Goal: Task Accomplishment & Management: Use online tool/utility

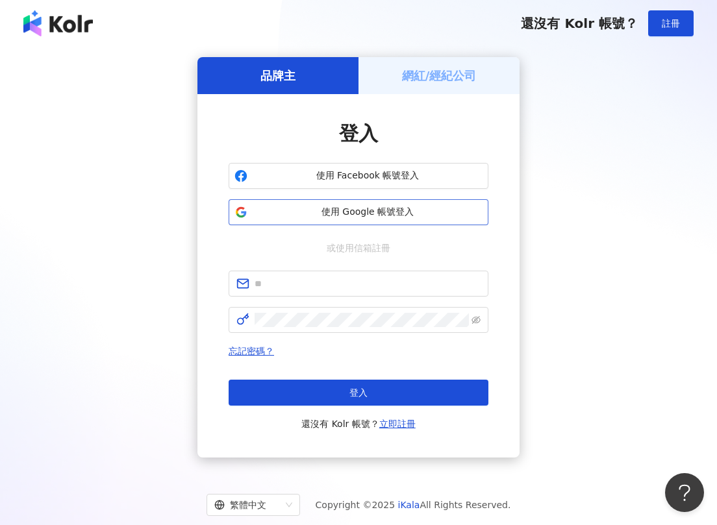
click at [348, 207] on span "使用 Google 帳號登入" at bounding box center [368, 212] width 230 height 13
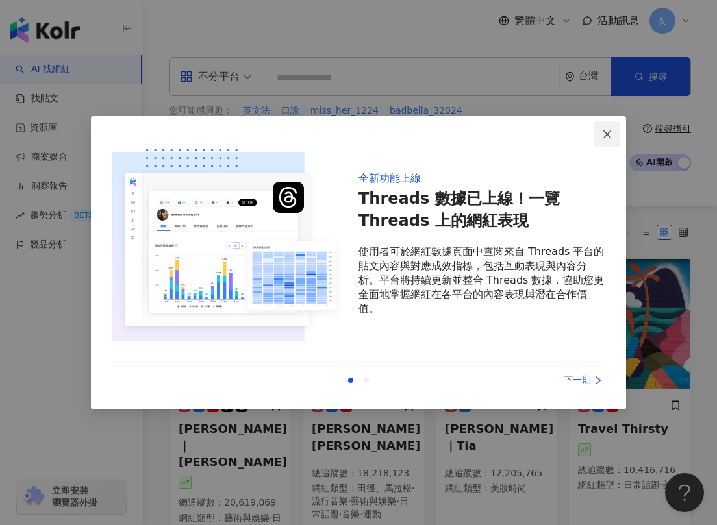
click at [610, 129] on icon "close" at bounding box center [607, 134] width 10 height 10
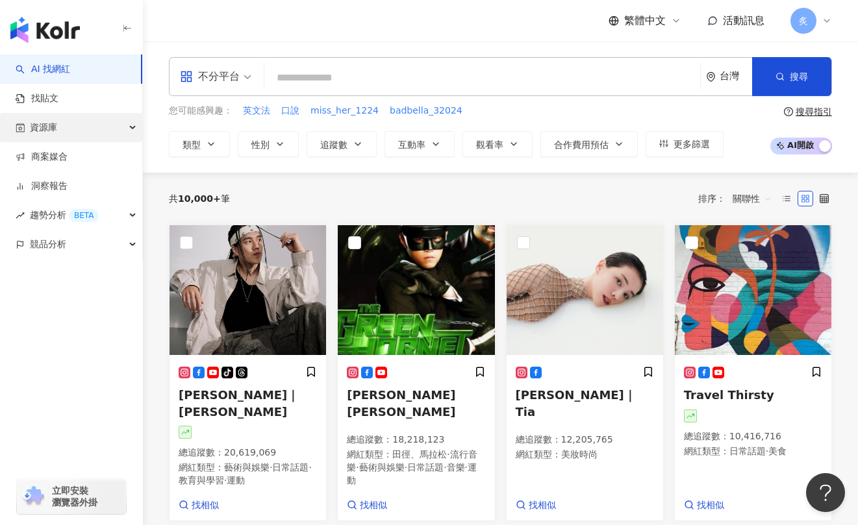
click at [92, 136] on div "資源庫" at bounding box center [71, 127] width 142 height 29
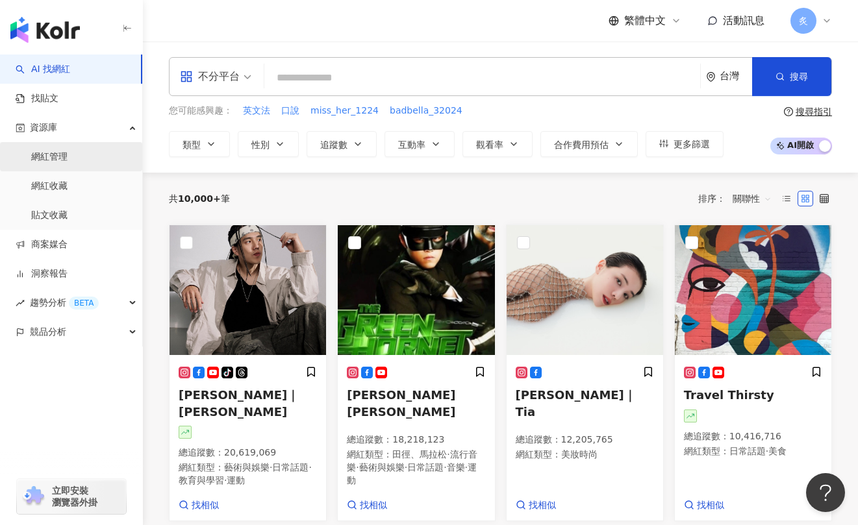
click at [61, 151] on link "網紅管理" at bounding box center [49, 157] width 36 height 13
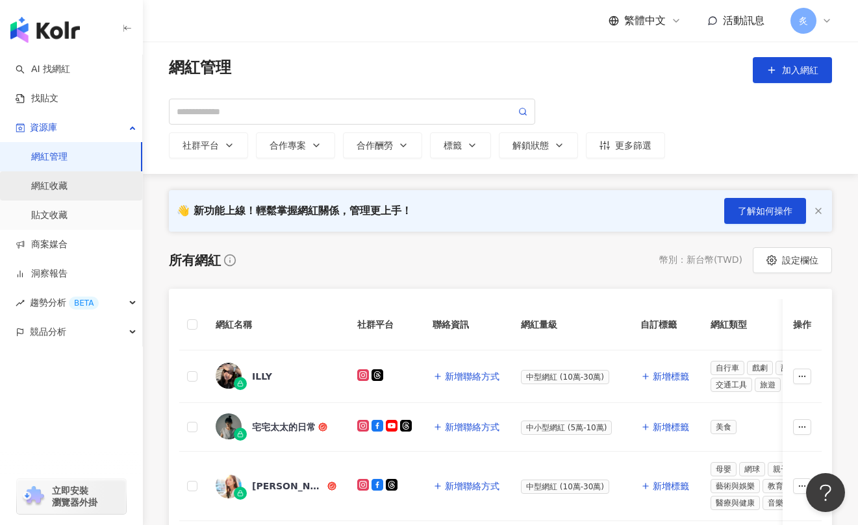
click at [68, 190] on link "網紅收藏" at bounding box center [49, 186] width 36 height 13
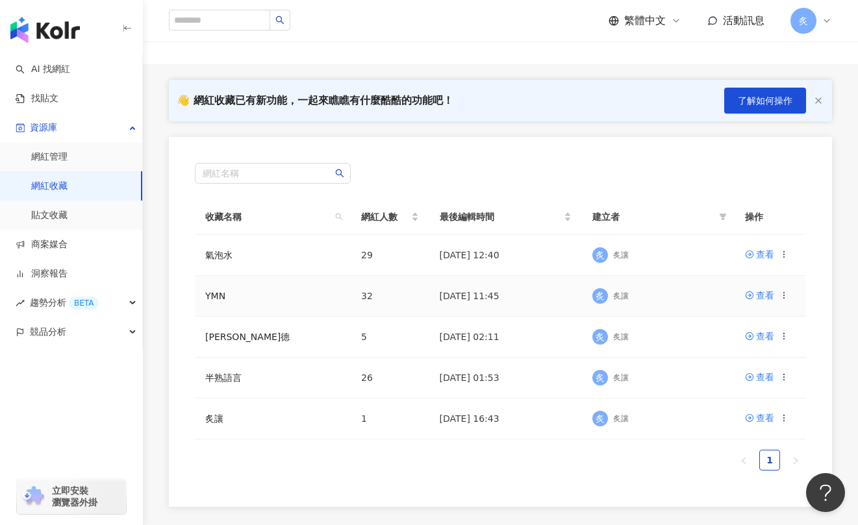
scroll to position [72, 0]
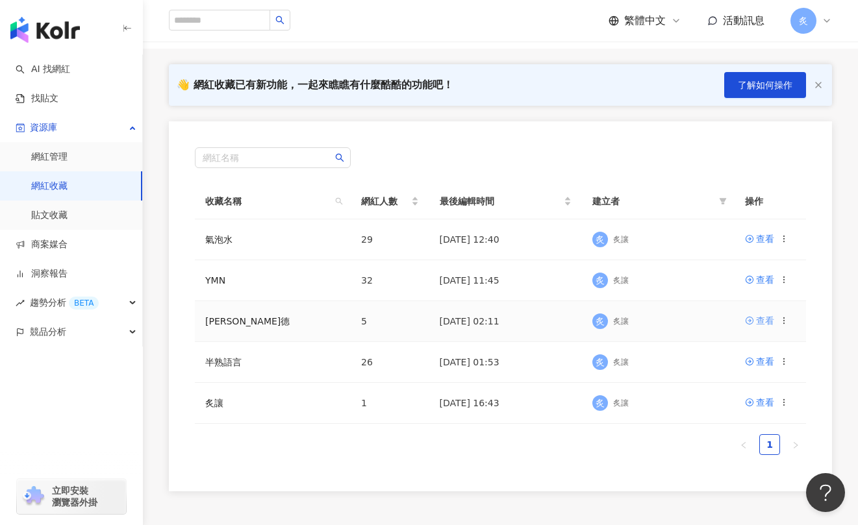
click at [716, 322] on div "查看" at bounding box center [765, 321] width 18 height 14
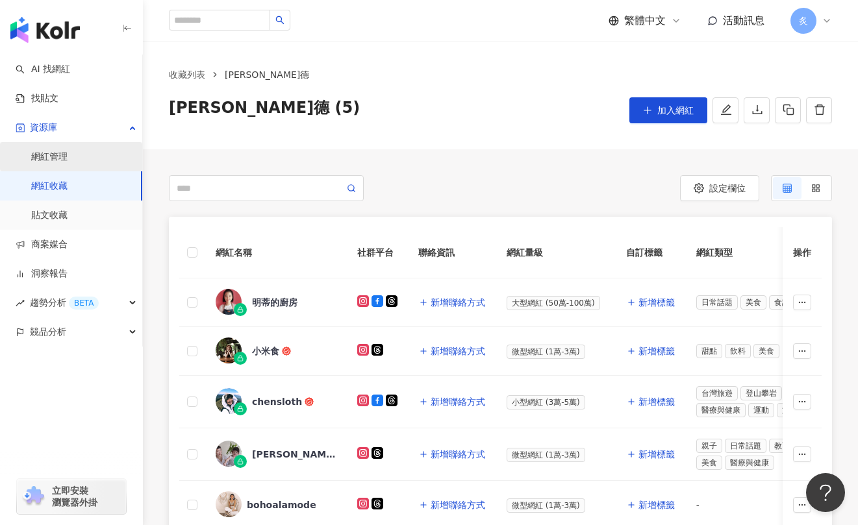
click at [68, 161] on link "網紅管理" at bounding box center [49, 157] width 36 height 13
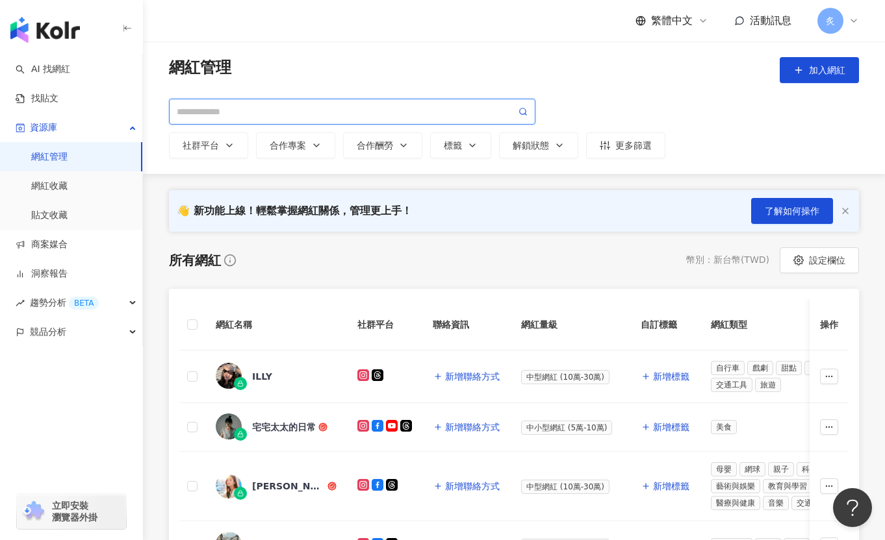
click at [353, 113] on input "search" at bounding box center [346, 112] width 339 height 14
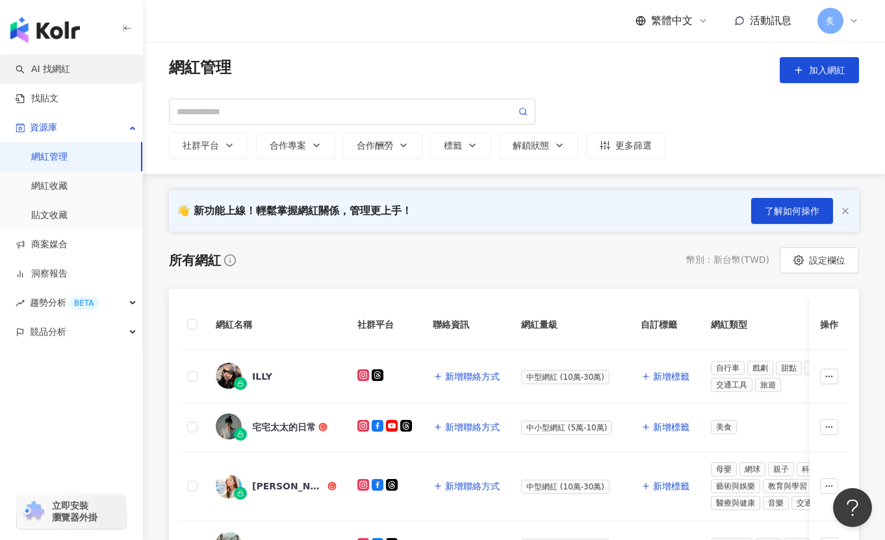
click at [70, 71] on link "AI 找網紅" at bounding box center [43, 69] width 55 height 13
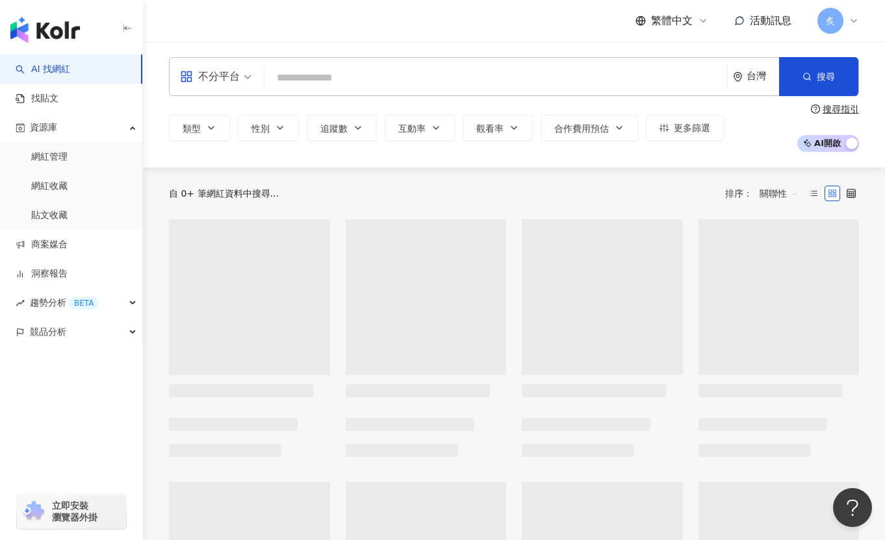
click at [294, 78] on input "search" at bounding box center [496, 78] width 452 height 25
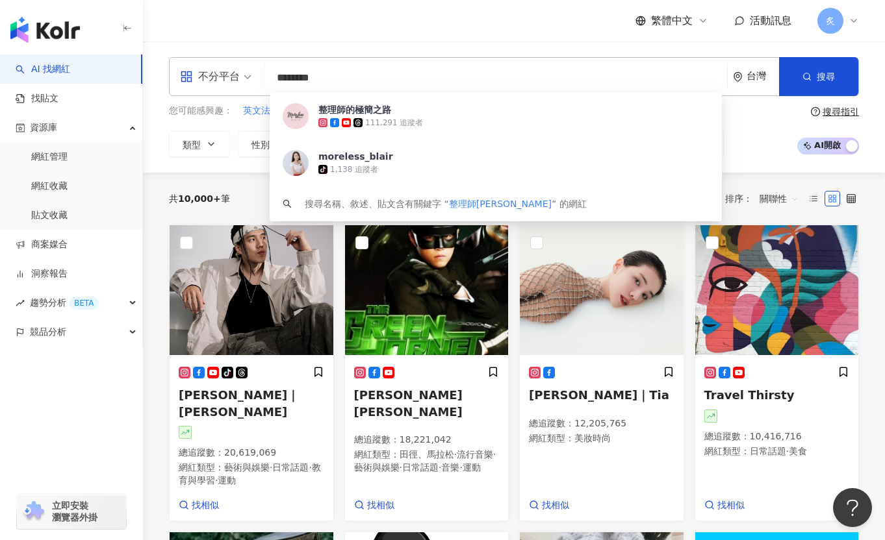
drag, startPoint x: 346, startPoint y: 80, endPoint x: 251, endPoint y: 86, distance: 95.0
click at [251, 86] on div "不分平台 ******** 台灣 搜尋 f9163bf2-2903-4018-bc78-559e582c38f4 整理師的極簡之路 111,291 追蹤者 m…" at bounding box center [514, 76] width 690 height 39
drag, startPoint x: 331, startPoint y: 73, endPoint x: 320, endPoint y: 73, distance: 11.0
click at [320, 73] on input "********" at bounding box center [496, 78] width 452 height 25
type input "********"
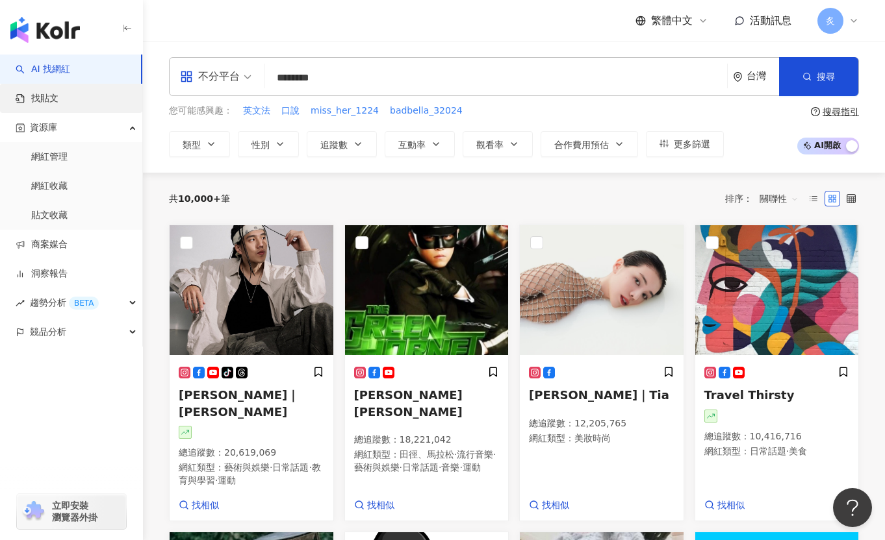
click at [37, 97] on link "找貼文" at bounding box center [37, 98] width 43 height 13
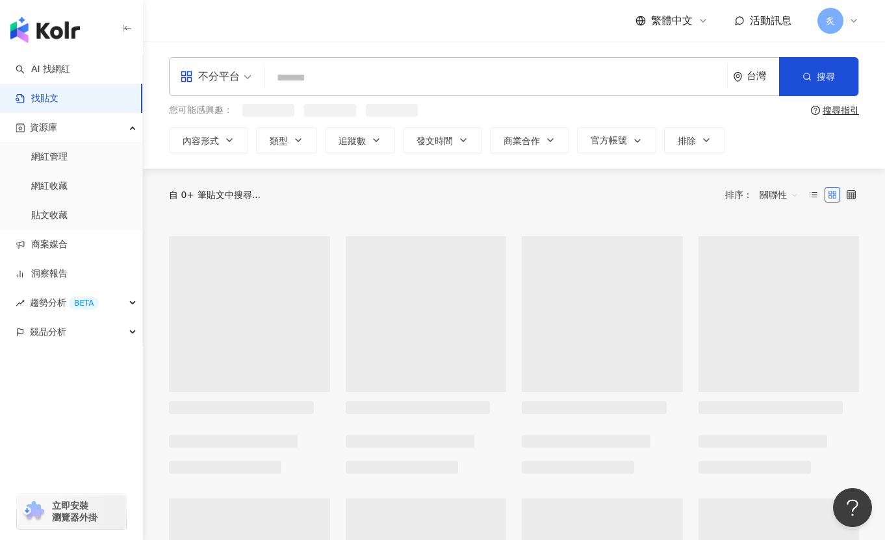
click at [329, 83] on input "search" at bounding box center [496, 78] width 452 height 28
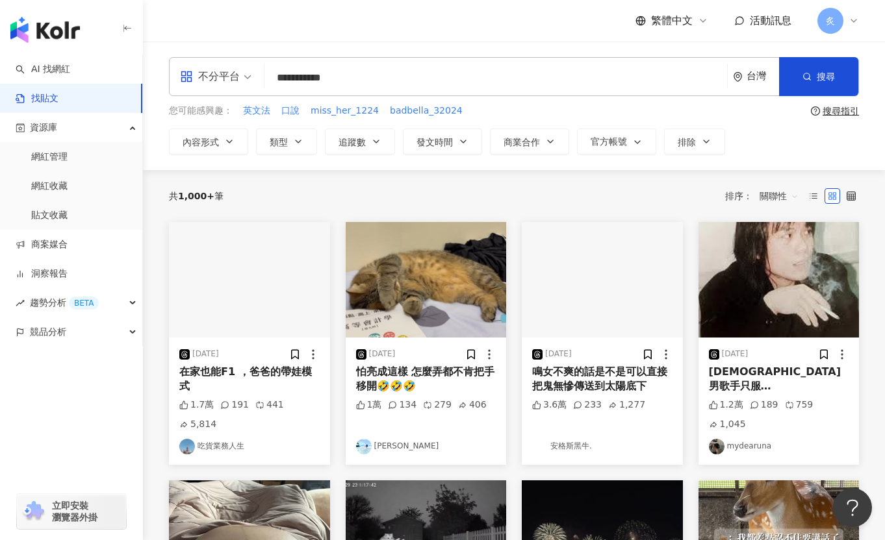
type input "**********"
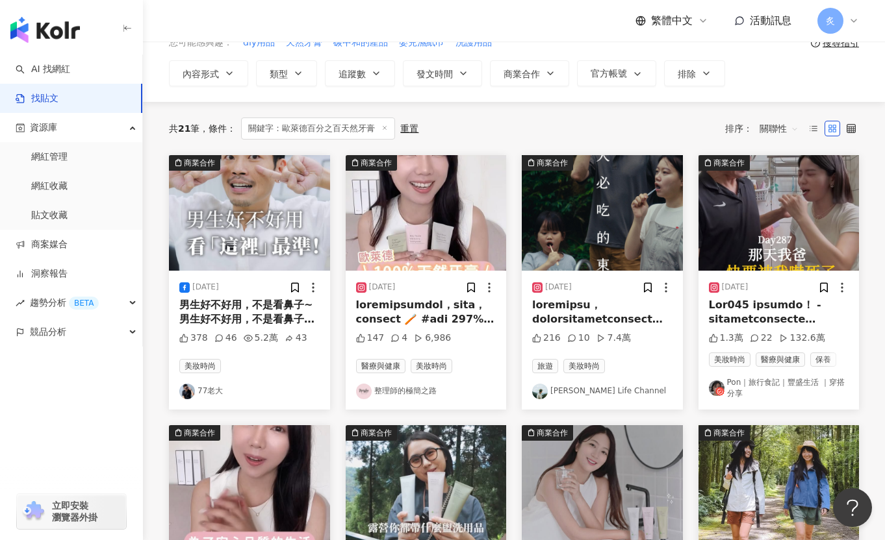
scroll to position [69, 0]
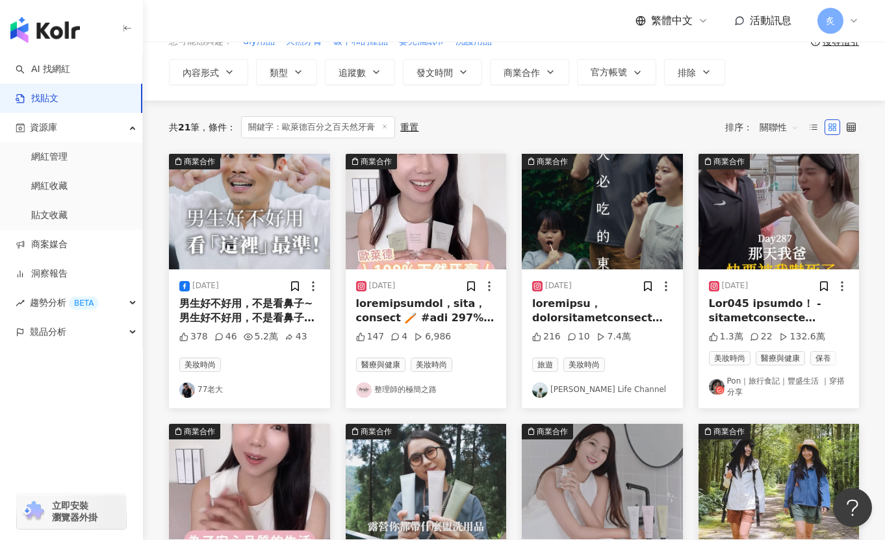
click at [287, 284] on div "2025/7/1" at bounding box center [249, 286] width 140 height 13
click at [296, 284] on icon at bounding box center [294, 286] width 7 height 9
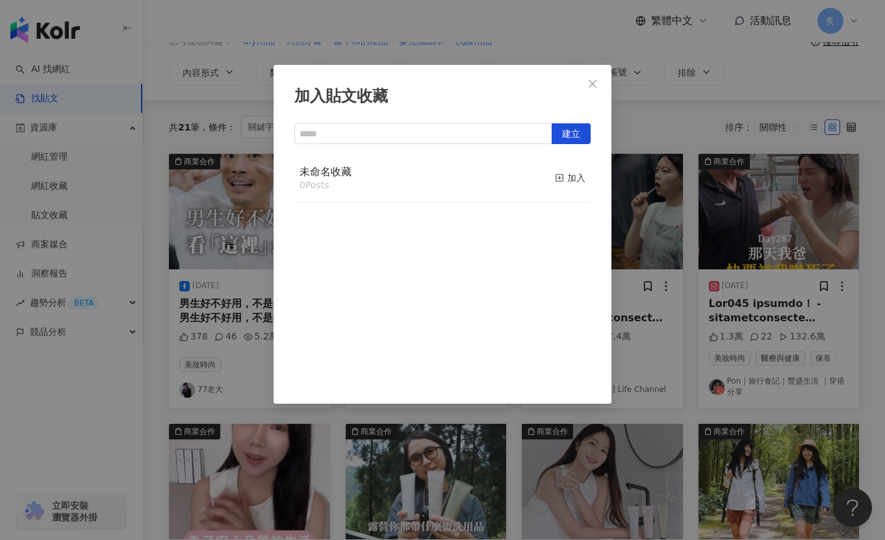
click at [401, 164] on div "未命名收藏 0 Posts 加入" at bounding box center [442, 179] width 296 height 49
click at [325, 172] on span "未命名收藏" at bounding box center [325, 172] width 52 height 12
click at [527, 135] on input "text" at bounding box center [423, 133] width 258 height 21
type input "**********"
click at [409, 173] on span "歐萊德百分之百天然牙膏" at bounding box center [356, 172] width 114 height 12
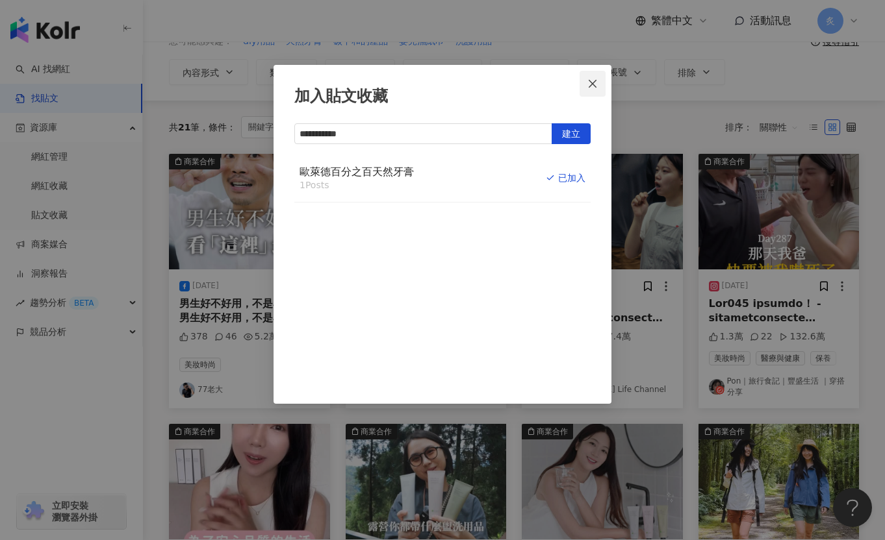
click at [592, 84] on icon "close" at bounding box center [592, 83] width 8 height 8
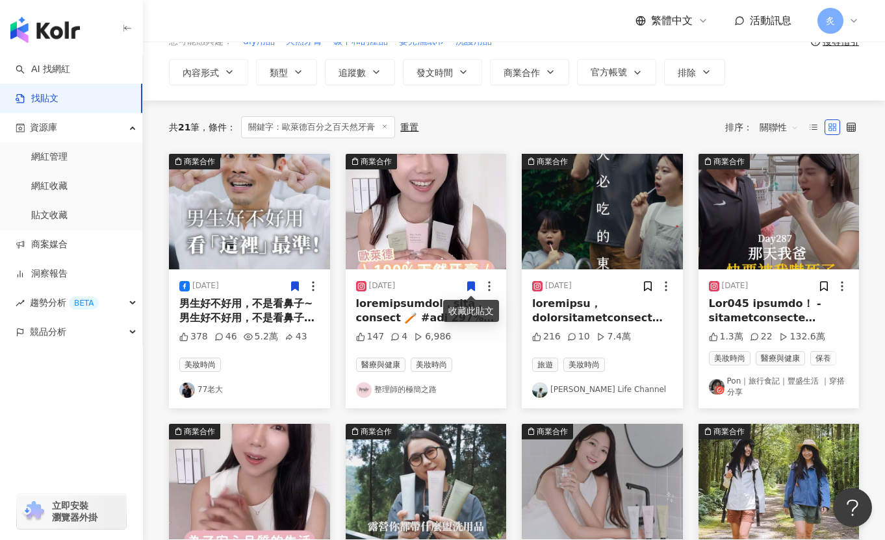
click at [473, 286] on icon at bounding box center [471, 286] width 7 height 9
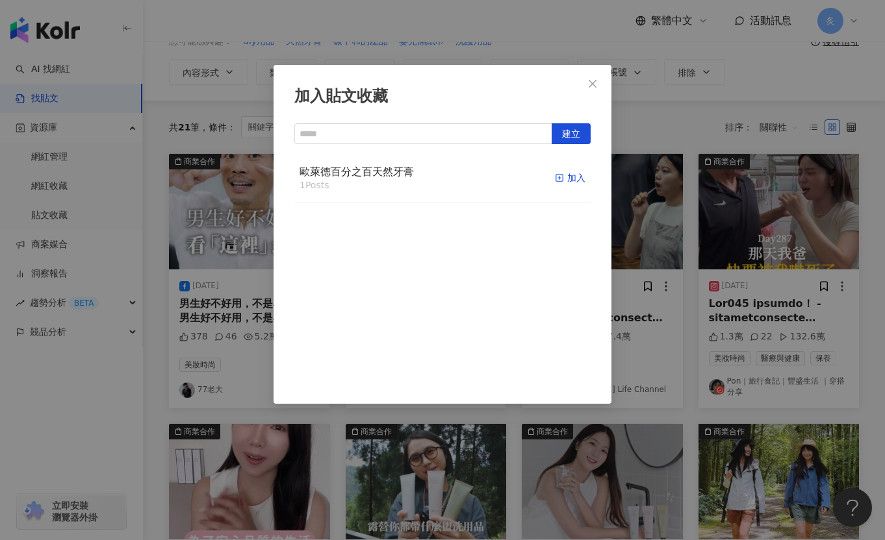
click at [568, 175] on div "加入" at bounding box center [570, 178] width 31 height 14
click at [598, 81] on span "Close" at bounding box center [592, 84] width 26 height 10
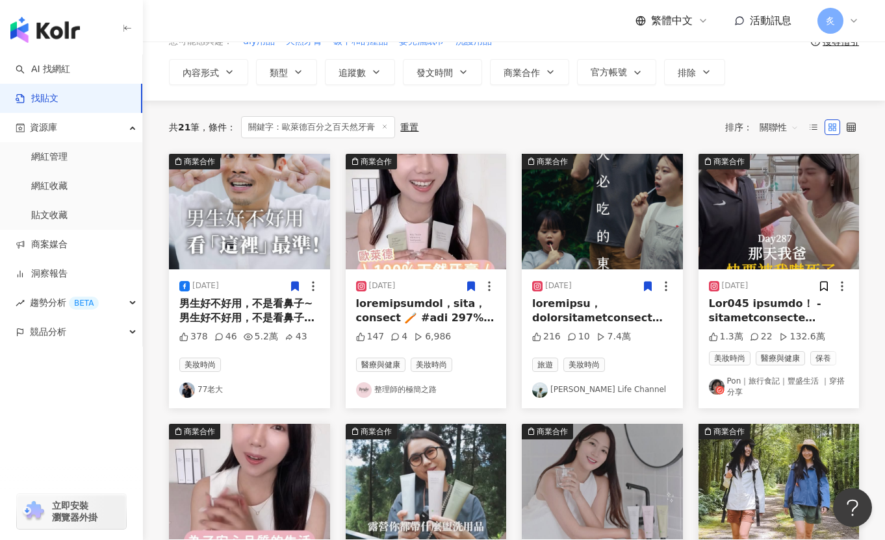
click at [647, 285] on icon at bounding box center [647, 286] width 7 height 9
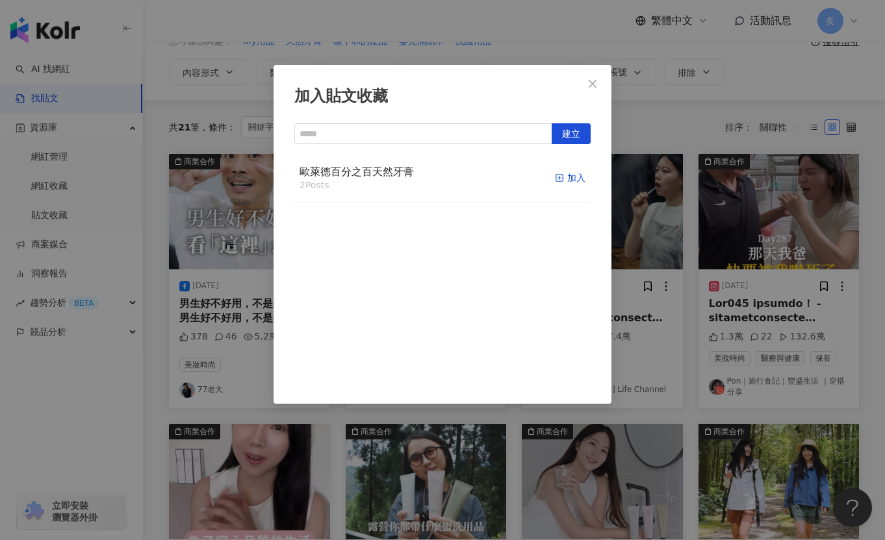
click at [580, 176] on div "加入" at bounding box center [570, 178] width 31 height 14
click at [716, 283] on div "加入貼文收藏 建立 歐萊德百分之百天然牙膏 3 Posts 已加入" at bounding box center [442, 270] width 885 height 540
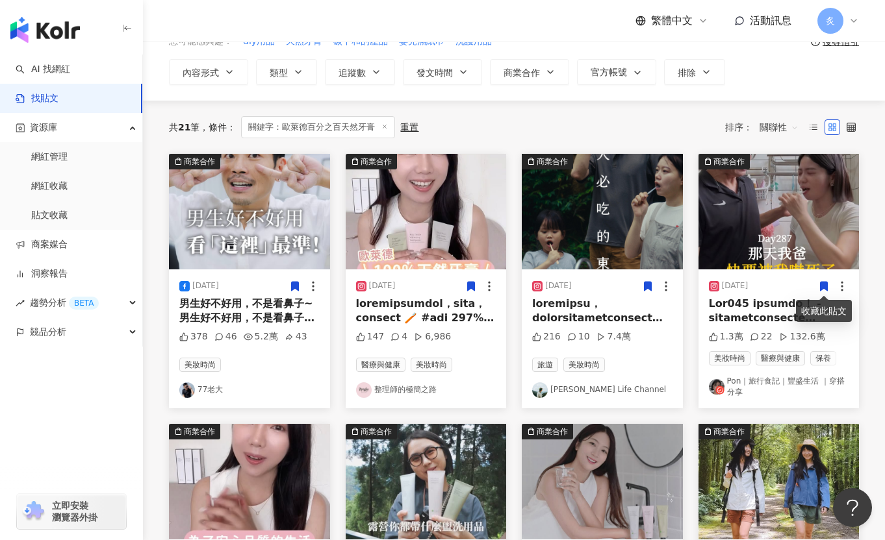
click at [716, 283] on icon at bounding box center [823, 286] width 7 height 9
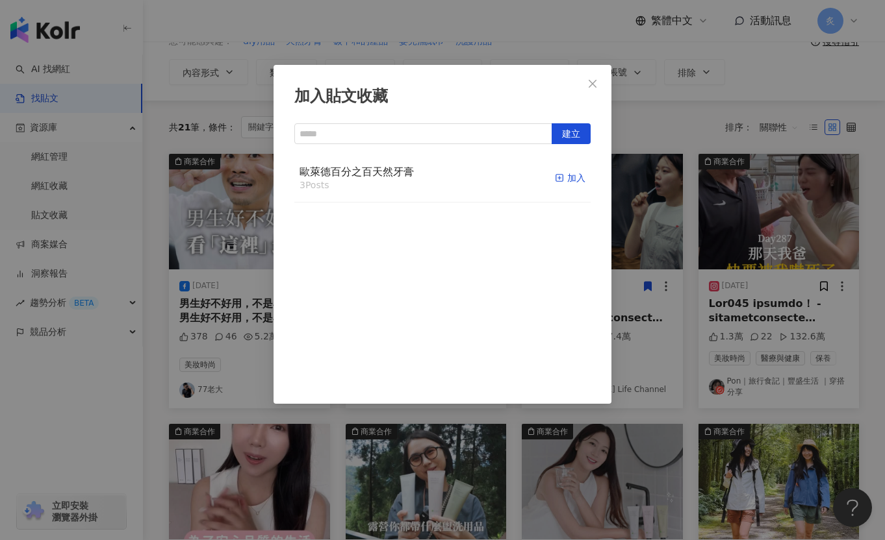
click at [566, 181] on div "加入" at bounding box center [570, 178] width 31 height 14
click at [591, 89] on button "Close" at bounding box center [592, 84] width 26 height 26
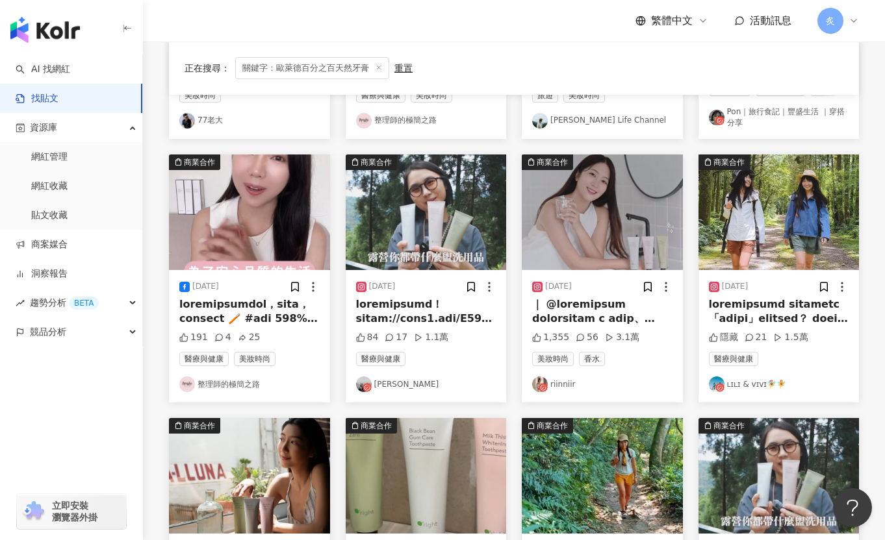
scroll to position [420, 0]
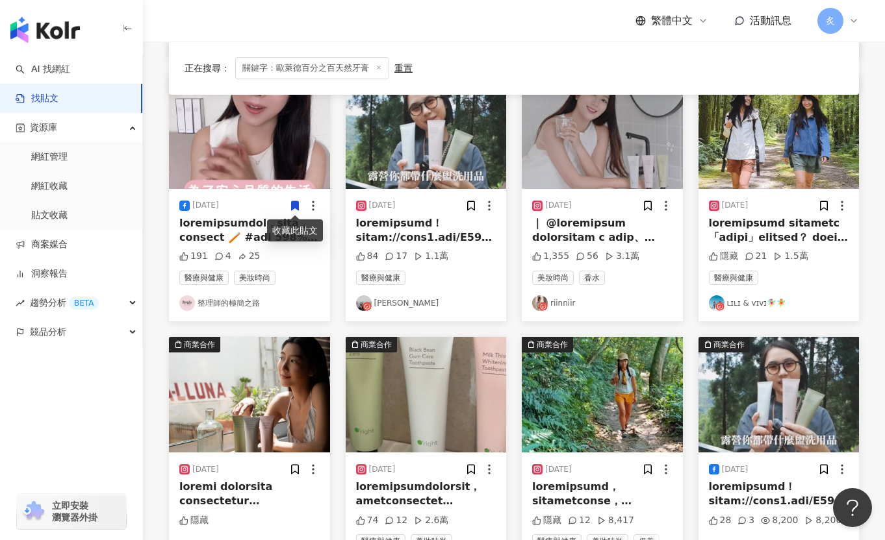
click at [291, 207] on icon at bounding box center [294, 205] width 7 height 9
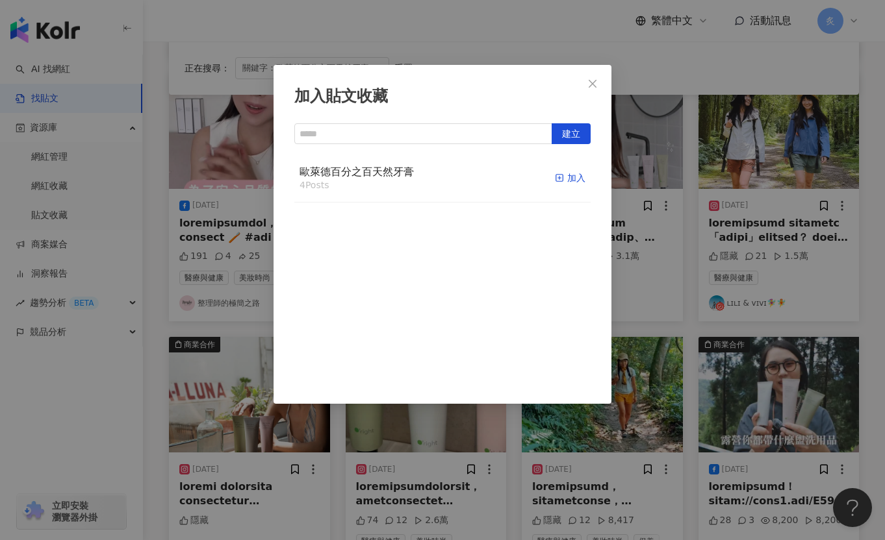
click at [558, 177] on icon "button" at bounding box center [559, 177] width 9 height 9
click at [599, 84] on span "Close" at bounding box center [592, 84] width 26 height 10
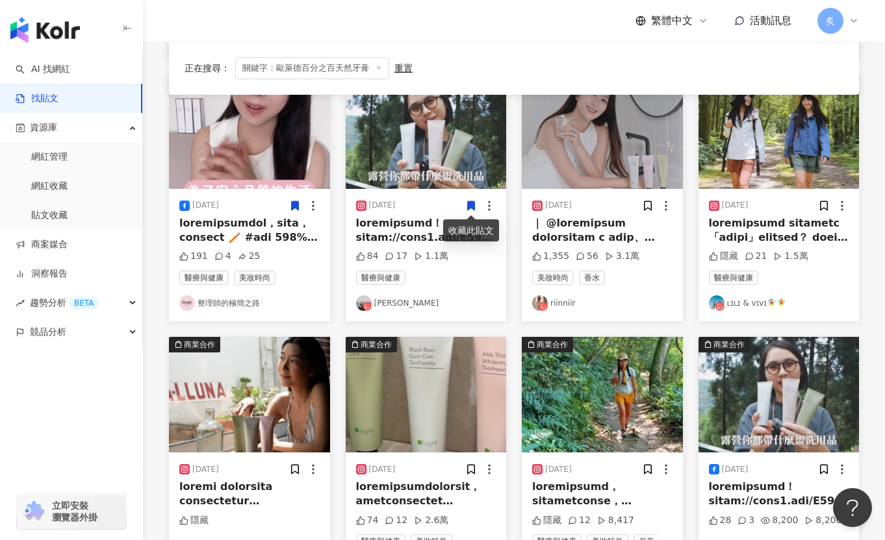
click at [476, 203] on icon at bounding box center [471, 206] width 12 height 12
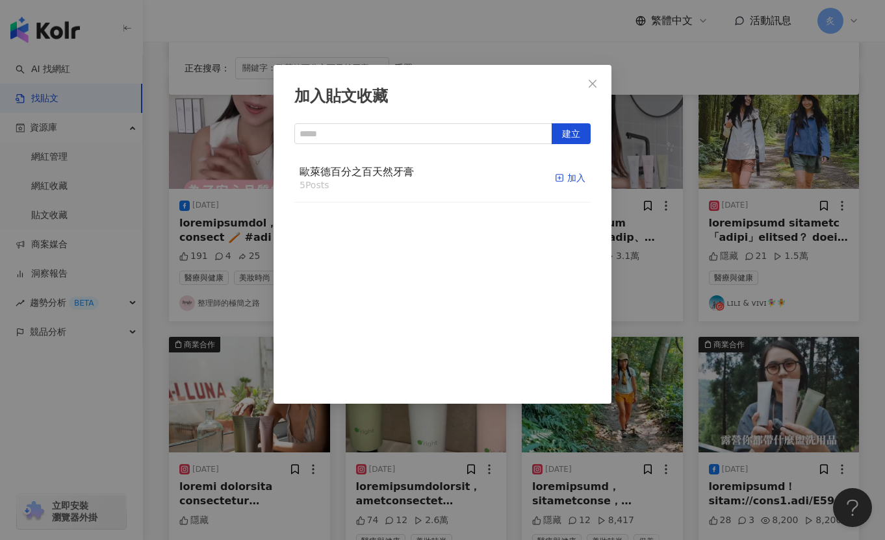
click at [562, 179] on rect "button" at bounding box center [559, 178] width 7 height 7
click at [601, 79] on span "Close" at bounding box center [592, 84] width 26 height 10
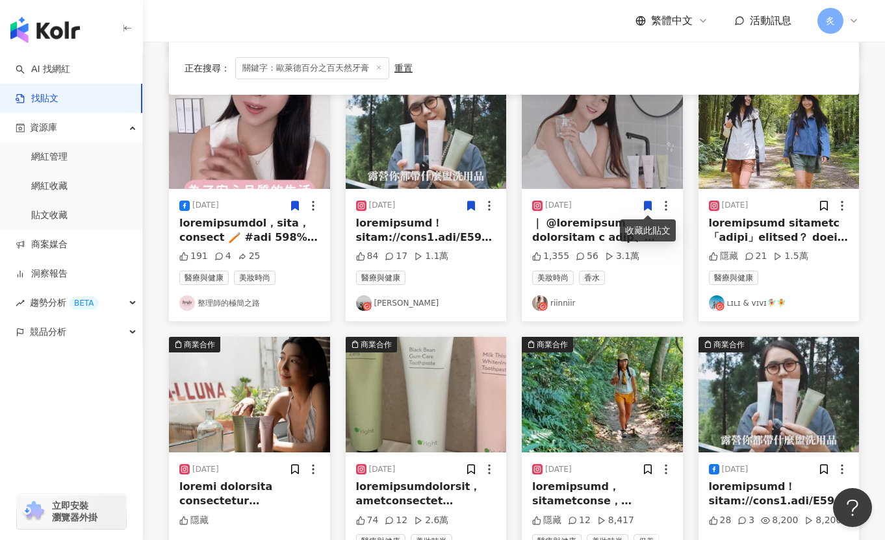
click at [648, 207] on icon at bounding box center [647, 205] width 7 height 9
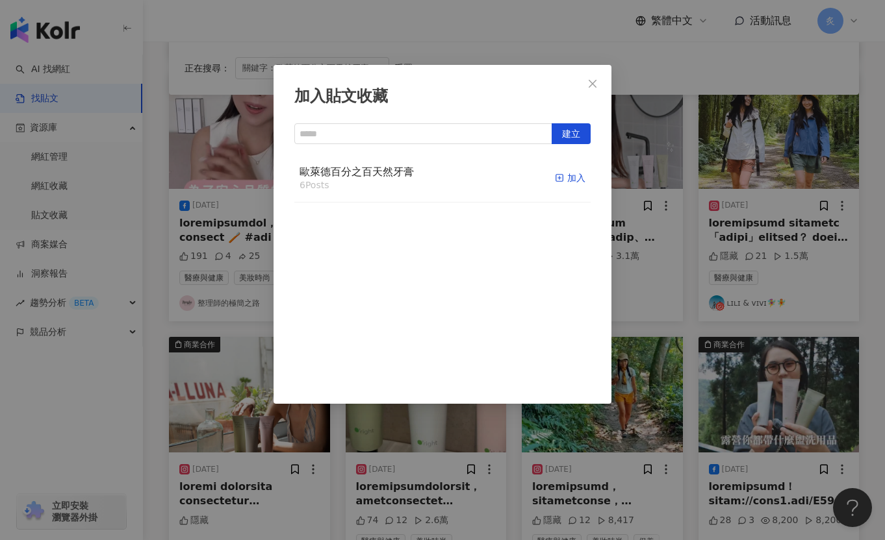
click at [568, 179] on div "加入" at bounding box center [570, 178] width 31 height 14
click at [589, 79] on icon "close" at bounding box center [592, 84] width 10 height 10
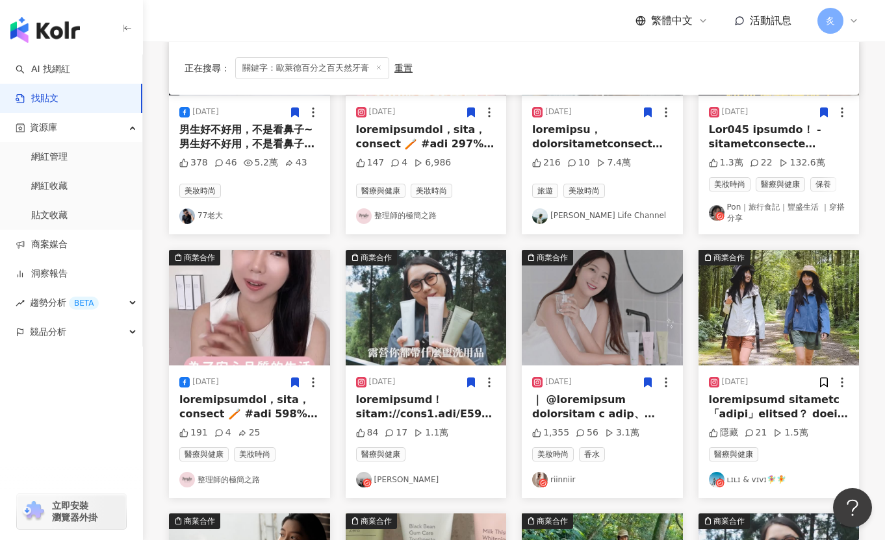
scroll to position [320, 0]
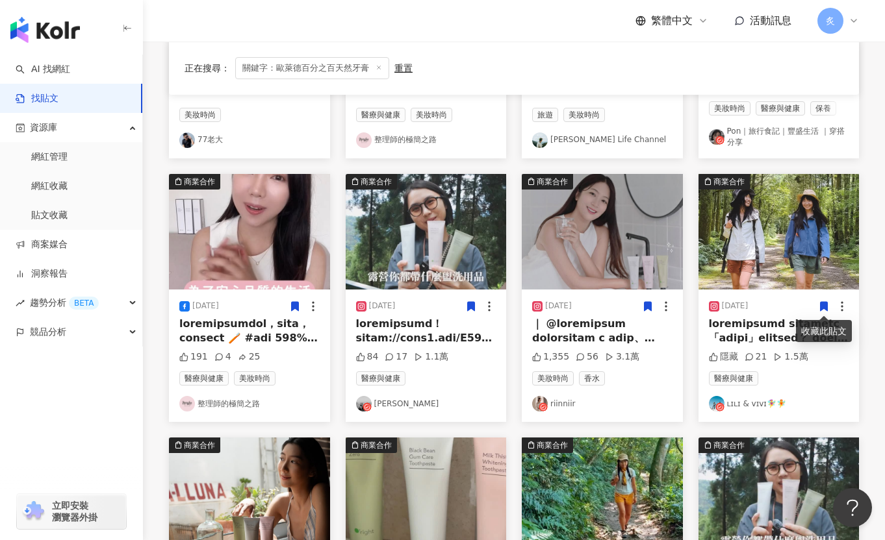
click at [716, 307] on icon at bounding box center [823, 306] width 7 height 9
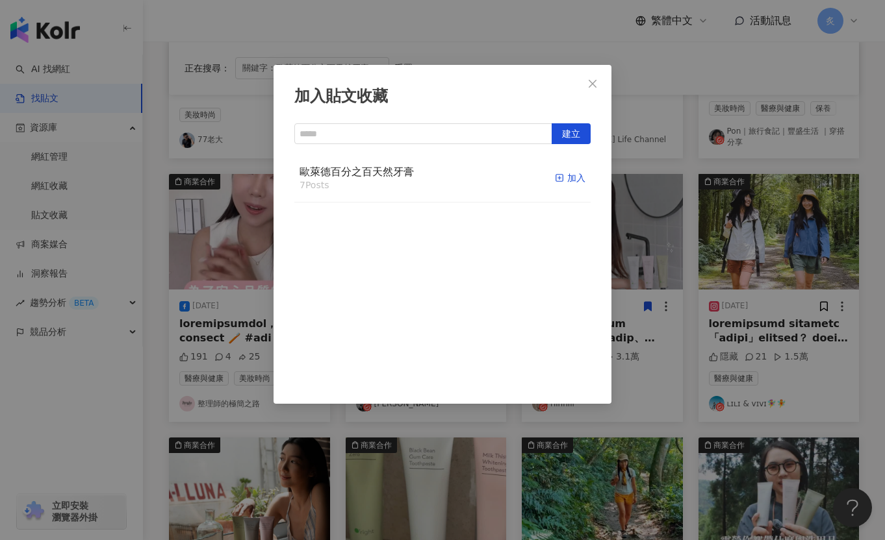
click at [572, 178] on div "加入" at bounding box center [570, 178] width 31 height 14
click at [590, 86] on icon "close" at bounding box center [592, 84] width 10 height 10
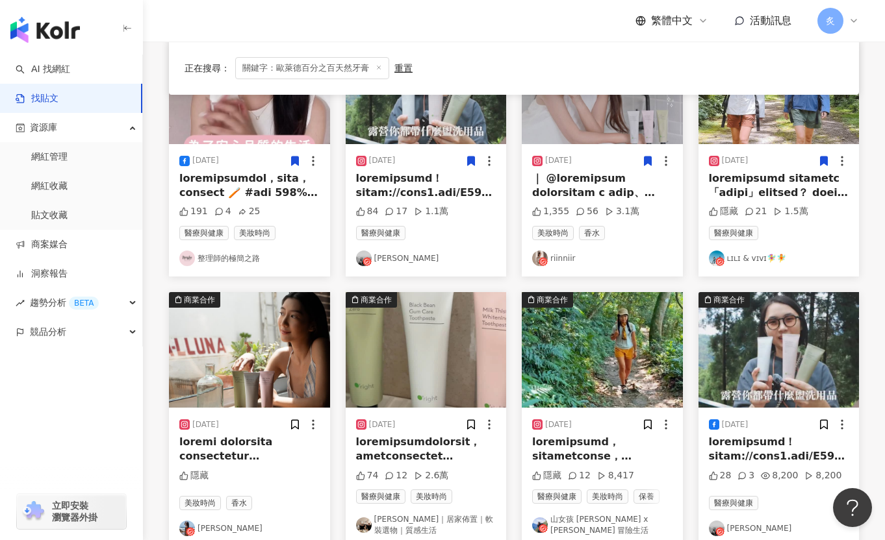
scroll to position [561, 0]
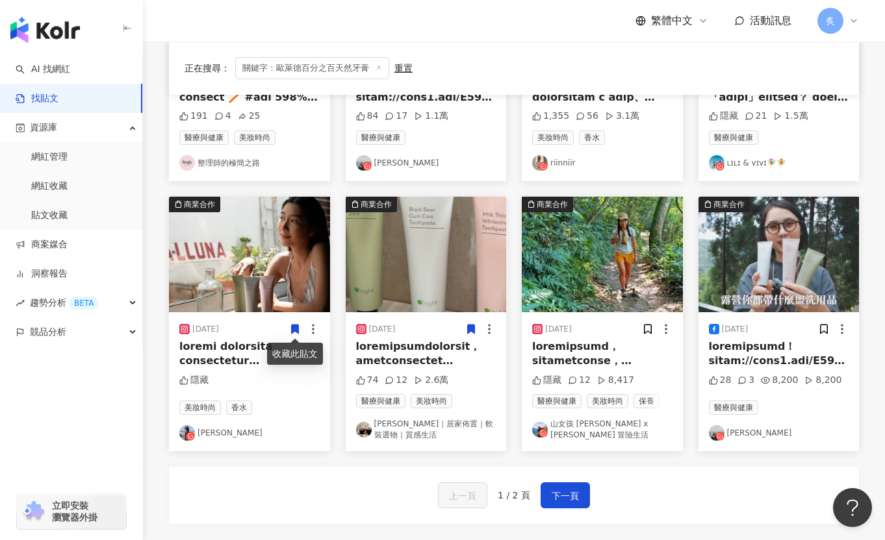
click at [466, 328] on icon at bounding box center [471, 329] width 12 height 12
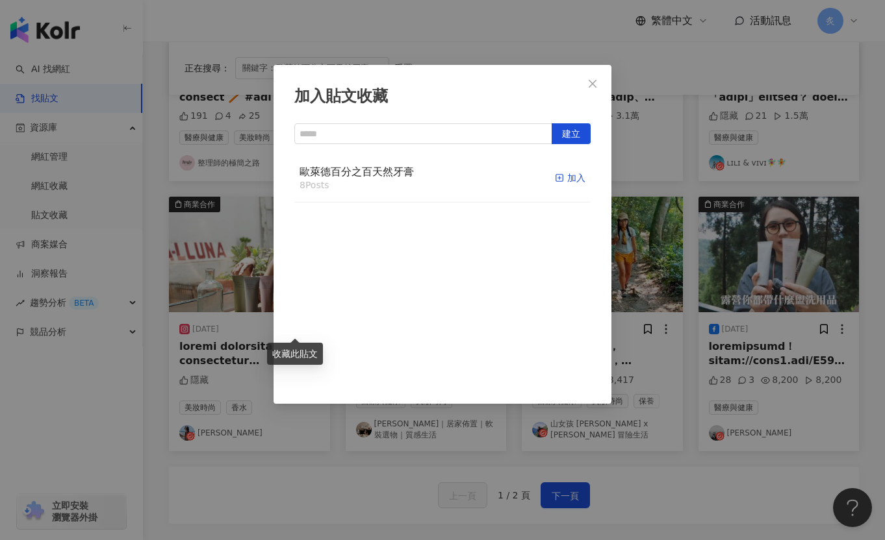
click at [557, 181] on rect "button" at bounding box center [559, 178] width 7 height 7
click at [645, 333] on div "加入貼文收藏 建立 歐萊德百分之百天然牙膏 9 Posts 已加入" at bounding box center [442, 270] width 885 height 540
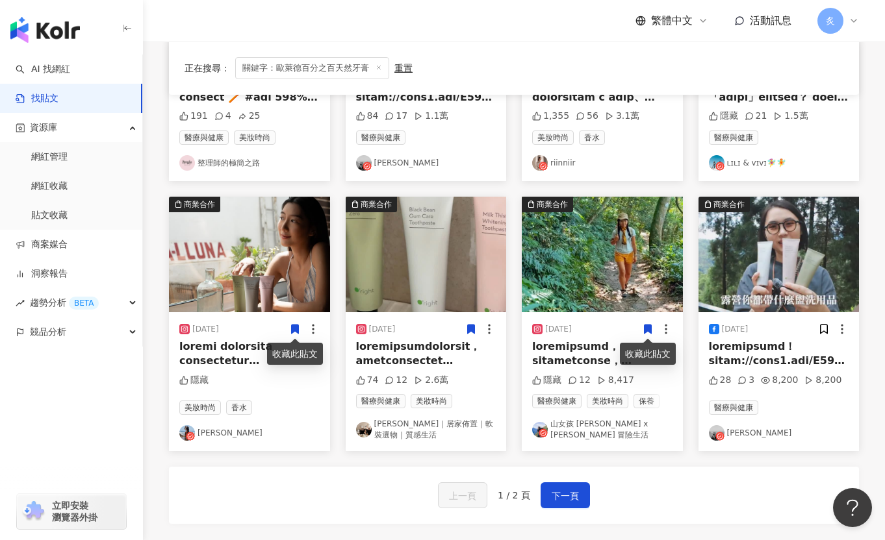
click at [645, 333] on icon at bounding box center [648, 329] width 12 height 12
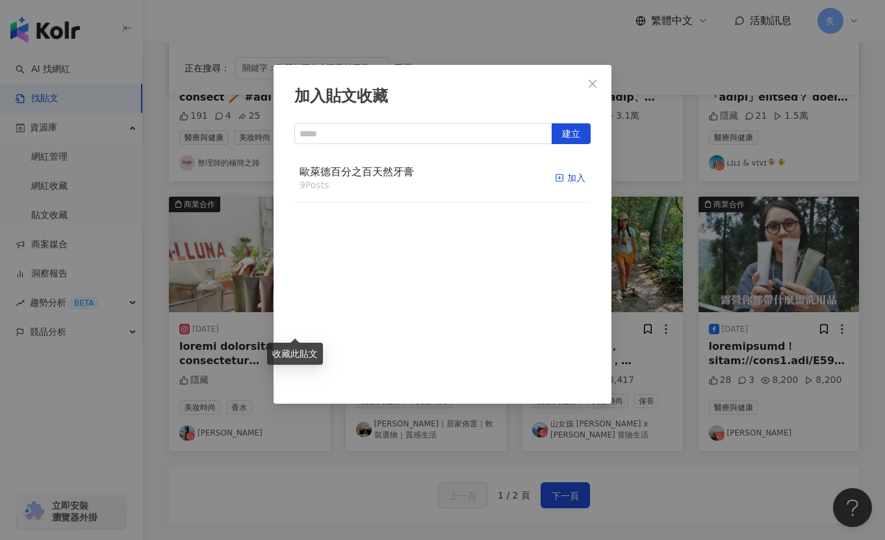
click at [562, 178] on rect "button" at bounding box center [559, 178] width 7 height 7
click at [716, 332] on div "加入貼文收藏 建立 歐萊德百分之百天然牙膏 10 Posts 已加入" at bounding box center [442, 270] width 885 height 540
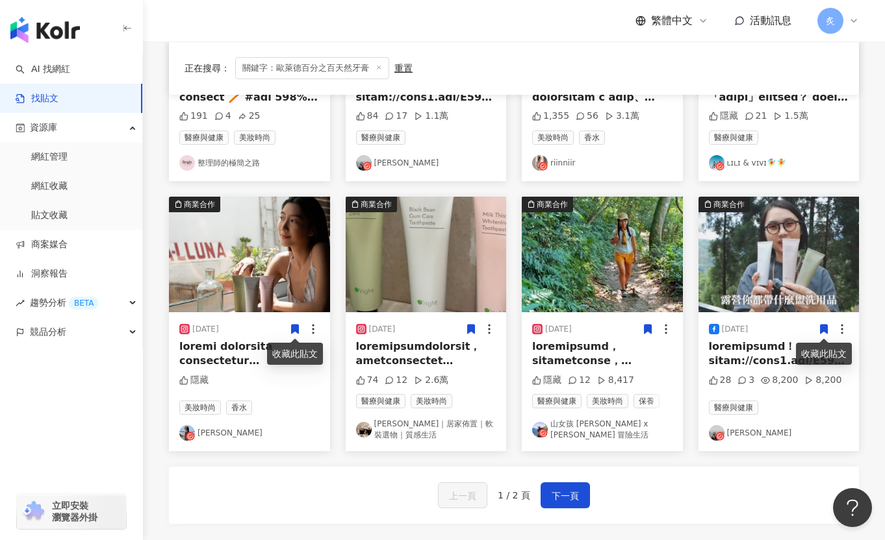
click at [716, 331] on icon at bounding box center [823, 329] width 7 height 9
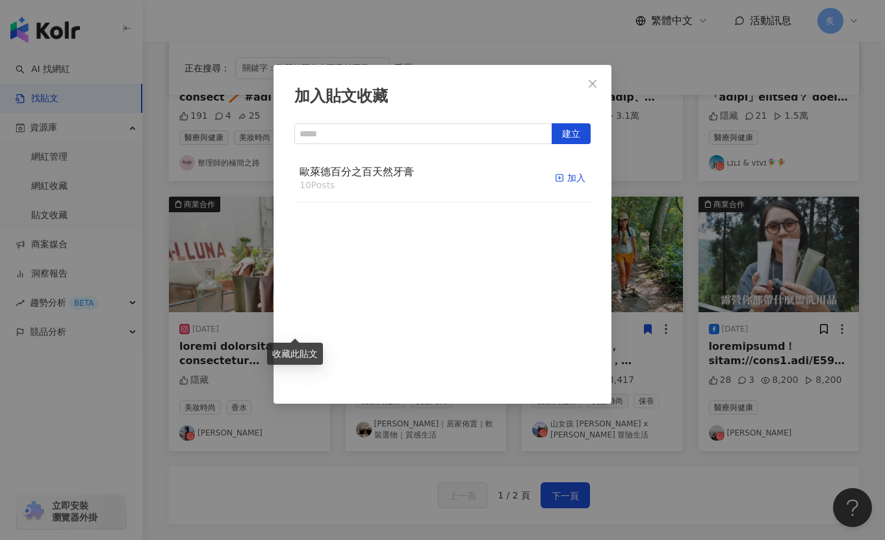
click at [566, 177] on div "加入" at bounding box center [570, 178] width 31 height 14
click at [595, 84] on icon "close" at bounding box center [592, 84] width 10 height 10
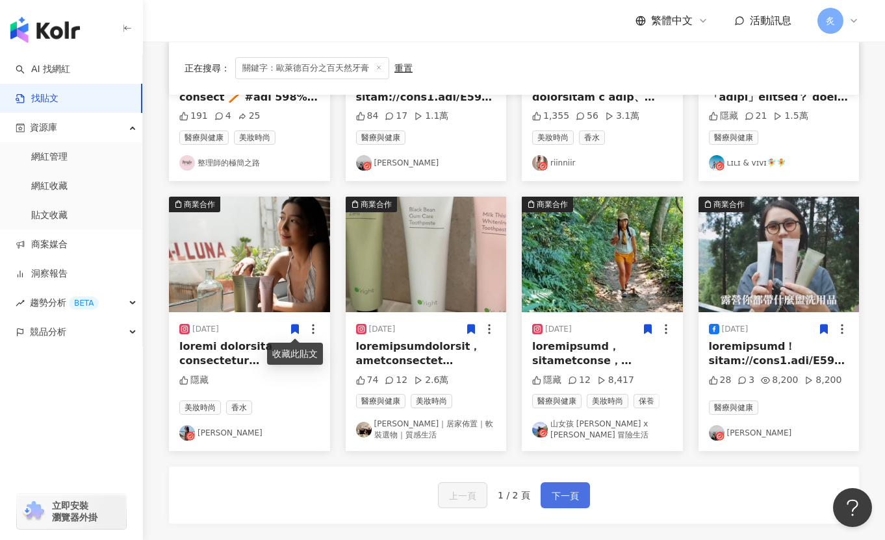
click at [559, 499] on span "下一頁" at bounding box center [564, 496] width 27 height 16
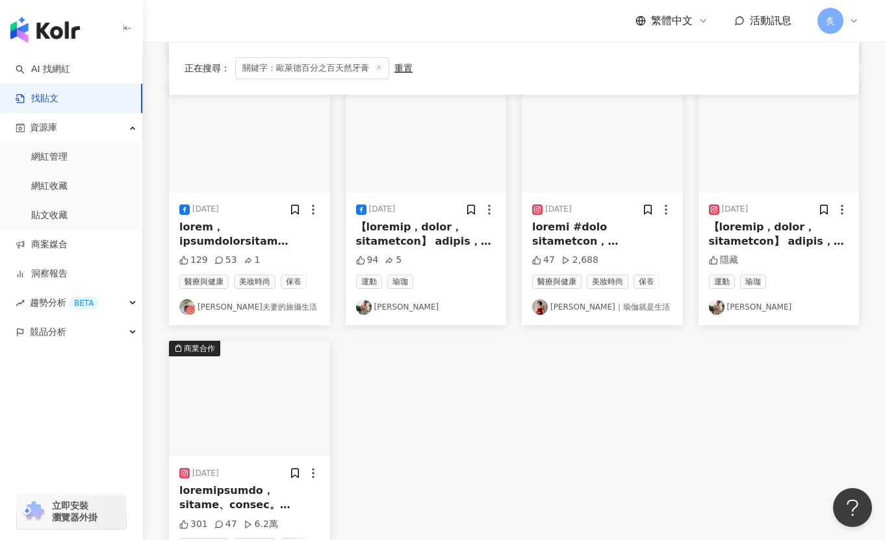
scroll to position [413, 0]
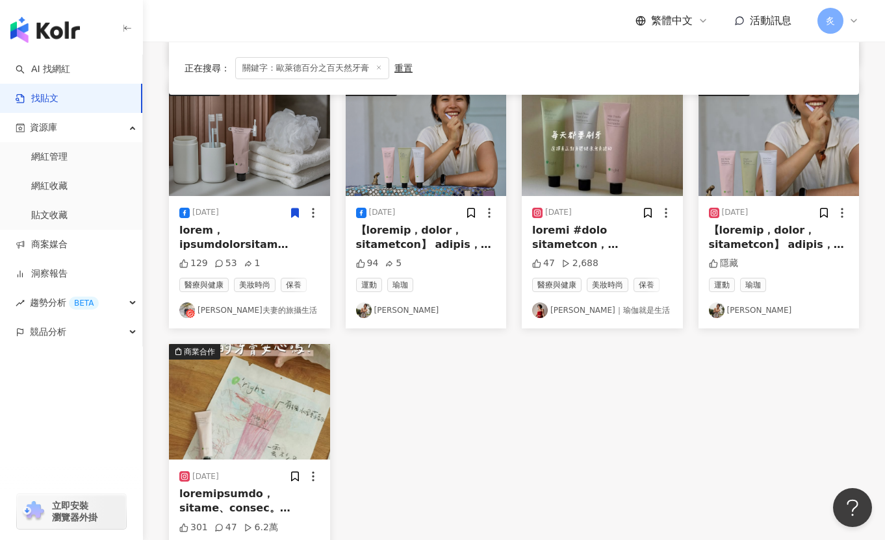
click at [291, 210] on icon at bounding box center [294, 212] width 7 height 9
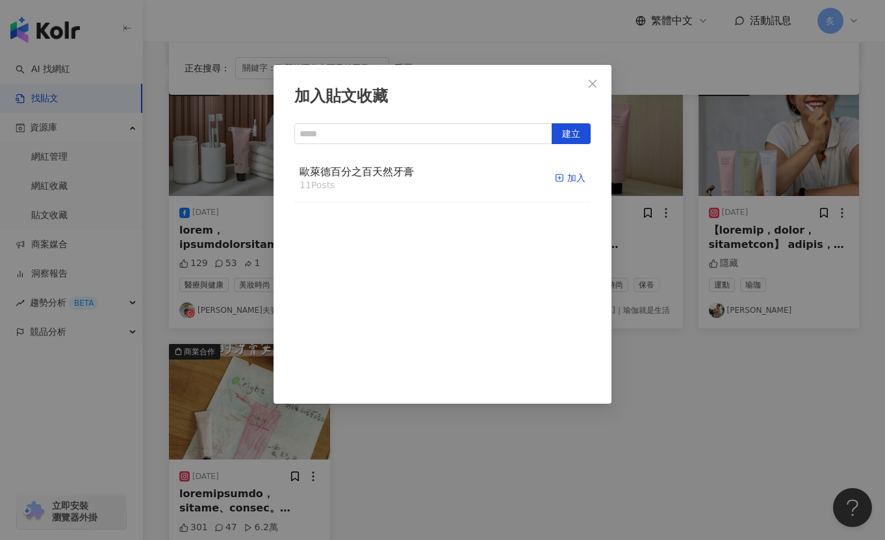
click at [572, 177] on div "加入" at bounding box center [570, 178] width 31 height 14
click at [596, 82] on icon "close" at bounding box center [592, 84] width 10 height 10
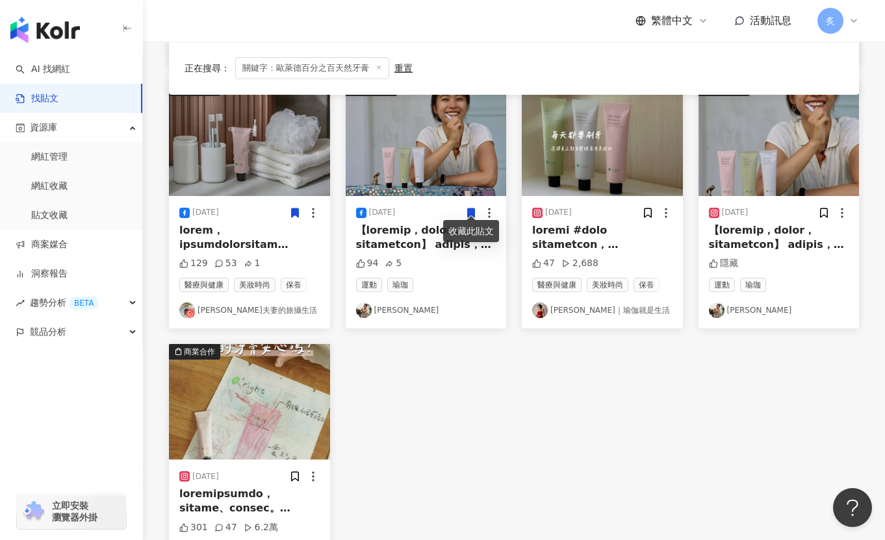
click at [468, 208] on icon at bounding box center [471, 212] width 7 height 9
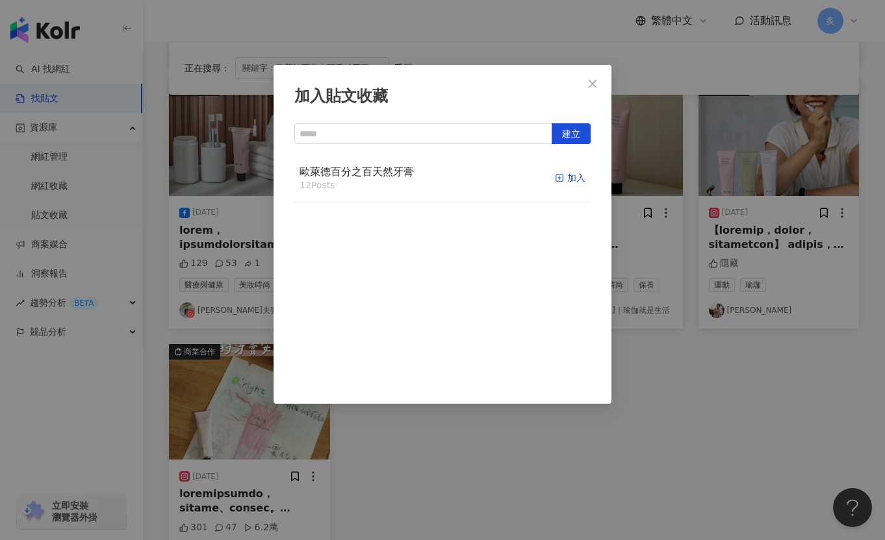
click at [557, 177] on icon "button" at bounding box center [559, 177] width 9 height 9
click at [592, 82] on icon "close" at bounding box center [592, 83] width 8 height 8
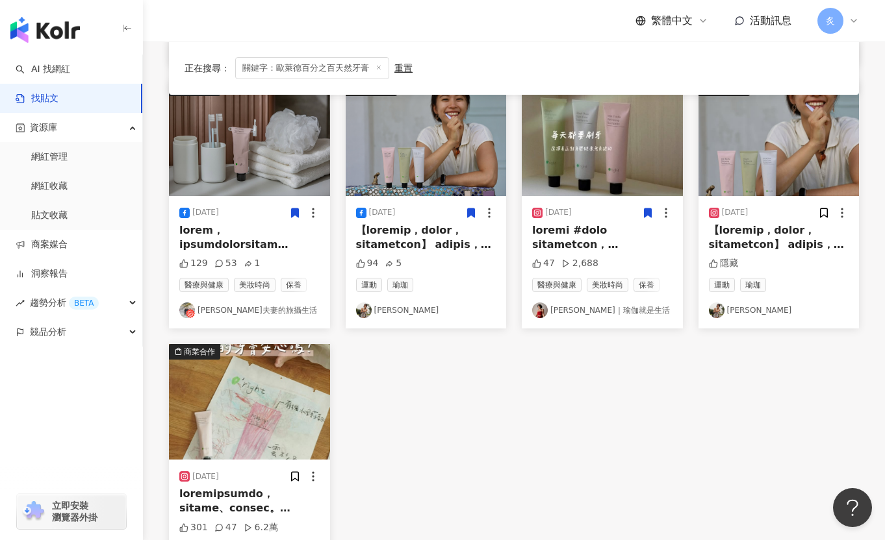
click at [648, 209] on icon at bounding box center [647, 212] width 7 height 9
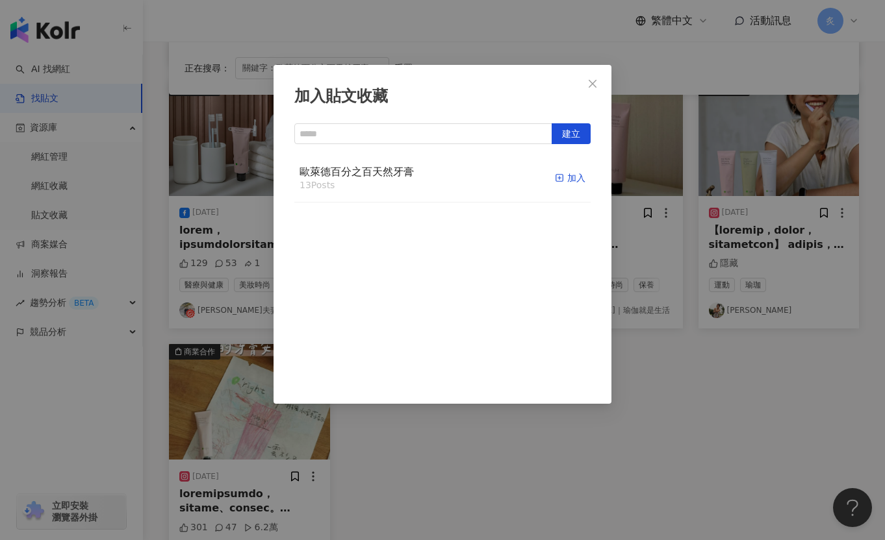
click at [574, 181] on div "加入" at bounding box center [570, 178] width 31 height 14
click at [590, 82] on icon "close" at bounding box center [592, 84] width 10 height 10
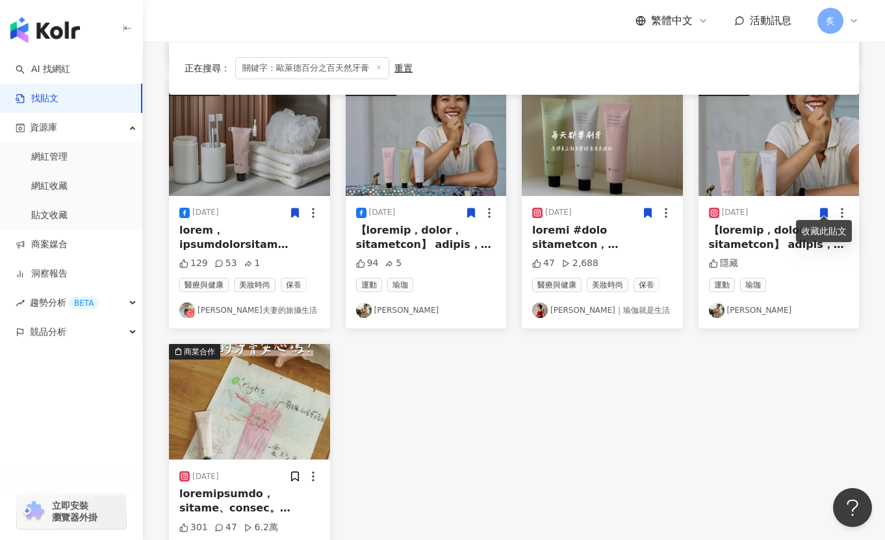
click at [716, 208] on icon at bounding box center [823, 212] width 7 height 9
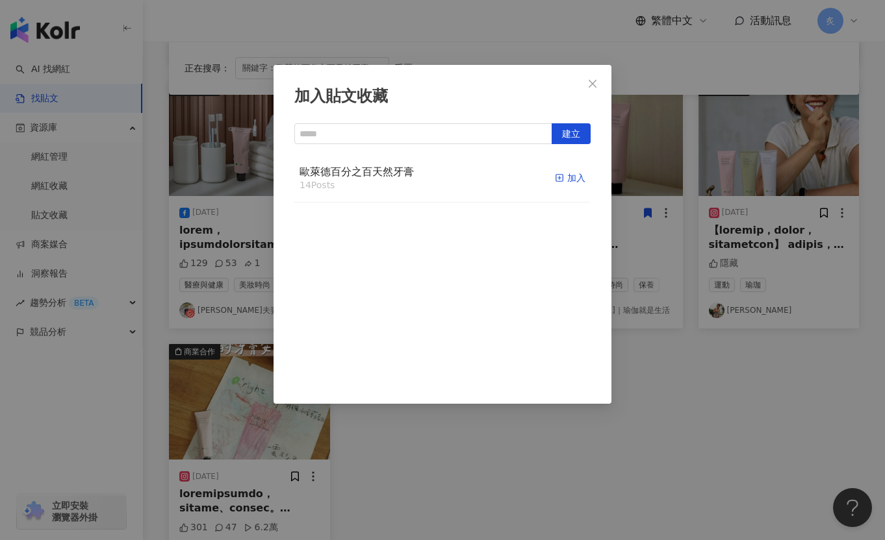
click at [583, 175] on div "加入" at bounding box center [570, 178] width 31 height 14
click at [595, 86] on icon "close" at bounding box center [592, 84] width 10 height 10
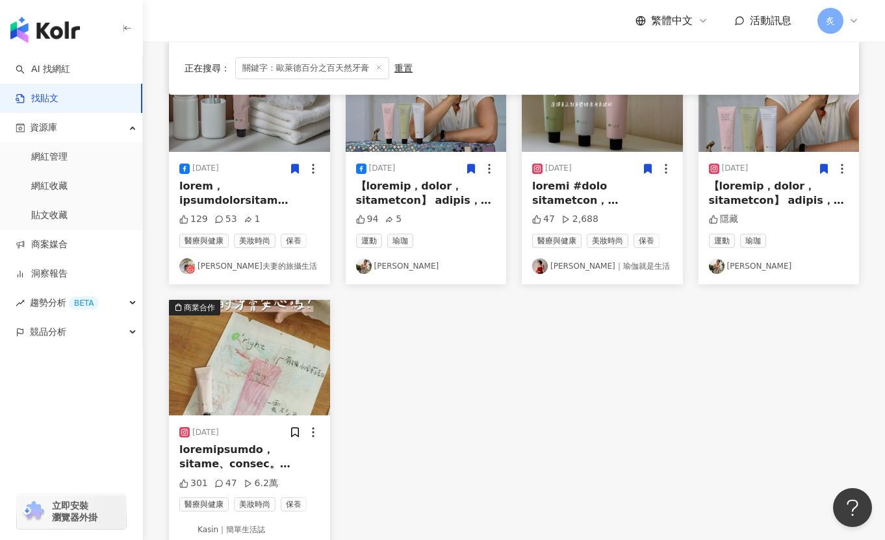
scroll to position [529, 0]
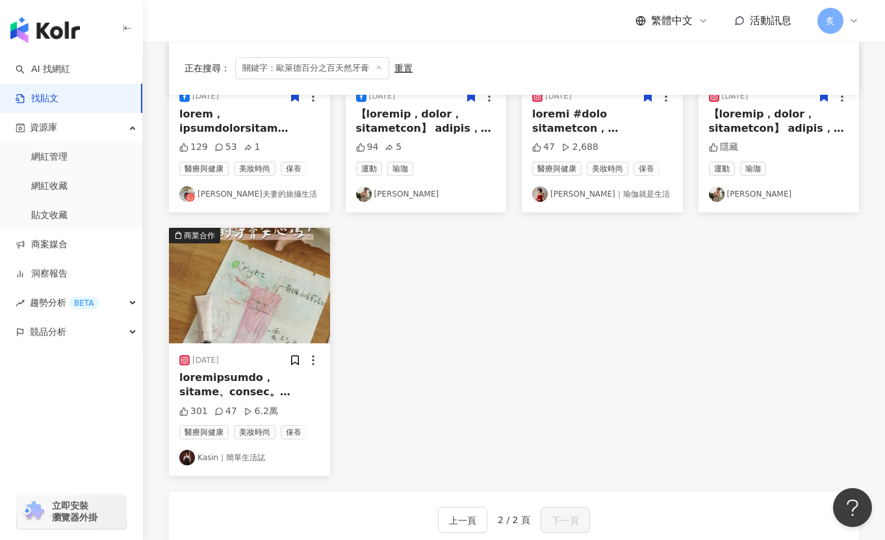
click at [300, 354] on div at bounding box center [304, 360] width 31 height 13
click at [292, 356] on icon at bounding box center [294, 360] width 7 height 9
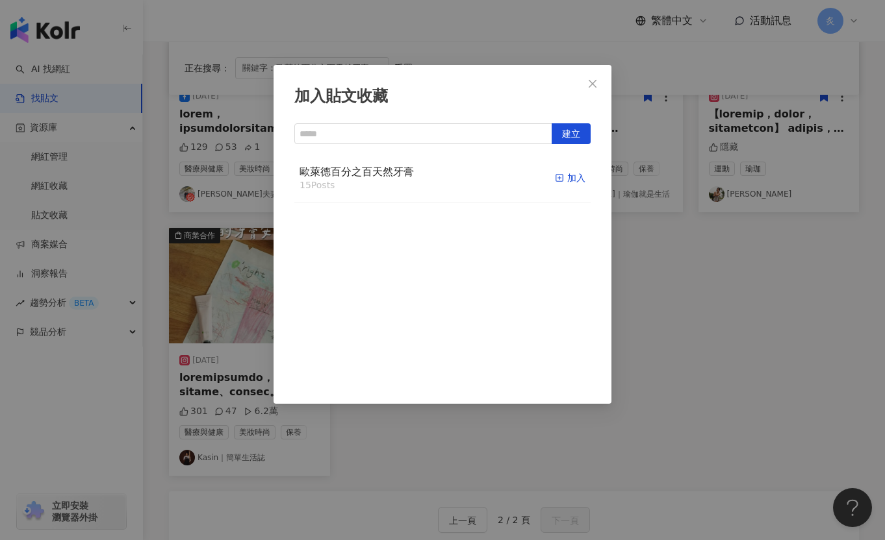
click at [560, 176] on icon "button" at bounding box center [559, 177] width 9 height 9
click at [625, 297] on div "加入貼文收藏 建立 歐萊德百分之百天然牙膏 16 Posts 已加入" at bounding box center [442, 270] width 885 height 540
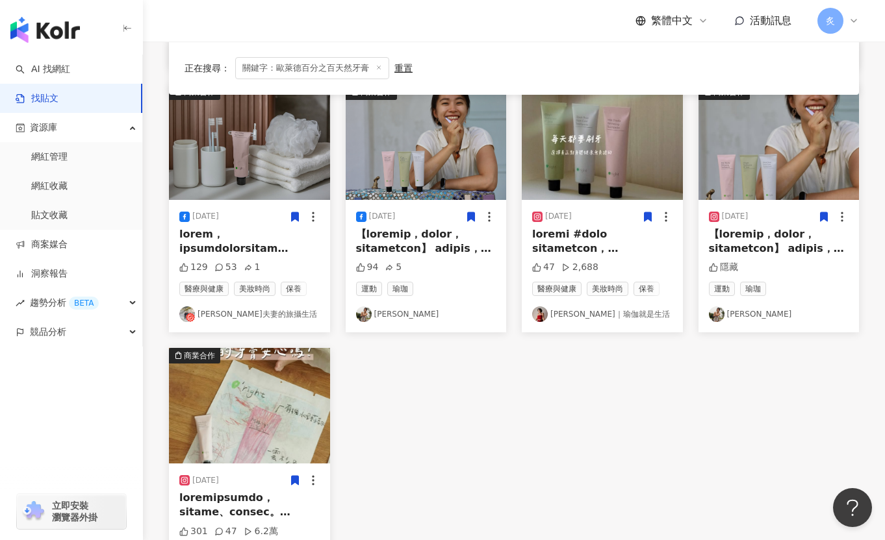
scroll to position [709, 0]
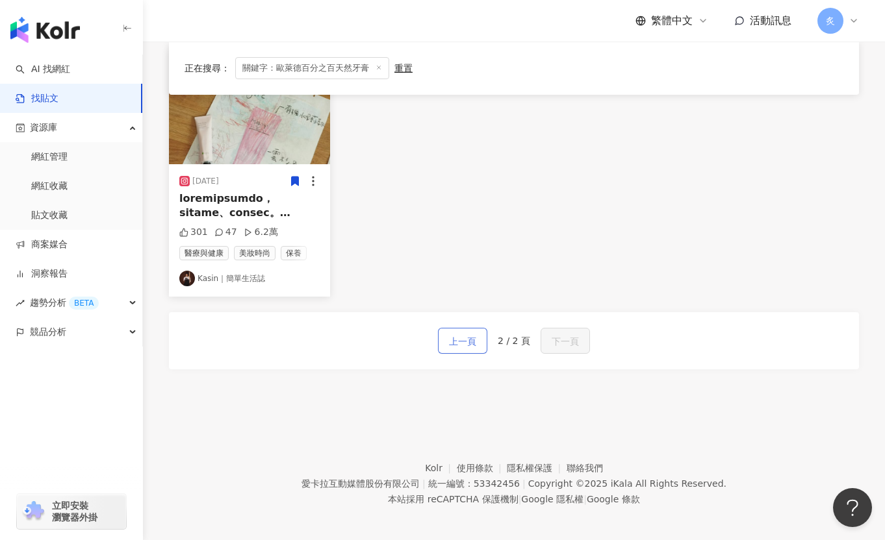
click at [476, 328] on button "上一頁" at bounding box center [462, 341] width 49 height 26
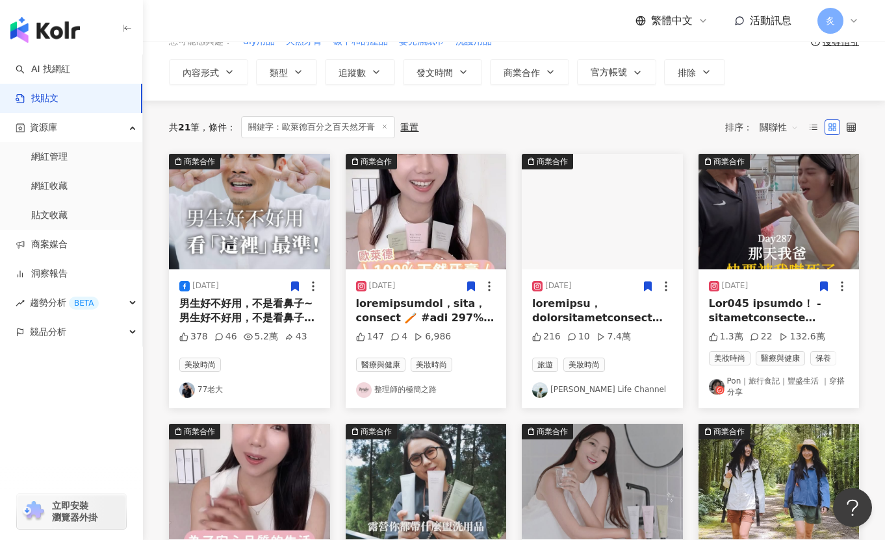
scroll to position [105, 0]
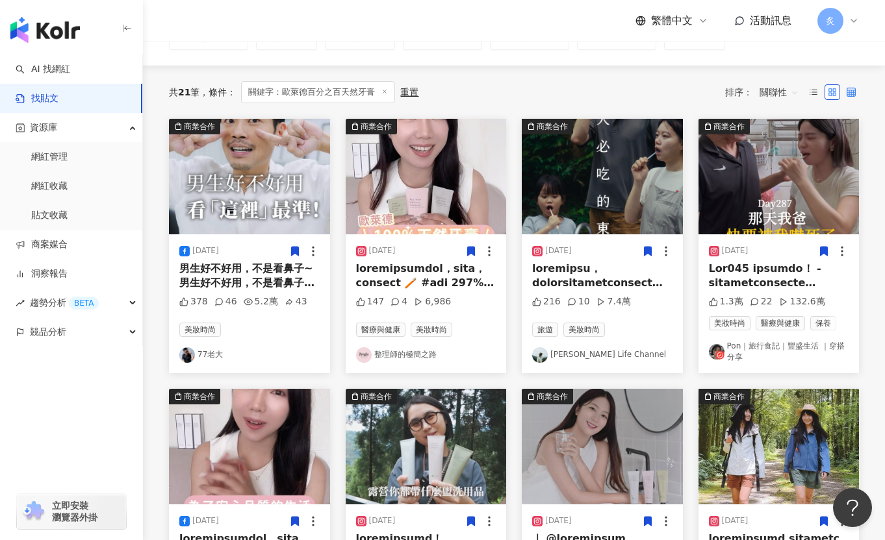
click at [716, 88] on icon at bounding box center [850, 92] width 9 height 9
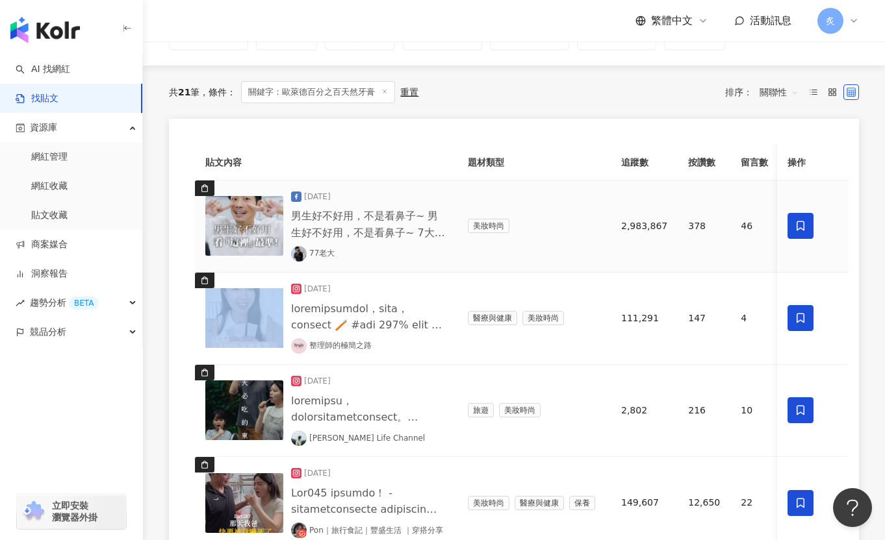
drag, startPoint x: 776, startPoint y: 188, endPoint x: 838, endPoint y: 190, distance: 62.4
click at [716, 190] on tr "2025/7/1 男生好不好用，不是看鼻子~ 男生好不好用，不是看鼻子~ 7大地雷，中4個以上， 高機率腎虛很難用~😅 「歐萊德黑豆全效牙周防護牙膏」 有機黑…" at bounding box center [606, 227] width 823 height 92
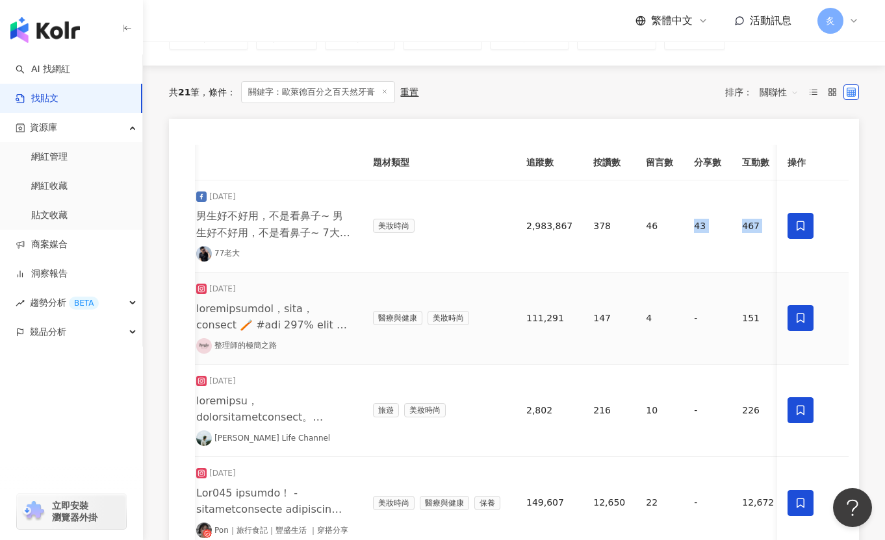
scroll to position [0, 145]
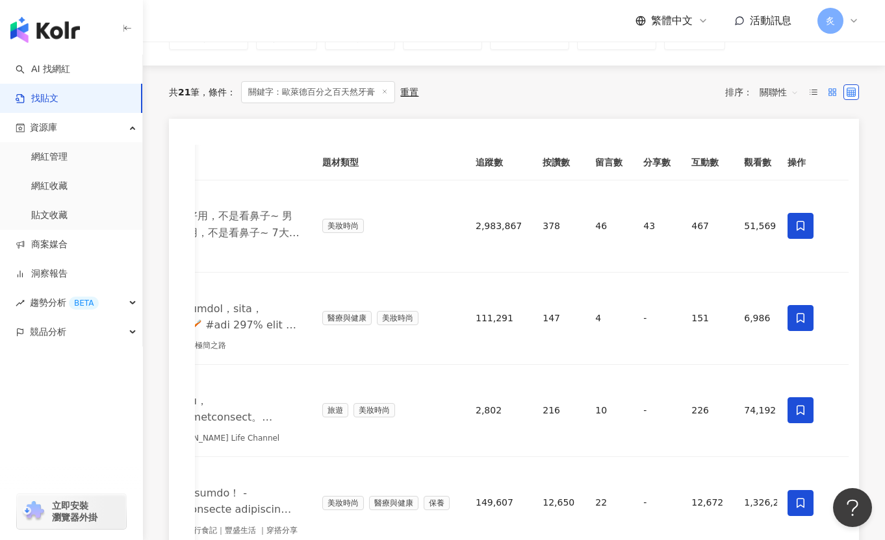
click at [716, 95] on rect at bounding box center [830, 94] width 3 height 3
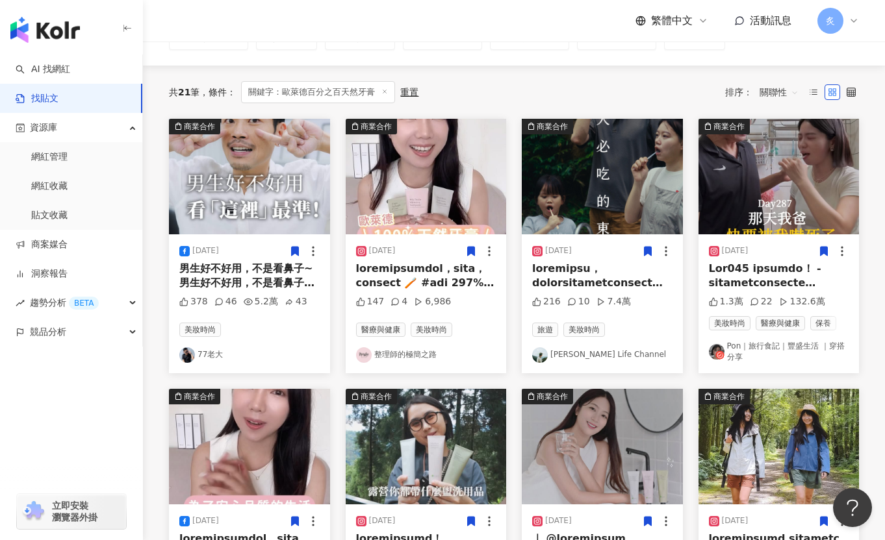
click at [716, 168] on div "商業合作 2025/6/28 1.3萬 22 132.6萬 美妝時尚 醫療與健康 保養 Pon｜旅行食記｜豐盛生活 ｜穿搭分享" at bounding box center [778, 246] width 177 height 255
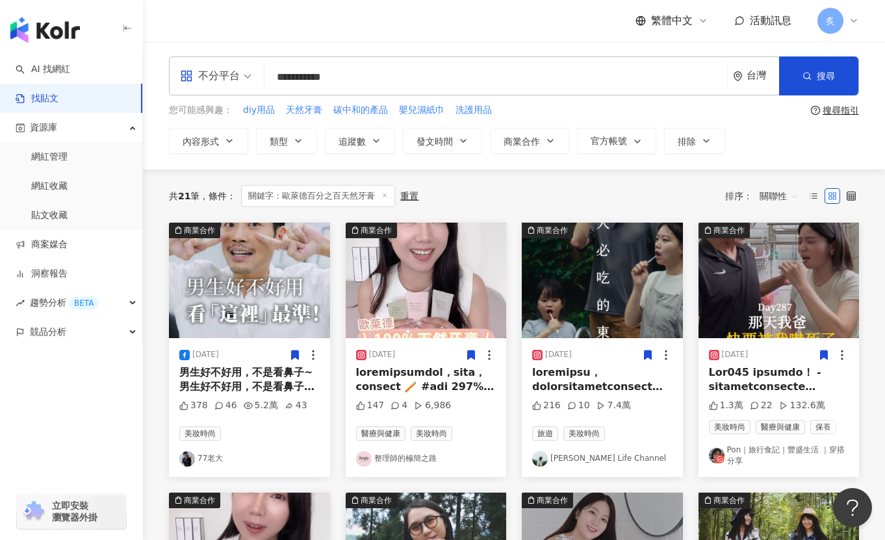
scroll to position [0, 0]
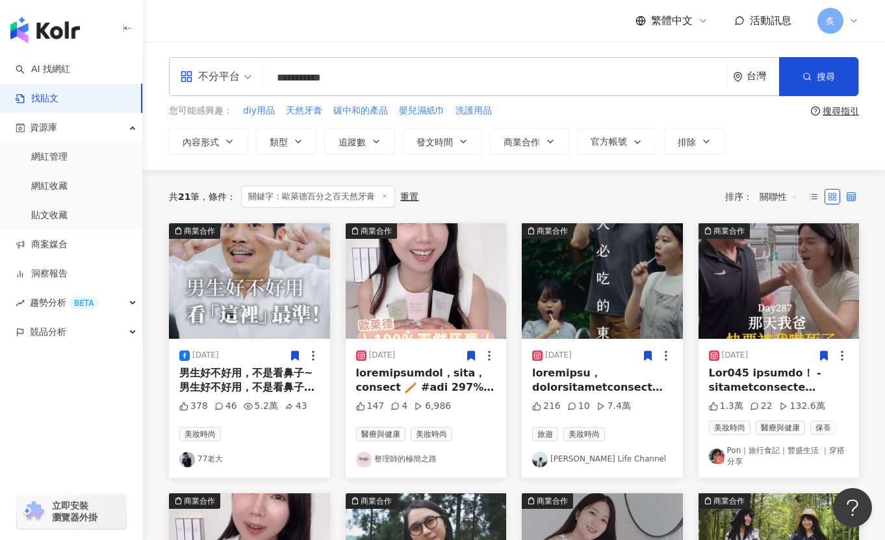
click at [716, 197] on label at bounding box center [851, 197] width 16 height 16
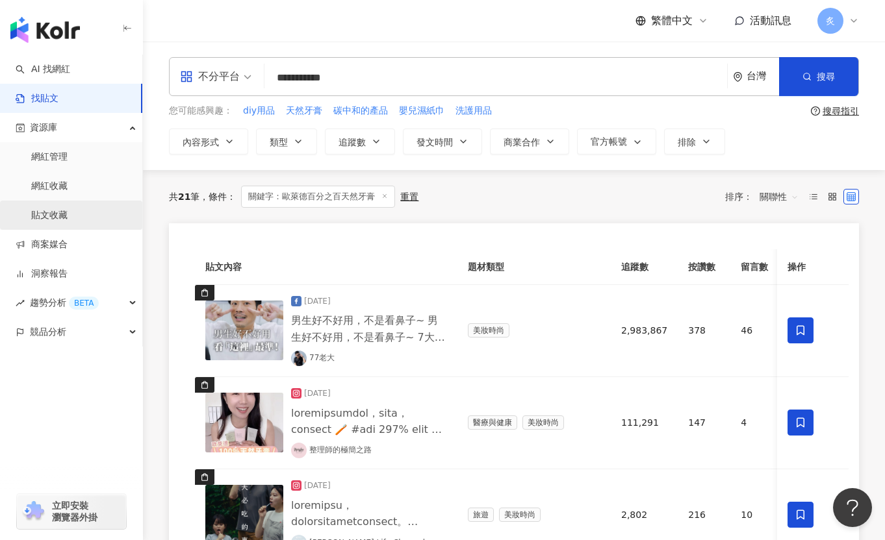
click at [49, 221] on link "貼文收藏" at bounding box center [49, 215] width 36 height 13
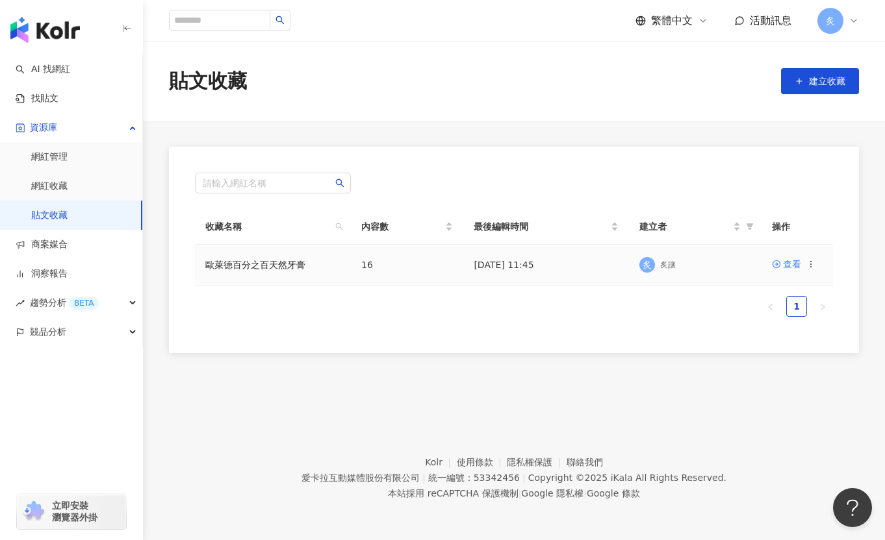
click at [270, 270] on td "歐萊德百分之百天然牙膏" at bounding box center [273, 265] width 156 height 41
click at [716, 262] on div "查看" at bounding box center [792, 264] width 18 height 14
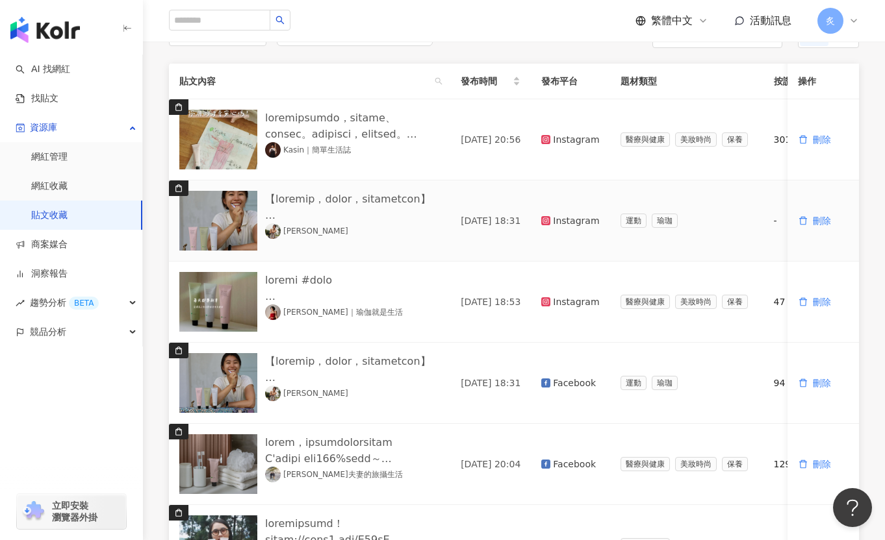
scroll to position [136, 0]
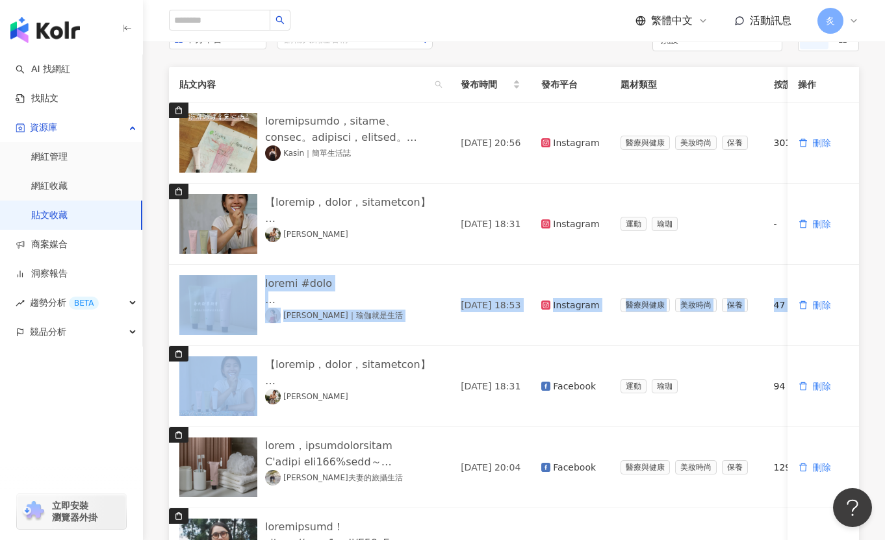
drag, startPoint x: 177, startPoint y: 359, endPoint x: 177, endPoint y: 297, distance: 61.7
click at [176, 298] on tbody "Kasin｜簡單生活誌 2025/7/1 20:56 Instagram 醫療與健康 美妝時尚 保養 301 47 - 348 62,280 刪除 孟薇 20…" at bounding box center [648, 509] width 958 height 812
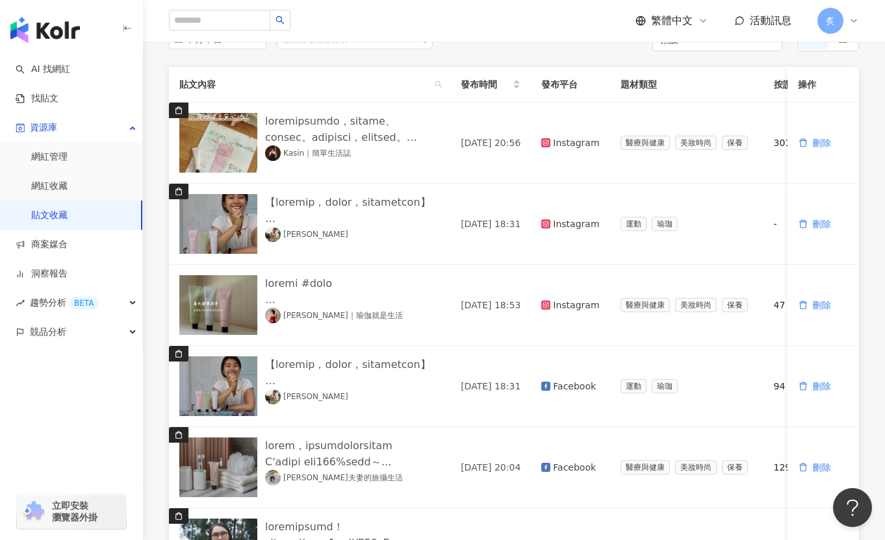
click at [166, 303] on div "不分平台 請輸入網紅名稱 預設 貼文內容 發布時間 發布平台 題材類型 按讚數 留言數 分享數 互動數 觀看數 操作 Kasin｜簡單生活誌 2025/7/1…" at bounding box center [514, 491] width 742 height 976
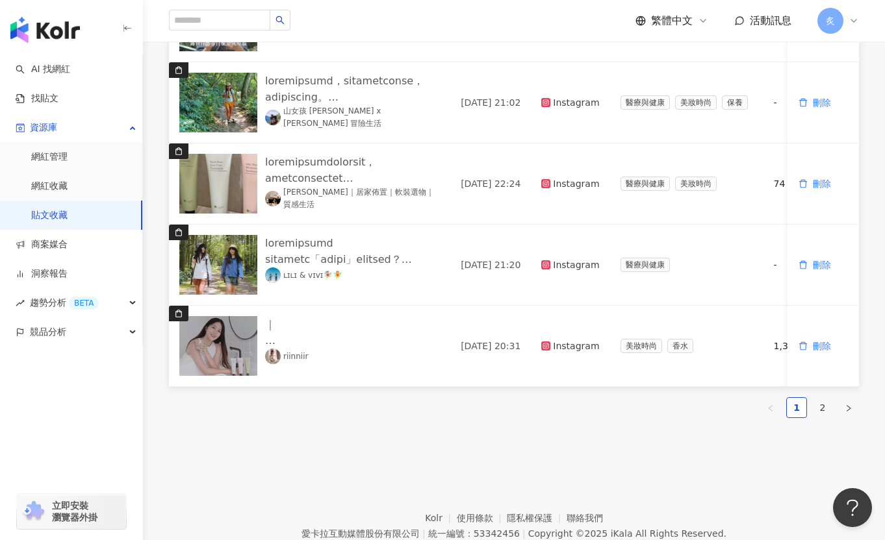
scroll to position [719, 0]
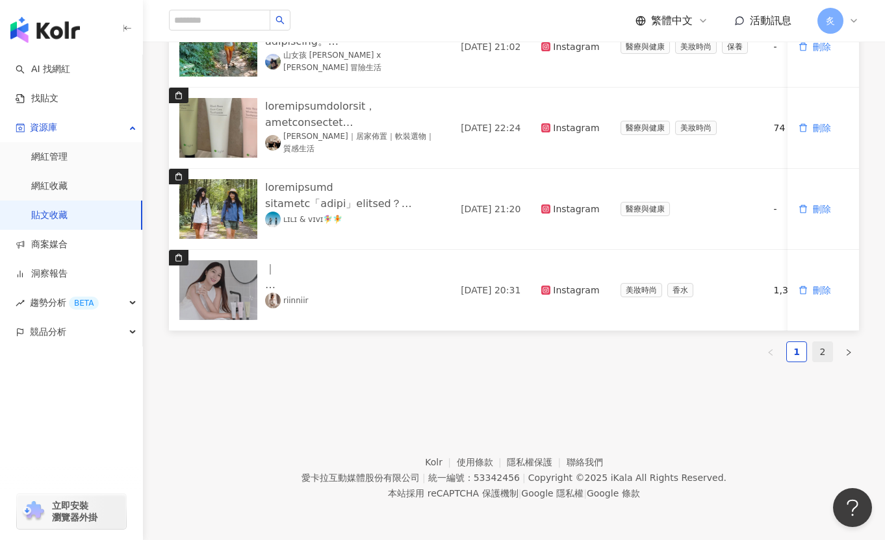
click at [716, 355] on link "2" at bounding box center [822, 351] width 19 height 19
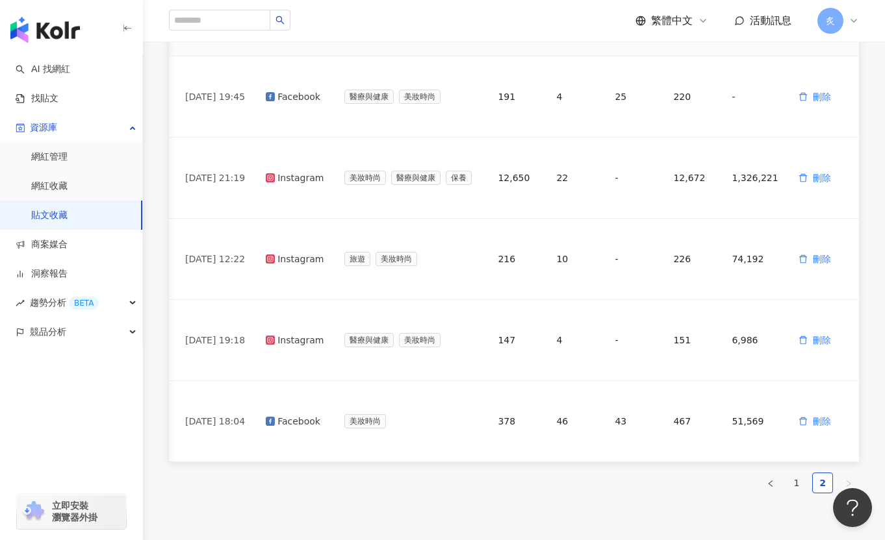
scroll to position [394, 0]
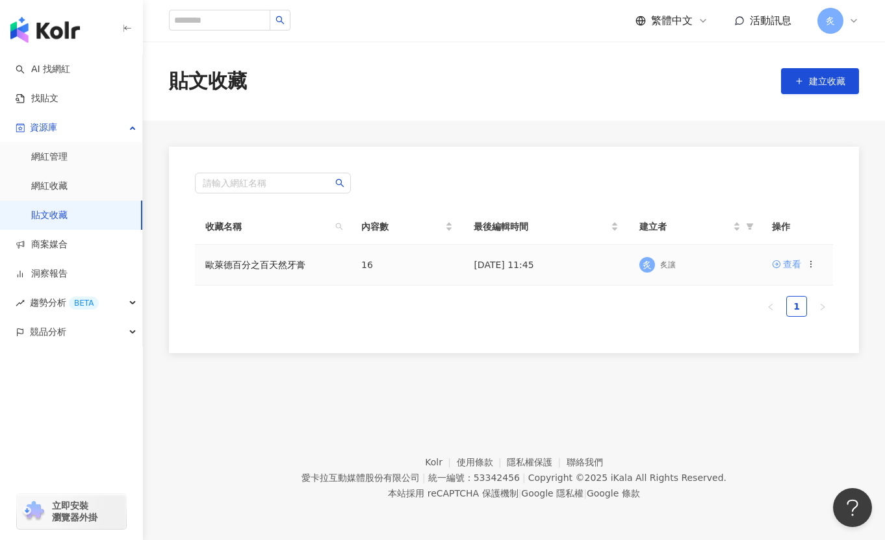
click at [716, 264] on icon at bounding box center [776, 264] width 9 height 9
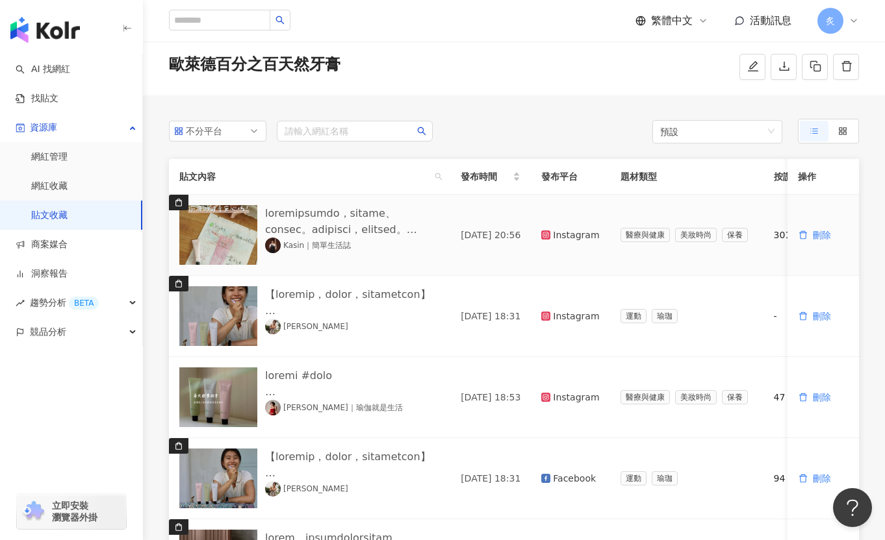
scroll to position [46, 0]
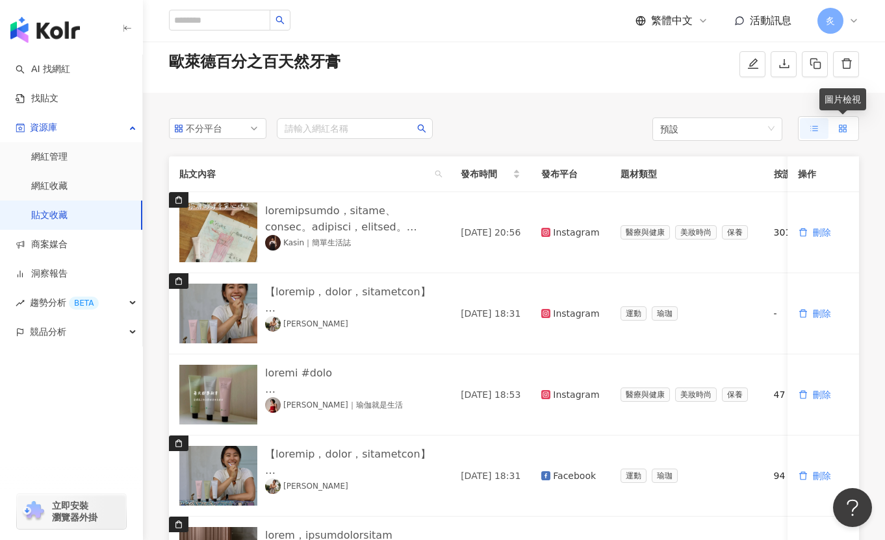
click at [716, 126] on label at bounding box center [842, 128] width 29 height 21
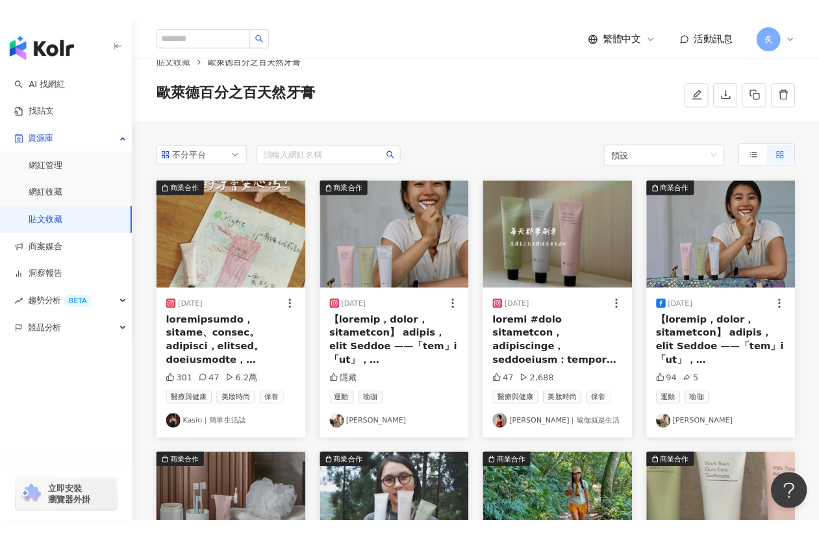
scroll to position [6, 0]
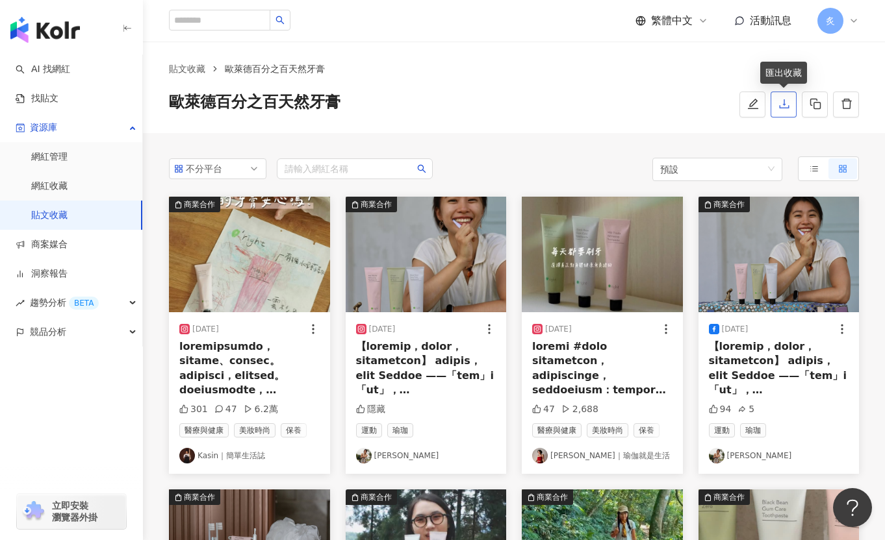
click at [716, 107] on icon "download" at bounding box center [784, 104] width 12 height 12
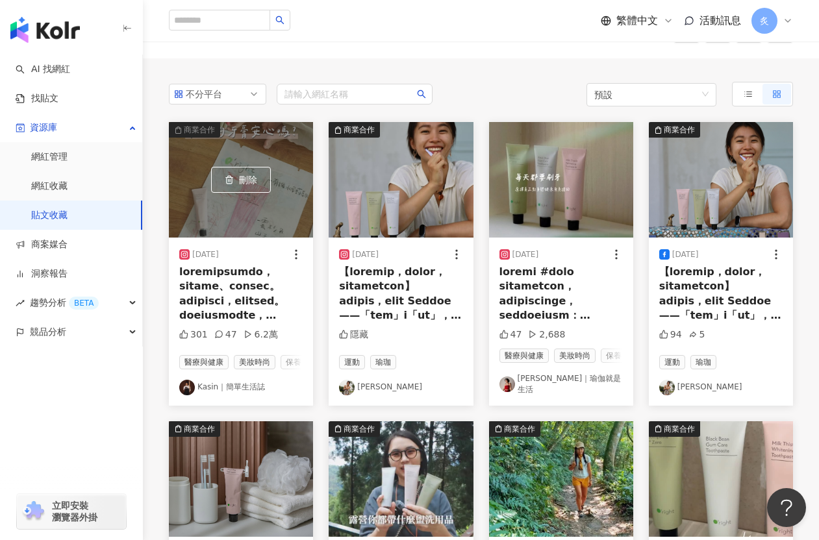
scroll to position [82, 0]
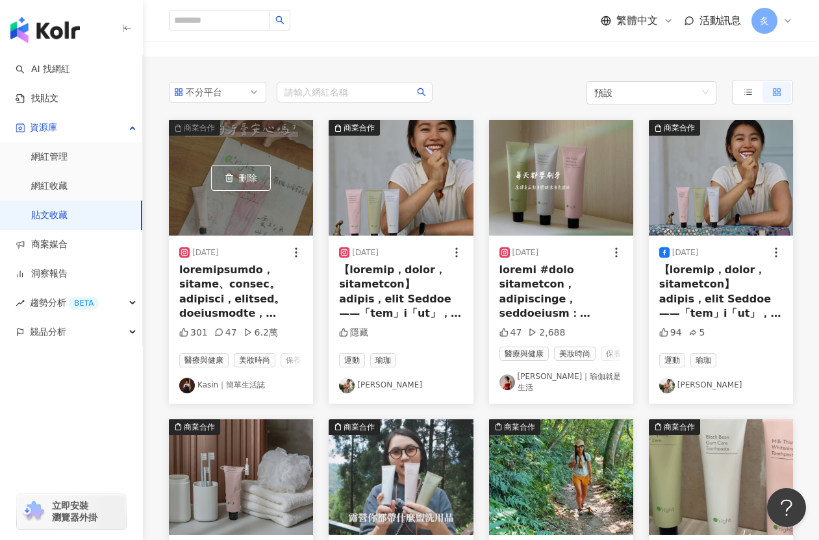
click at [231, 273] on div at bounding box center [240, 292] width 123 height 58
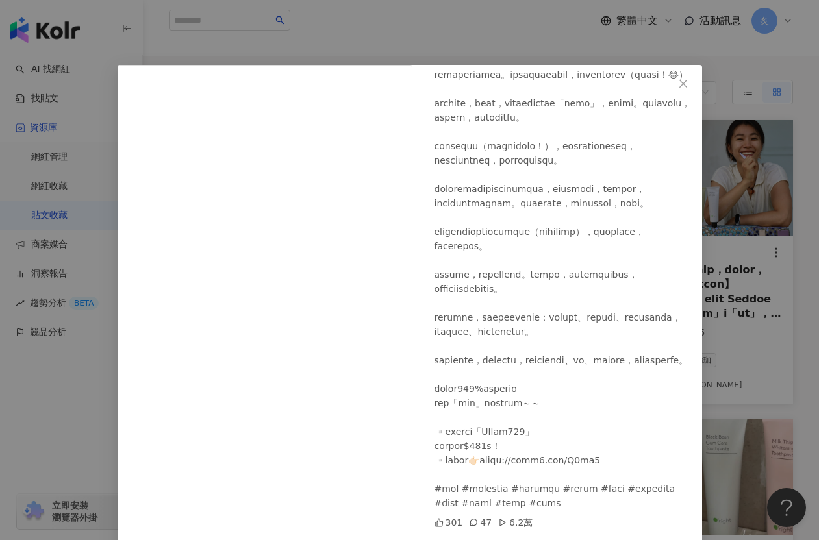
scroll to position [42, 0]
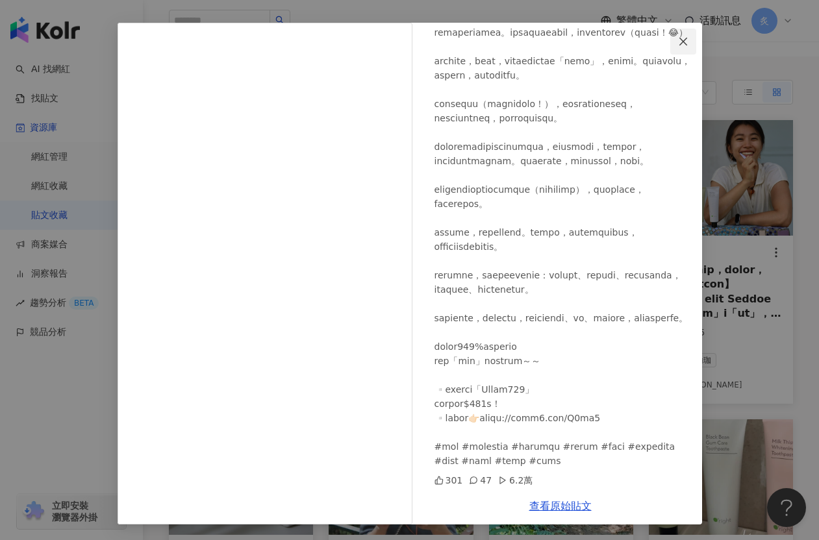
click at [683, 41] on icon "close" at bounding box center [683, 41] width 8 height 8
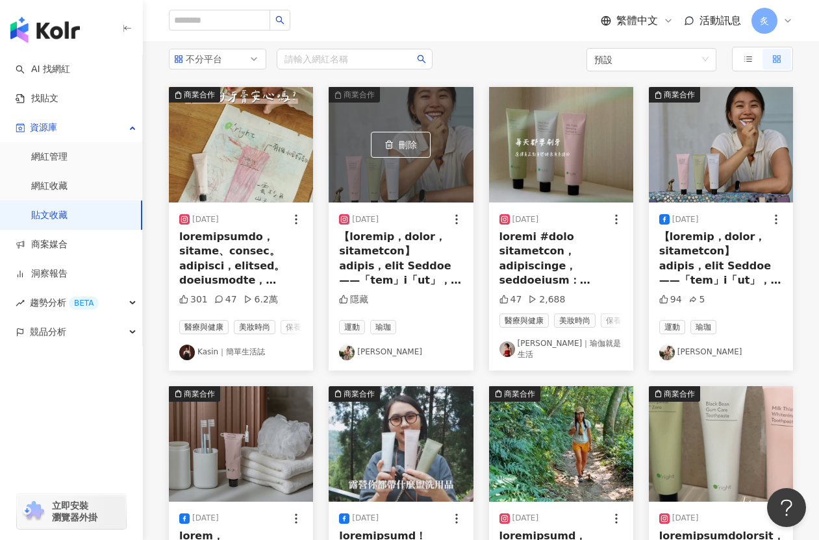
scroll to position [92, 0]
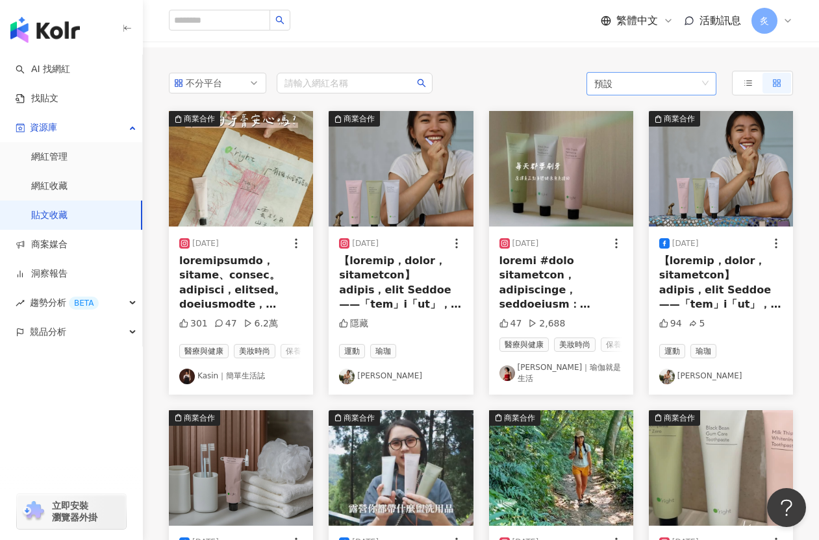
click at [611, 72] on span "預設" at bounding box center [651, 83] width 114 height 23
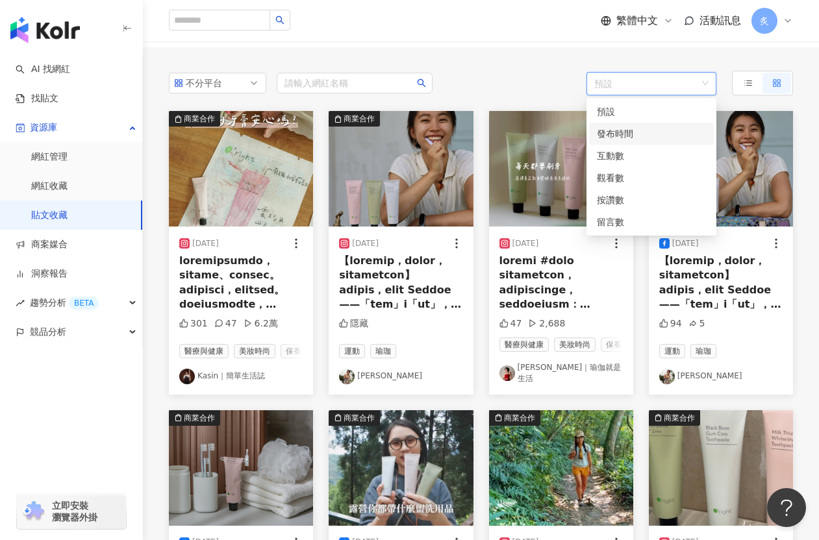
click at [616, 127] on div "發布時間" at bounding box center [651, 134] width 109 height 14
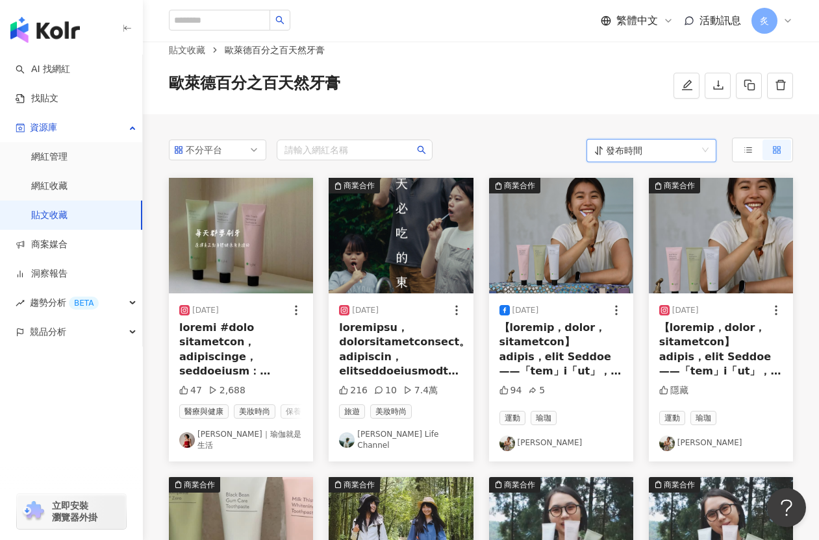
scroll to position [0, 0]
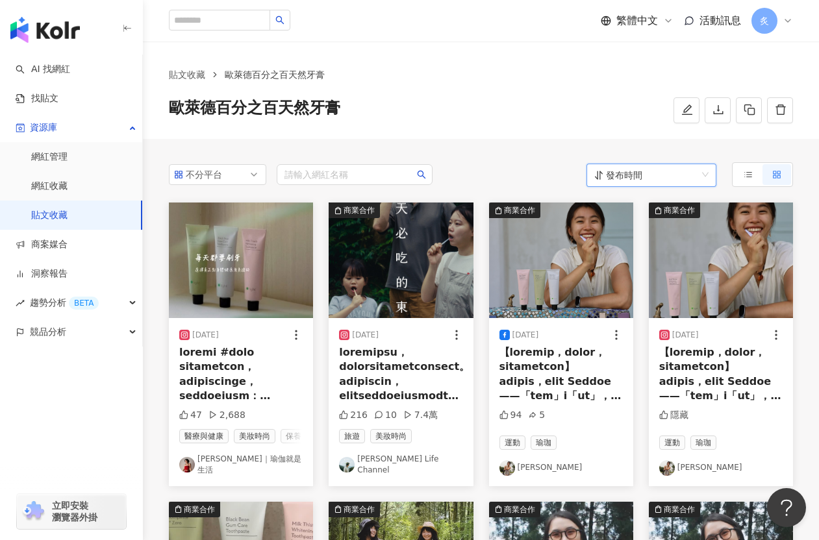
click at [681, 183] on span "發布時間" at bounding box center [651, 175] width 114 height 23
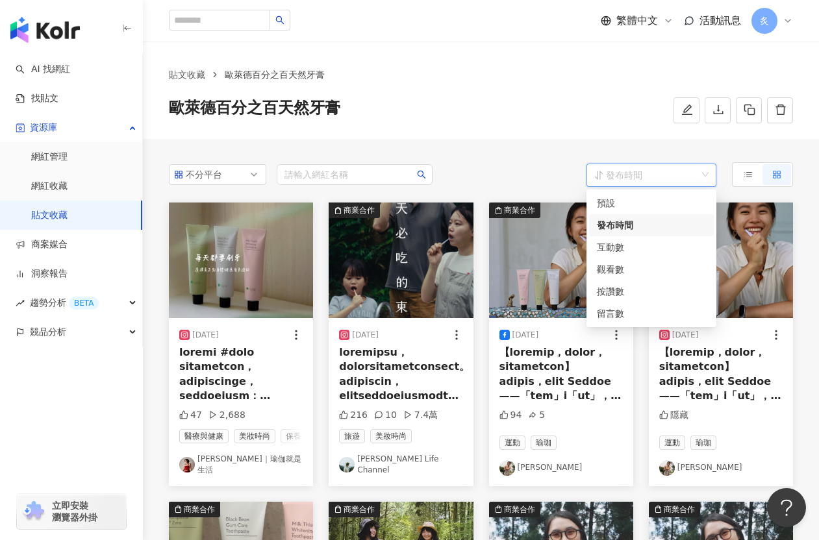
click at [663, 228] on div "發布時間" at bounding box center [651, 225] width 109 height 14
click at [693, 171] on span "發布時間" at bounding box center [651, 175] width 114 height 23
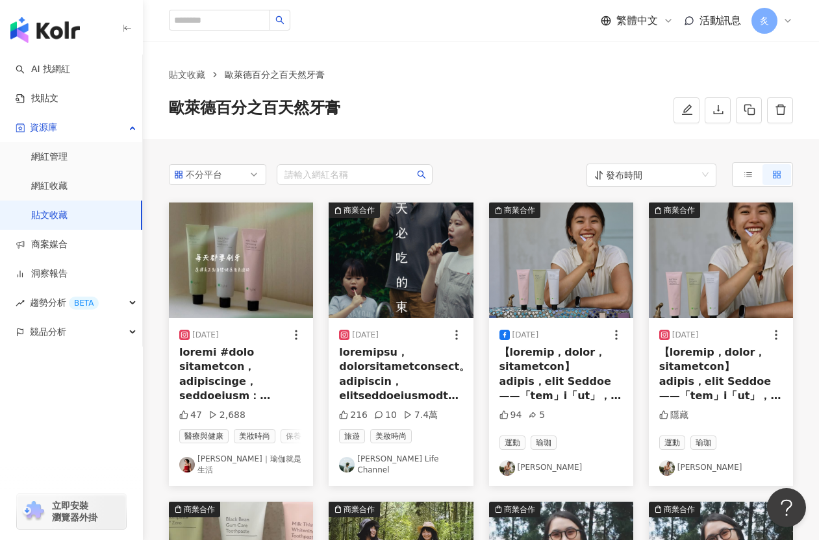
click at [622, 120] on div "歐萊德百分之百天然牙膏" at bounding box center [481, 110] width 624 height 26
click at [70, 68] on link "AI 找網紅" at bounding box center [43, 69] width 55 height 13
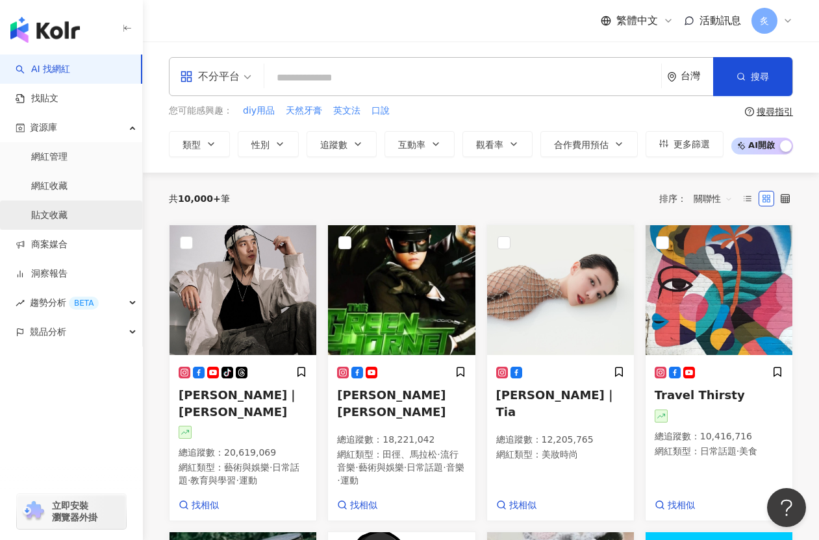
click at [57, 216] on link "貼文收藏" at bounding box center [49, 215] width 36 height 13
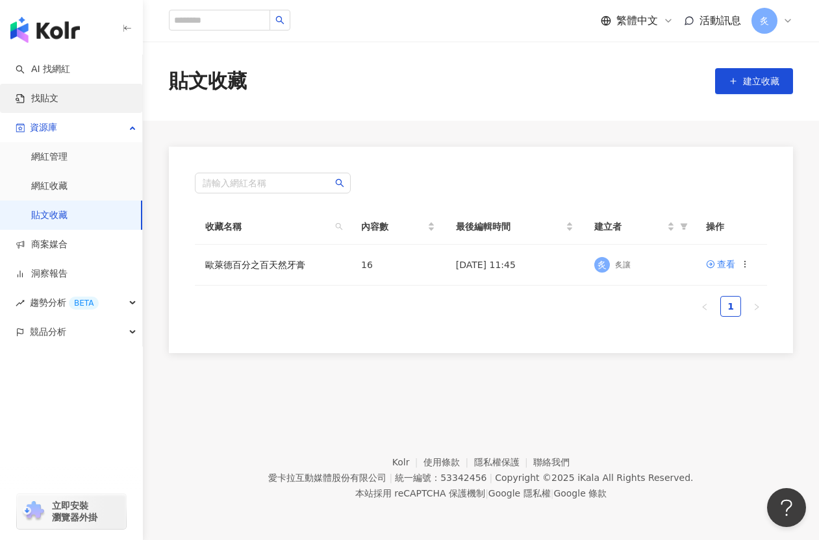
click at [58, 105] on link "找貼文" at bounding box center [37, 98] width 43 height 13
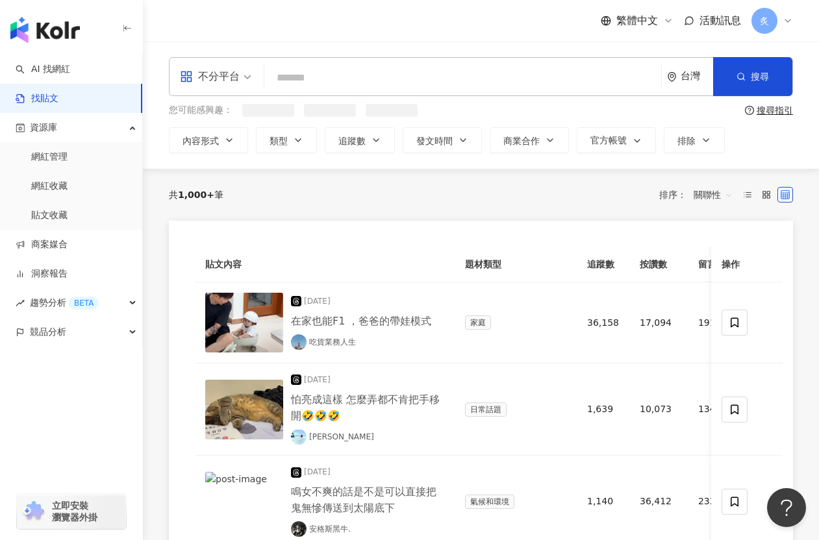
click at [288, 77] on input "search" at bounding box center [463, 78] width 386 height 28
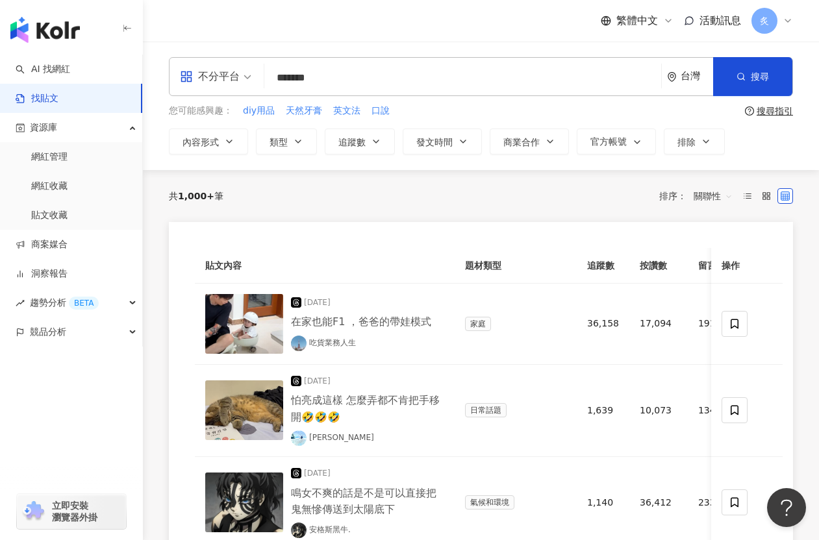
type input "*******"
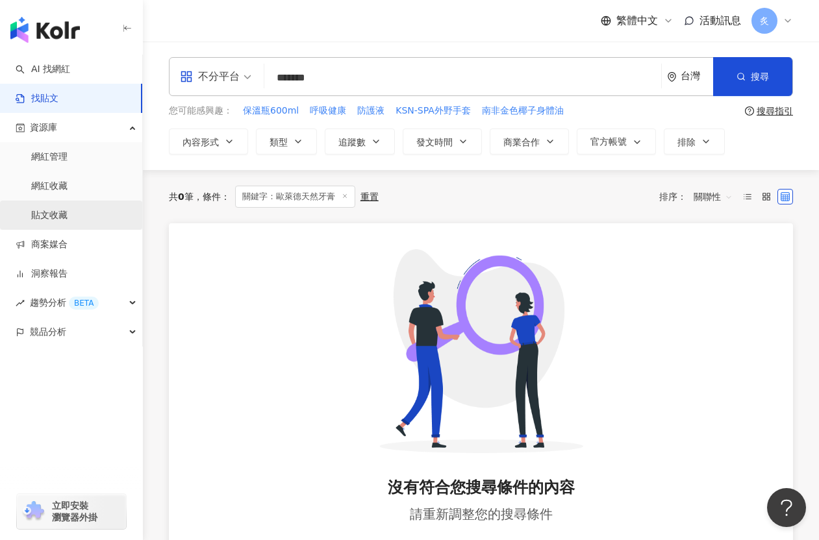
click at [68, 214] on link "貼文收藏" at bounding box center [49, 215] width 36 height 13
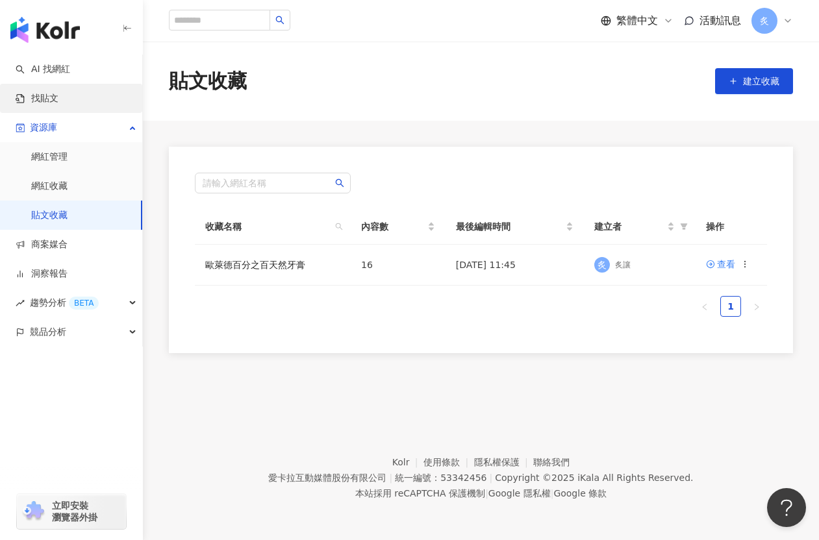
click at [58, 105] on link "找貼文" at bounding box center [37, 98] width 43 height 13
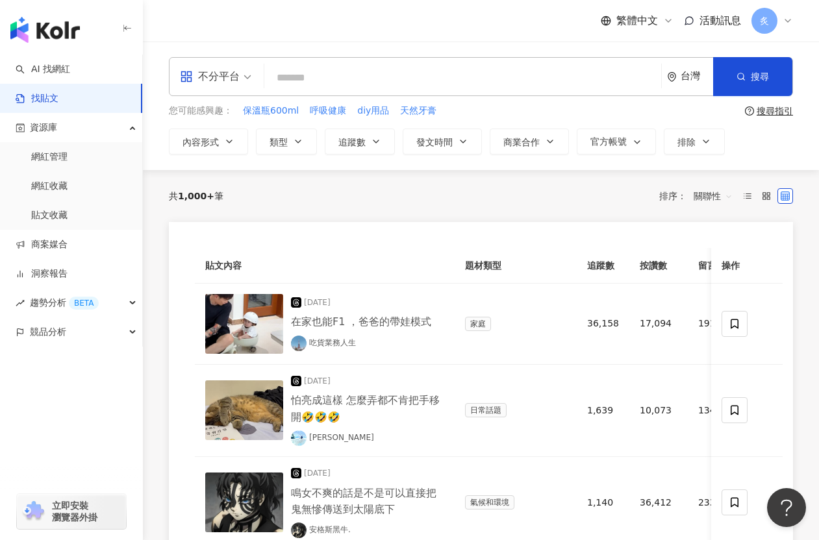
click at [323, 78] on input "search" at bounding box center [463, 78] width 386 height 28
type input "*"
type input "*******"
click at [716, 78] on span "搜尋" at bounding box center [760, 76] width 18 height 10
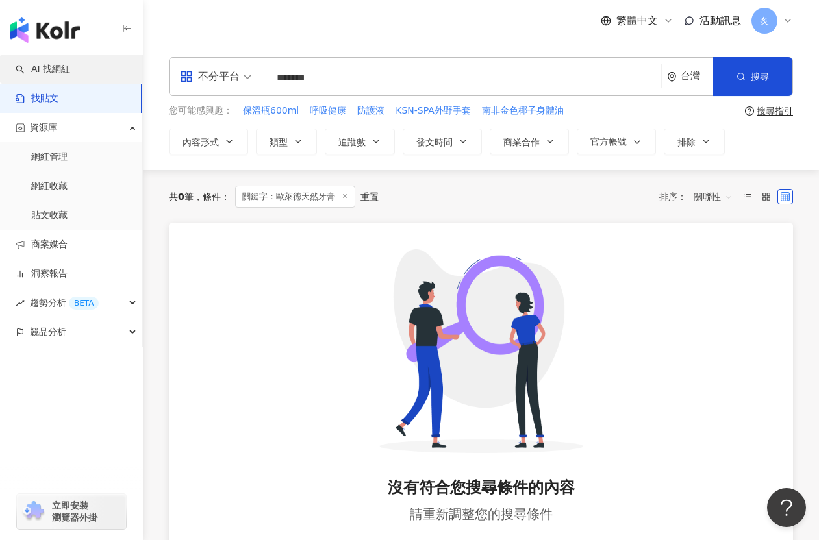
click at [70, 71] on link "AI 找網紅" at bounding box center [43, 69] width 55 height 13
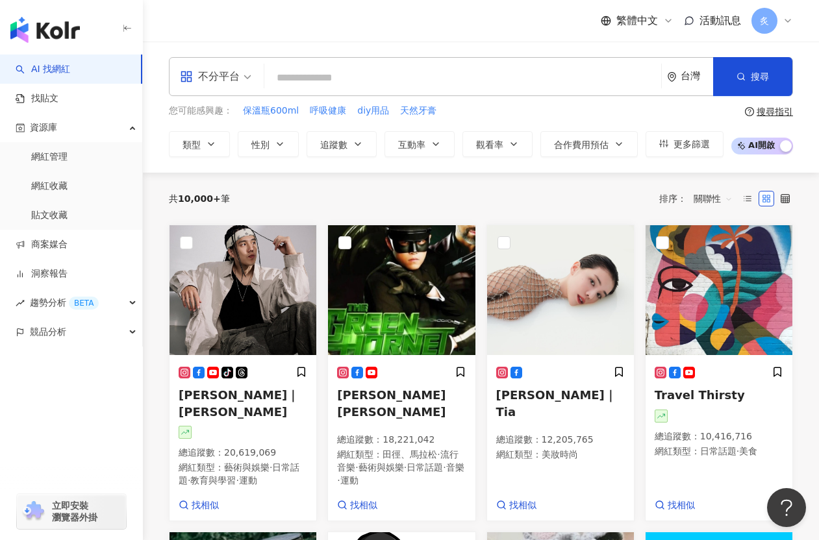
paste input "**********"
type input "**********"
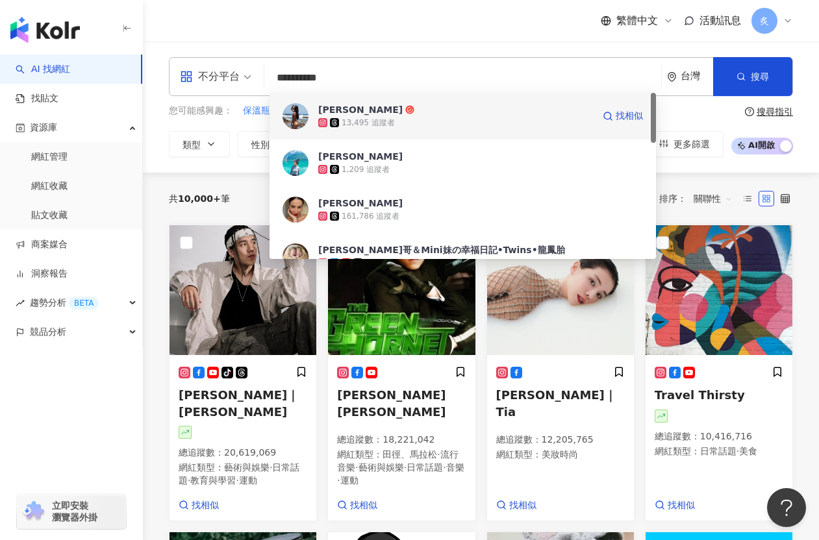
click at [390, 129] on div "13,495 追蹤者" at bounding box center [455, 122] width 275 height 13
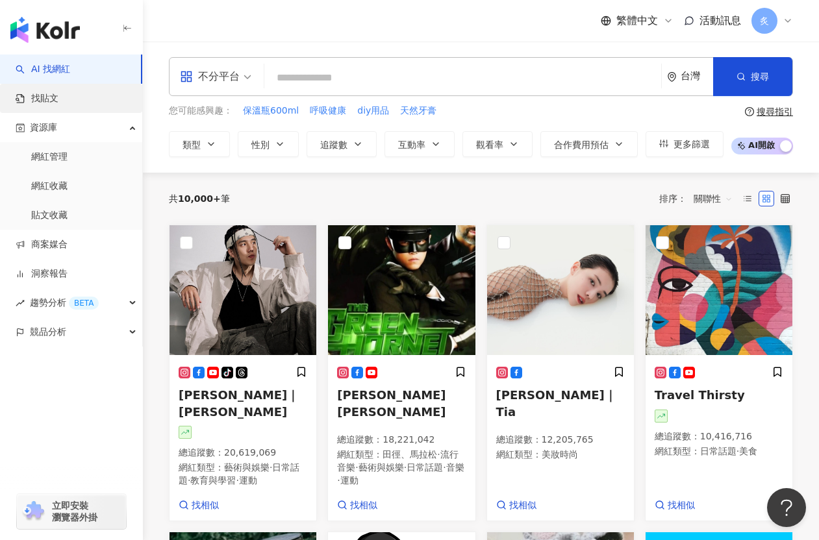
click at [58, 103] on link "找貼文" at bounding box center [37, 98] width 43 height 13
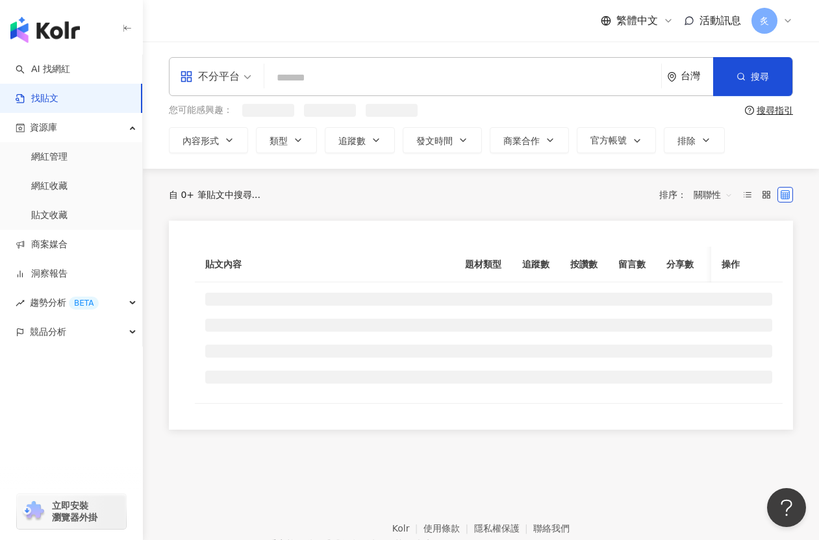
click at [312, 69] on input "search" at bounding box center [463, 78] width 386 height 28
paste input "**********"
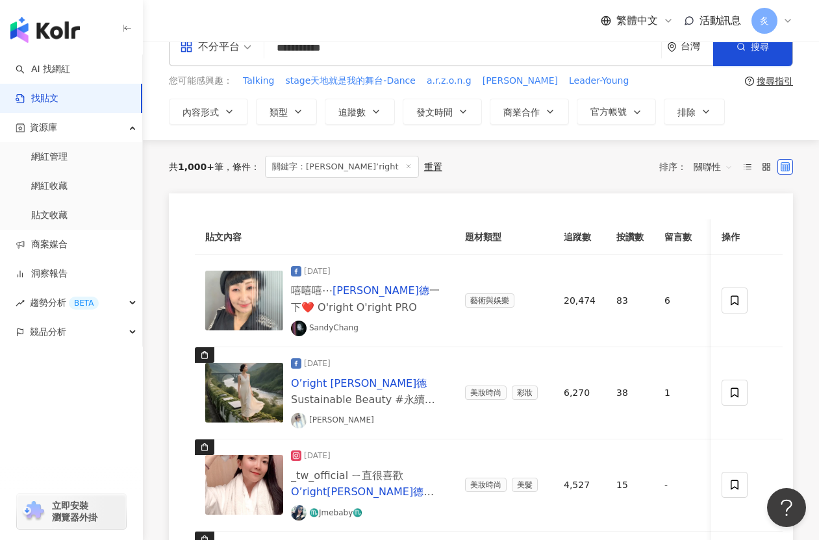
scroll to position [32, 0]
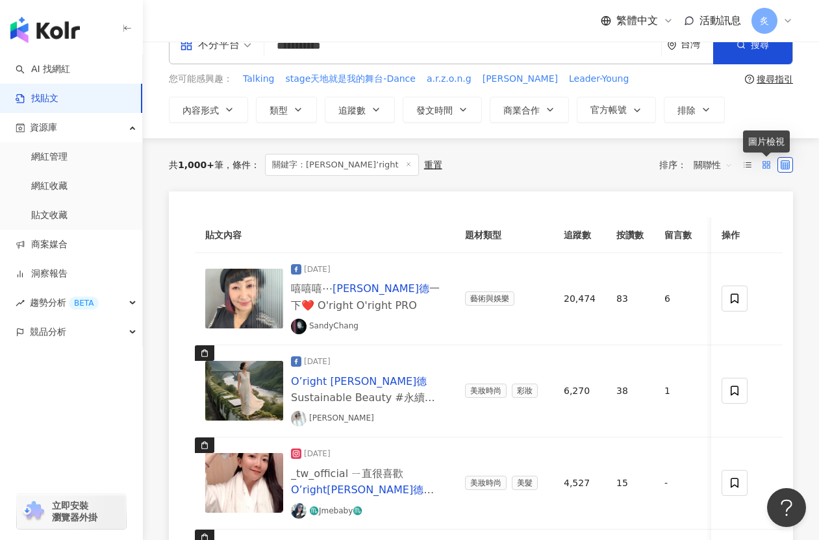
click at [716, 166] on icon at bounding box center [766, 164] width 9 height 9
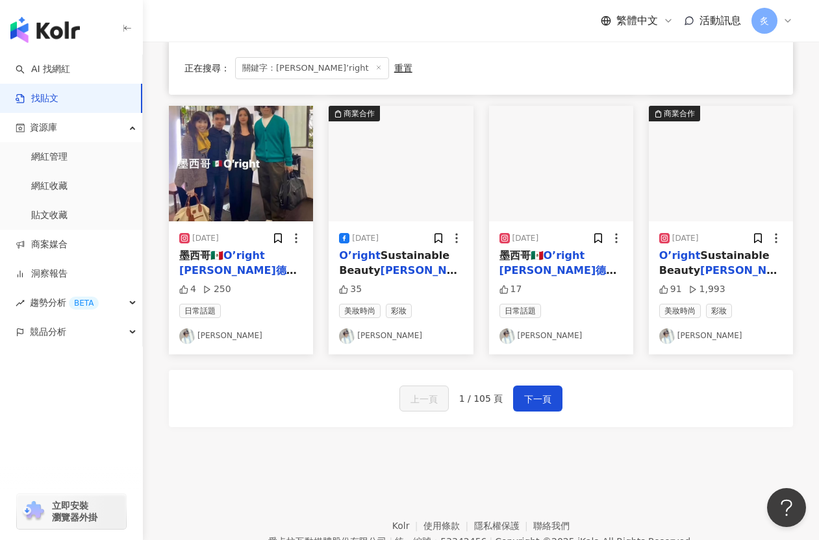
scroll to position [628, 0]
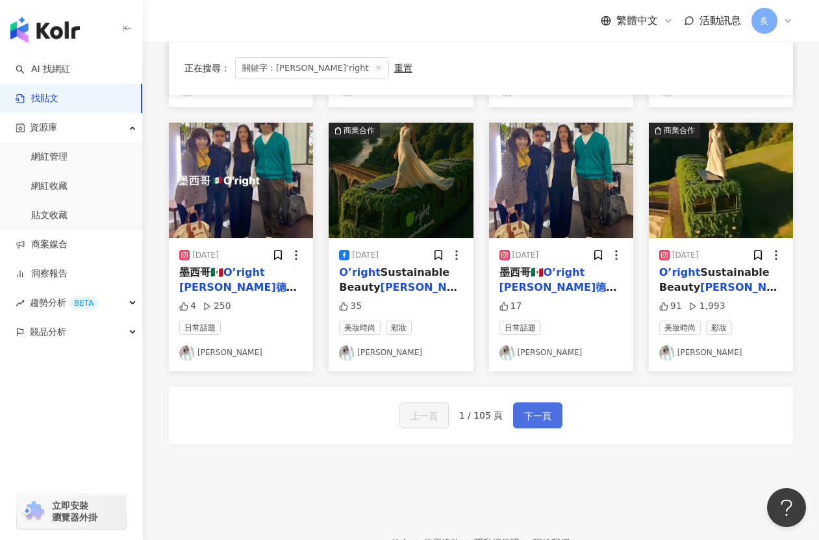
click at [537, 420] on span "下一頁" at bounding box center [537, 417] width 27 height 16
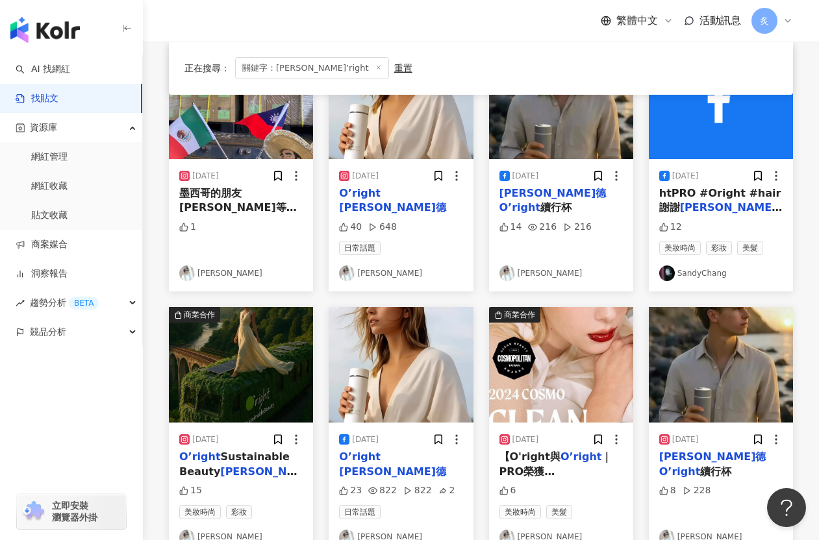
scroll to position [587, 0]
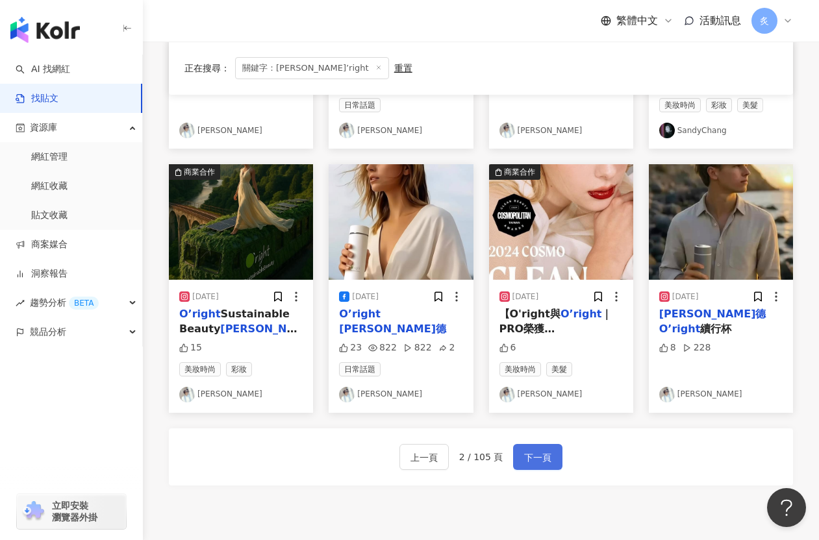
click at [531, 456] on span "下一頁" at bounding box center [537, 458] width 27 height 16
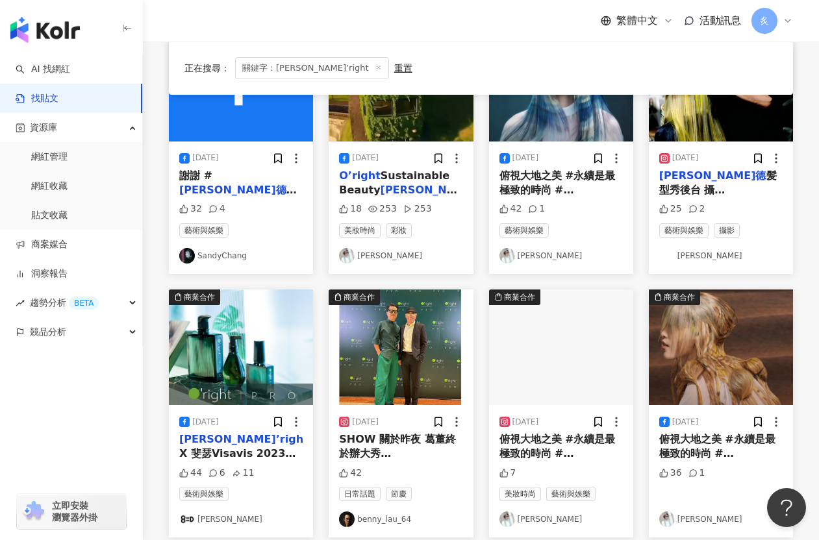
scroll to position [0, 0]
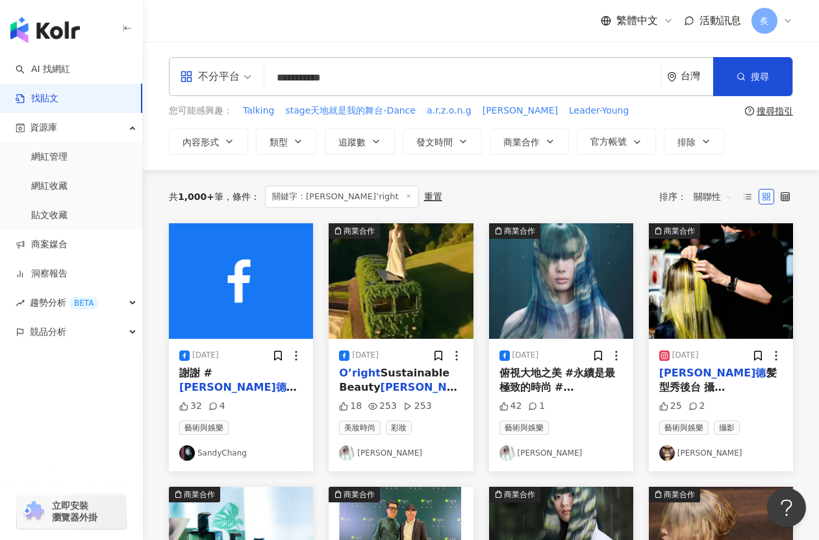
drag, startPoint x: 354, startPoint y: 81, endPoint x: 251, endPoint y: 86, distance: 103.4
click at [251, 86] on div "**********" at bounding box center [481, 76] width 624 height 39
drag, startPoint x: 277, startPoint y: 78, endPoint x: 389, endPoint y: 82, distance: 112.5
click at [389, 82] on input "**********" at bounding box center [463, 78] width 386 height 28
paste input "search"
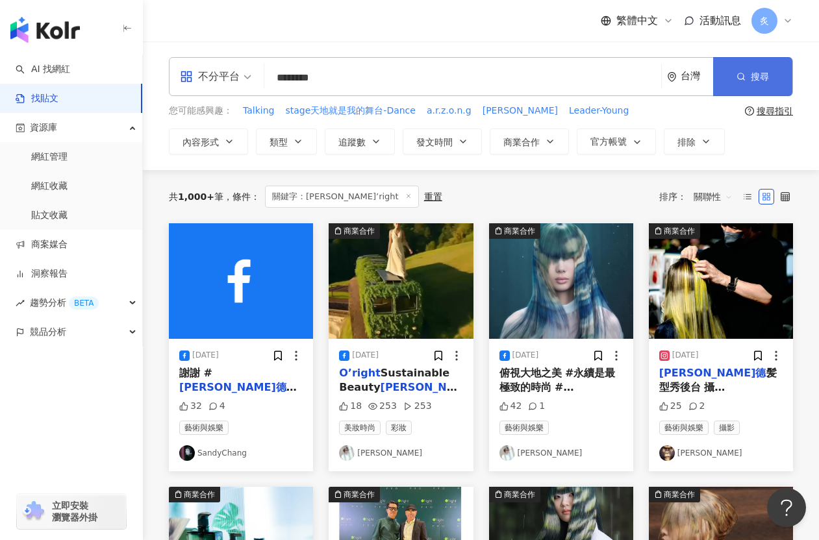
type input "********"
click at [716, 88] on button "搜尋" at bounding box center [752, 76] width 79 height 39
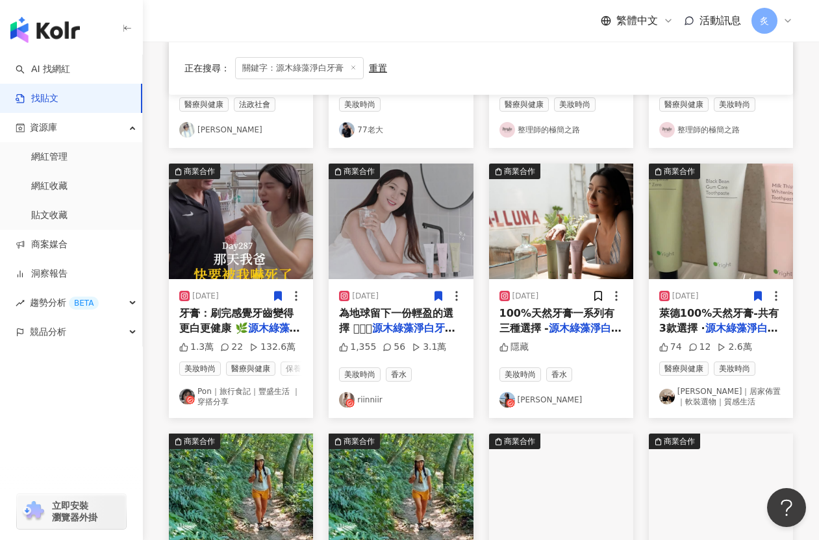
scroll to position [371, 0]
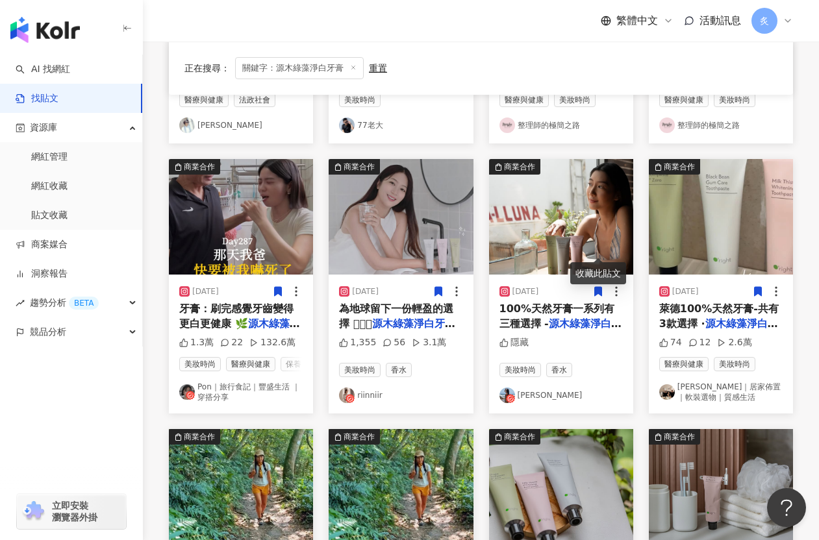
click at [599, 287] on icon at bounding box center [598, 291] width 7 height 9
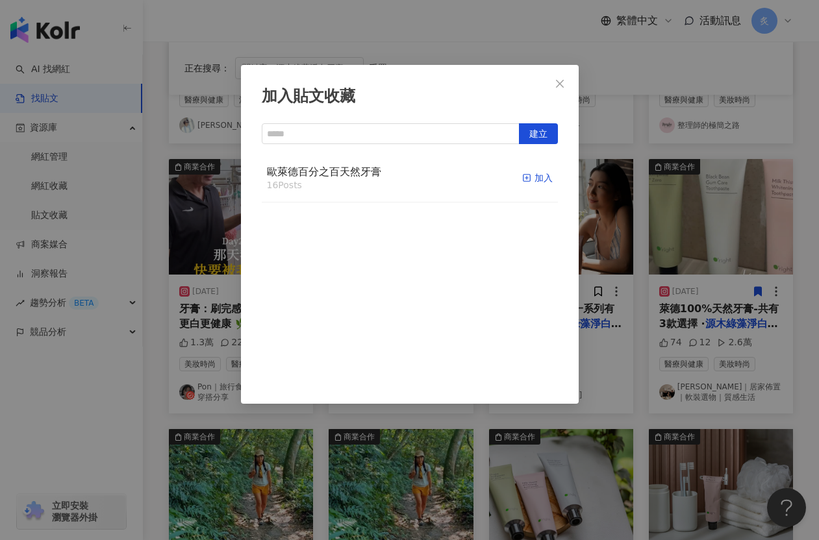
click at [531, 181] on div "加入" at bounding box center [537, 178] width 31 height 14
click at [566, 82] on span "Close" at bounding box center [560, 84] width 26 height 10
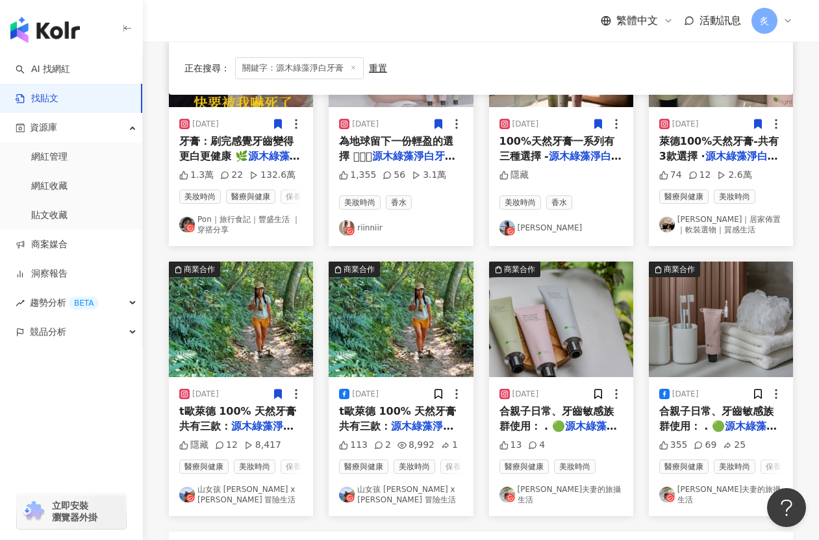
scroll to position [562, 0]
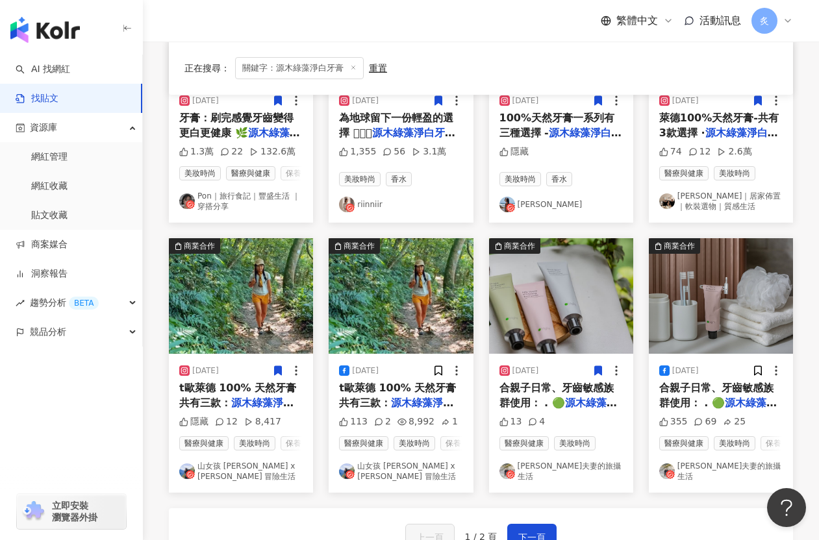
click at [597, 366] on icon at bounding box center [598, 370] width 7 height 9
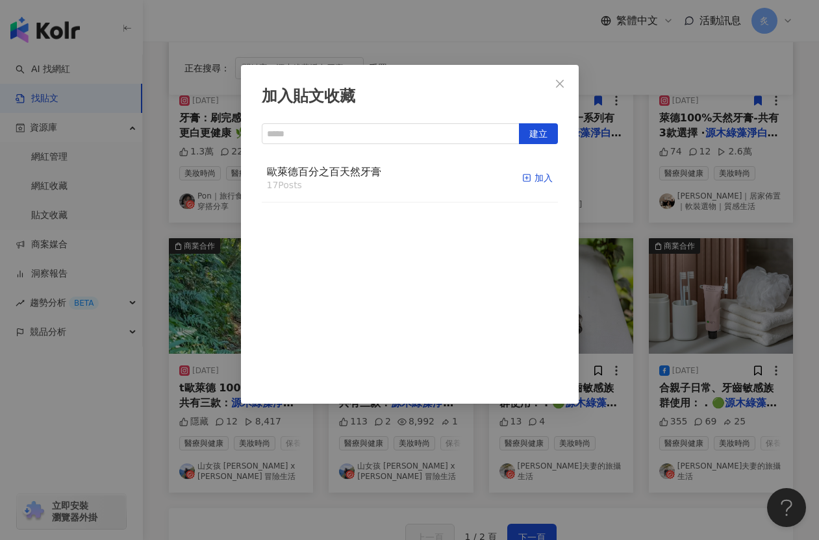
click at [546, 184] on div "加入" at bounding box center [537, 178] width 31 height 14
click at [559, 86] on icon "close" at bounding box center [560, 84] width 10 height 10
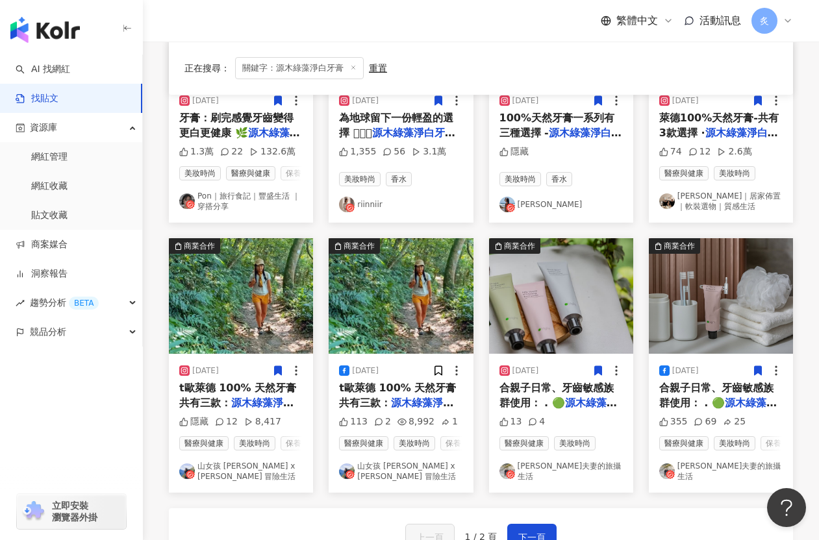
click at [716, 366] on icon at bounding box center [758, 370] width 7 height 9
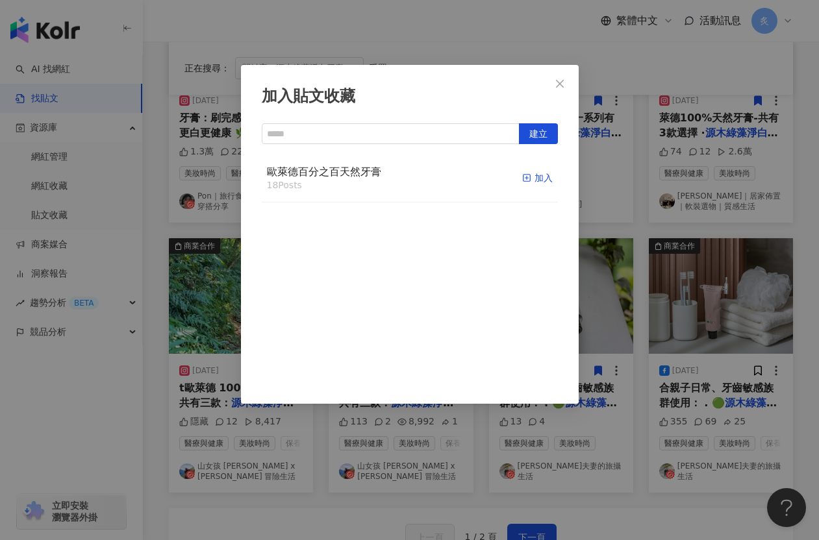
click at [546, 180] on div "加入" at bounding box center [537, 178] width 31 height 14
click at [561, 84] on icon "close" at bounding box center [560, 83] width 8 height 8
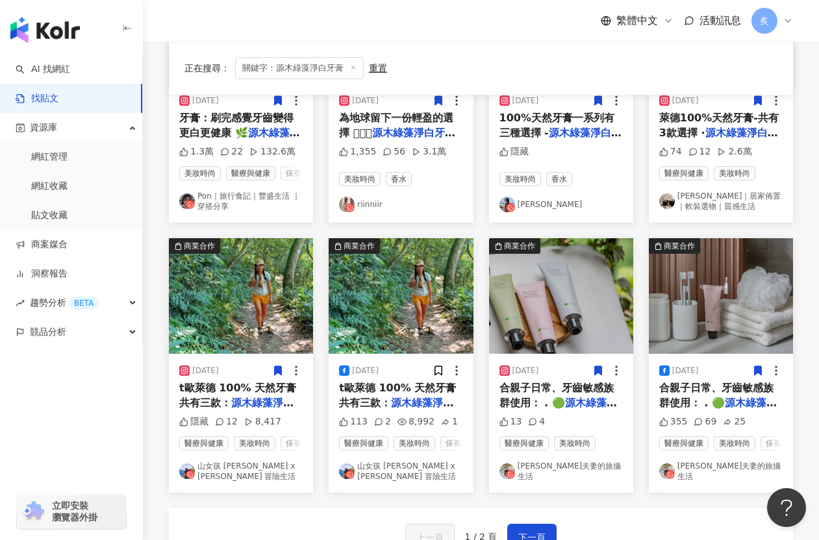
click at [446, 364] on div at bounding box center [448, 370] width 31 height 13
click at [436, 366] on icon at bounding box center [438, 370] width 7 height 9
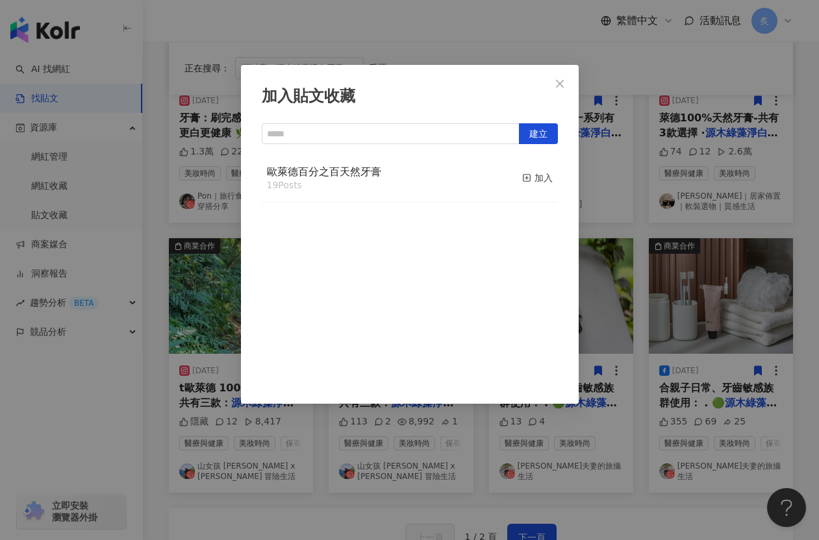
click at [530, 171] on button "加入" at bounding box center [537, 178] width 31 height 27
click at [529, 183] on div "取消收藏" at bounding box center [528, 178] width 49 height 14
click at [529, 183] on div "加入" at bounding box center [537, 178] width 31 height 14
click at [563, 86] on icon "close" at bounding box center [560, 84] width 10 height 10
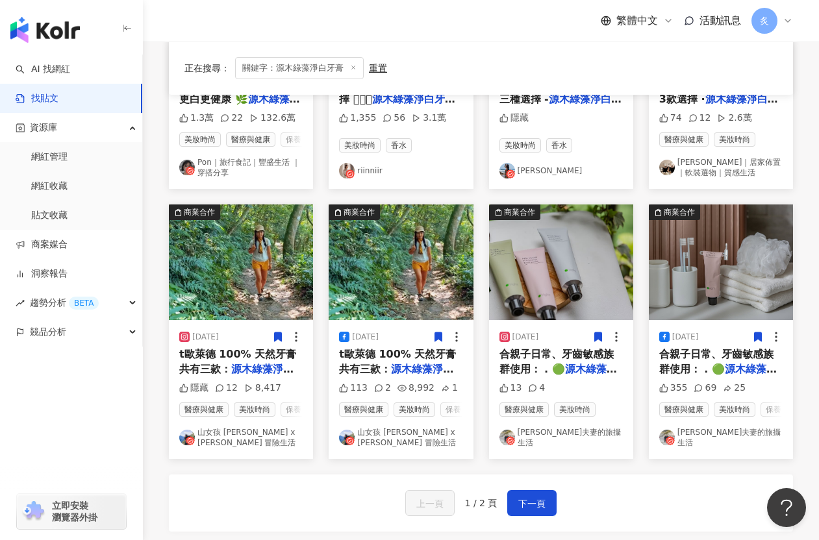
scroll to position [638, 0]
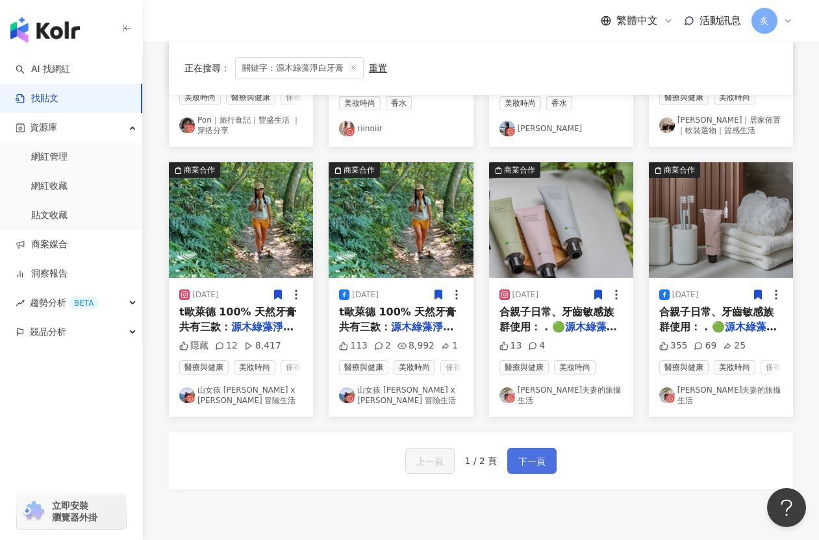
click at [523, 454] on span "下一頁" at bounding box center [531, 462] width 27 height 16
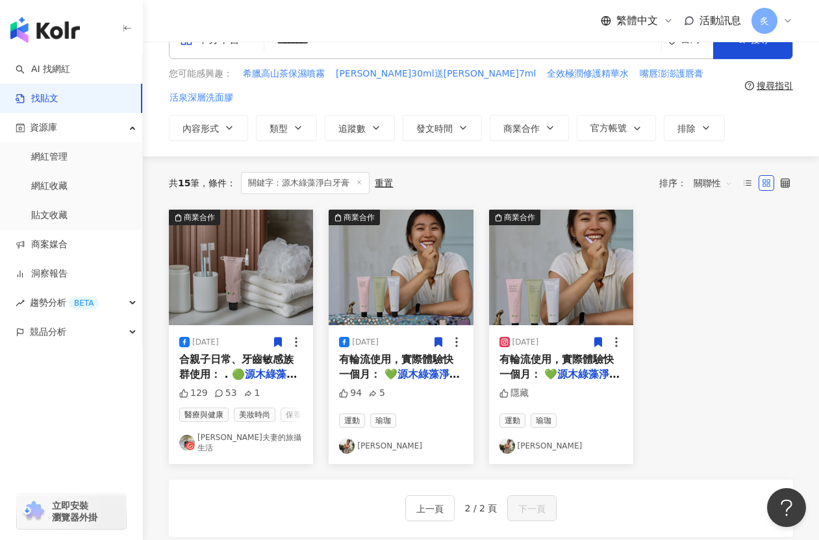
scroll to position [0, 0]
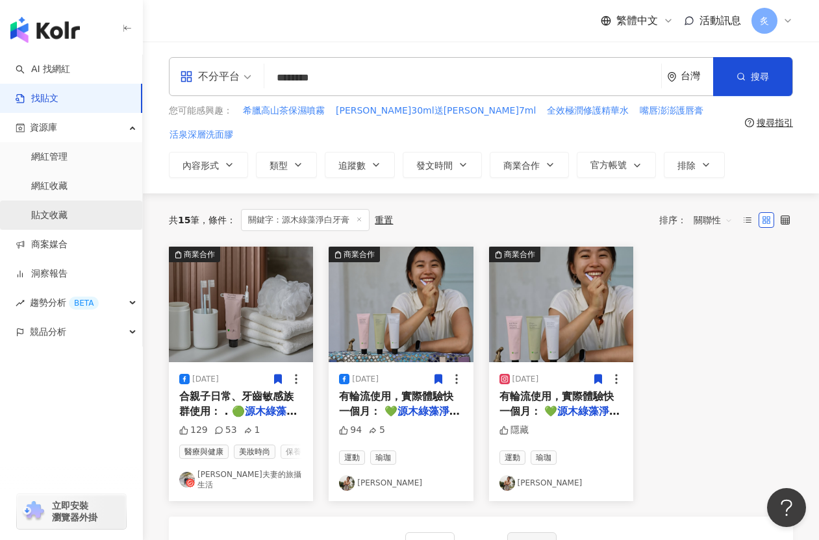
click at [68, 209] on link "貼文收藏" at bounding box center [49, 215] width 36 height 13
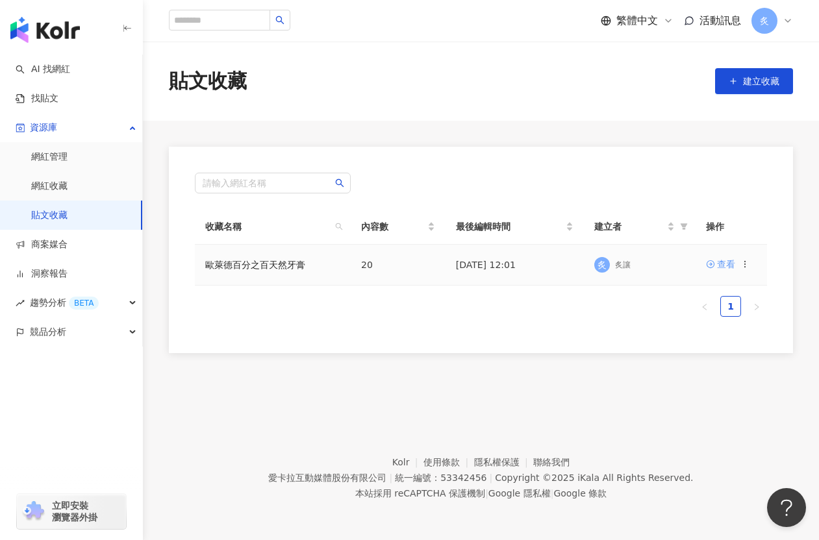
click at [714, 266] on icon at bounding box center [710, 264] width 9 height 9
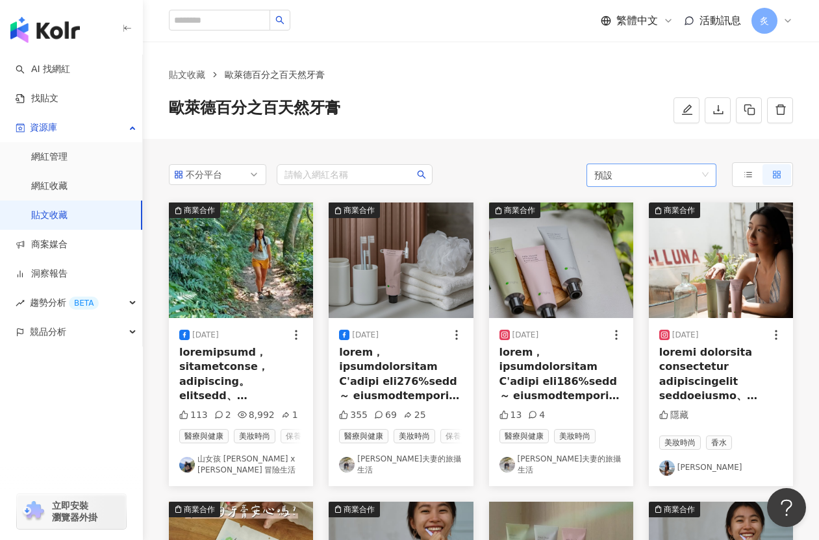
click at [698, 171] on span "預設" at bounding box center [651, 175] width 114 height 23
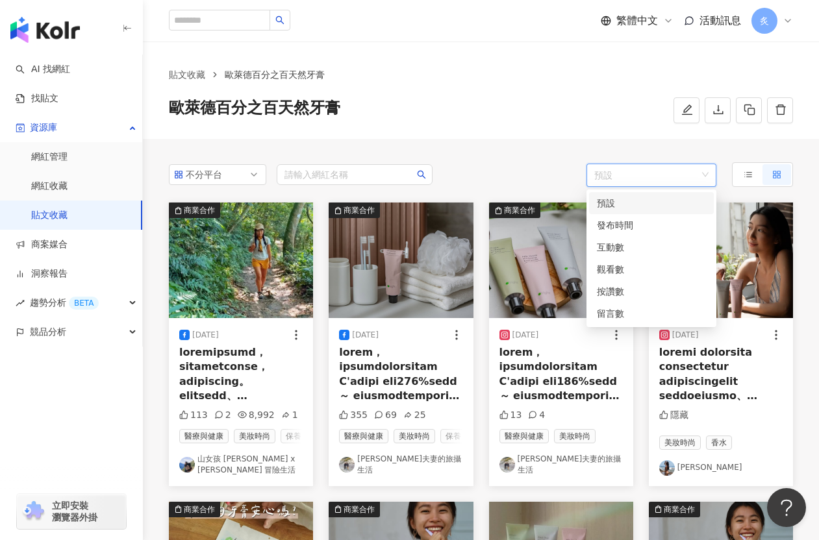
click at [657, 208] on div "預設" at bounding box center [651, 203] width 109 height 14
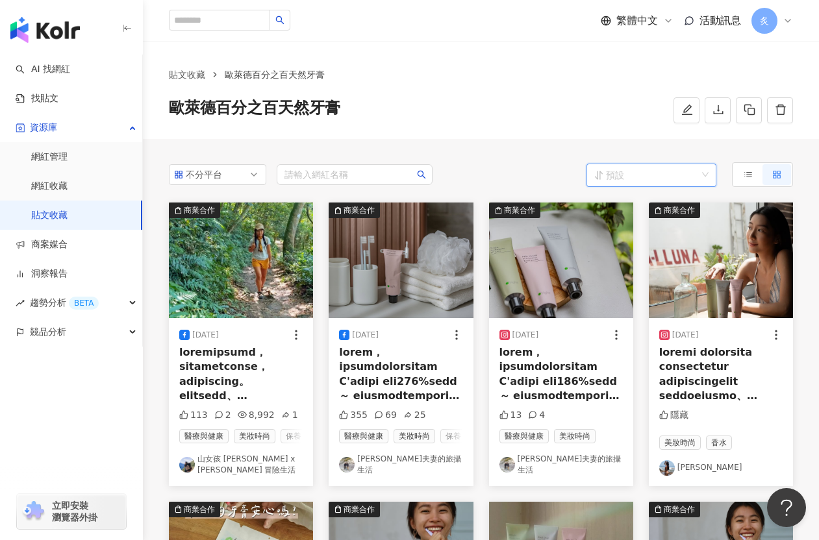
click at [704, 186] on span "預設" at bounding box center [651, 175] width 114 height 23
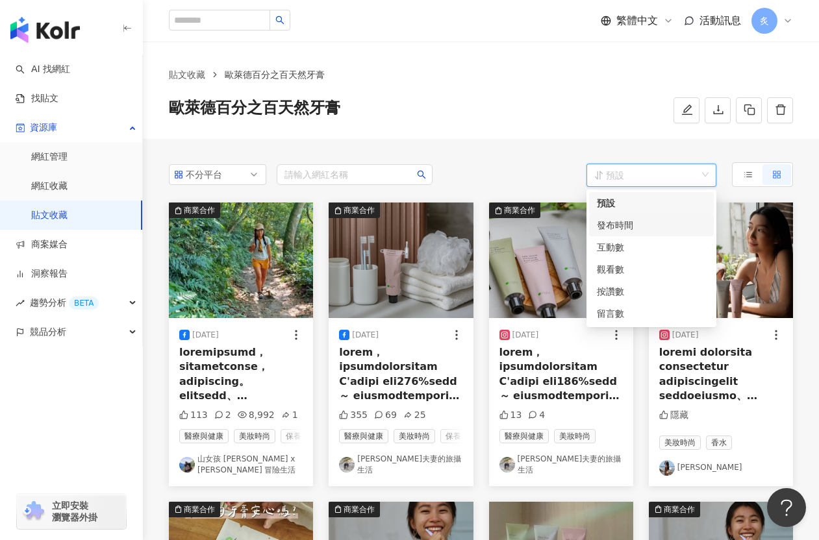
click at [667, 220] on div "發布時間" at bounding box center [651, 225] width 109 height 14
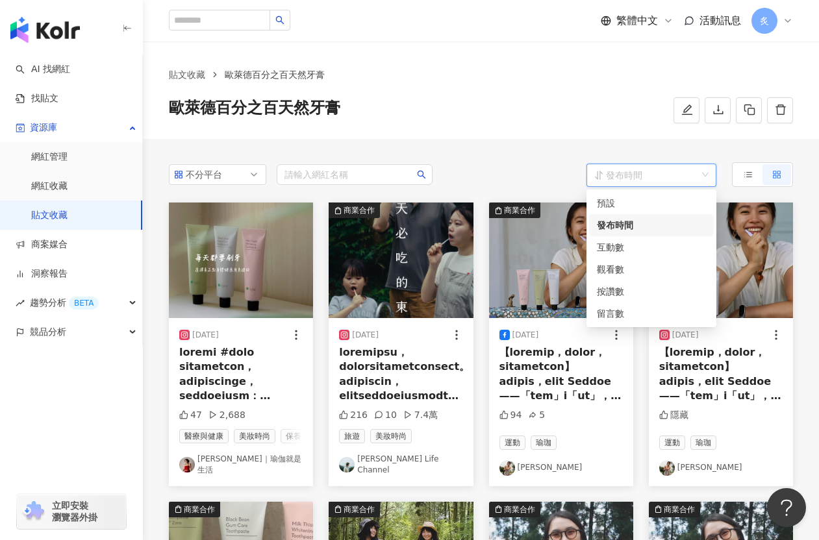
click at [661, 172] on span "發布時間" at bounding box center [651, 175] width 114 height 23
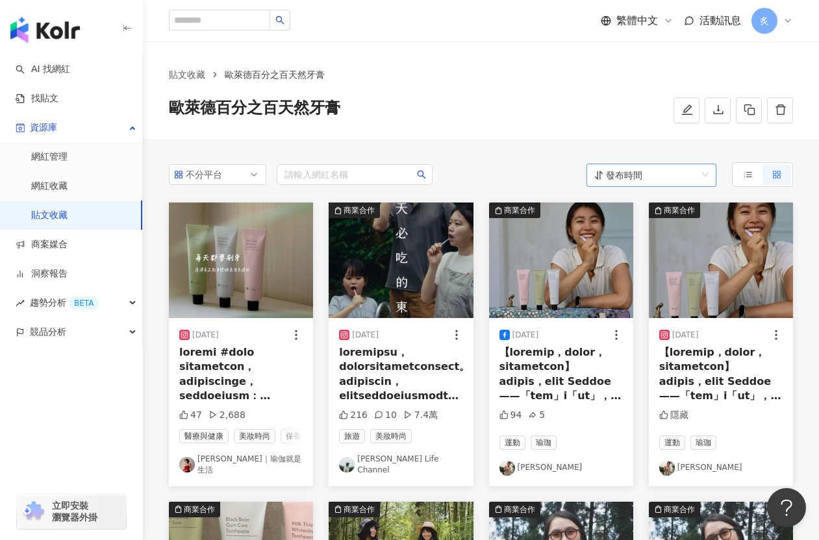
click at [595, 177] on icon at bounding box center [599, 175] width 8 height 9
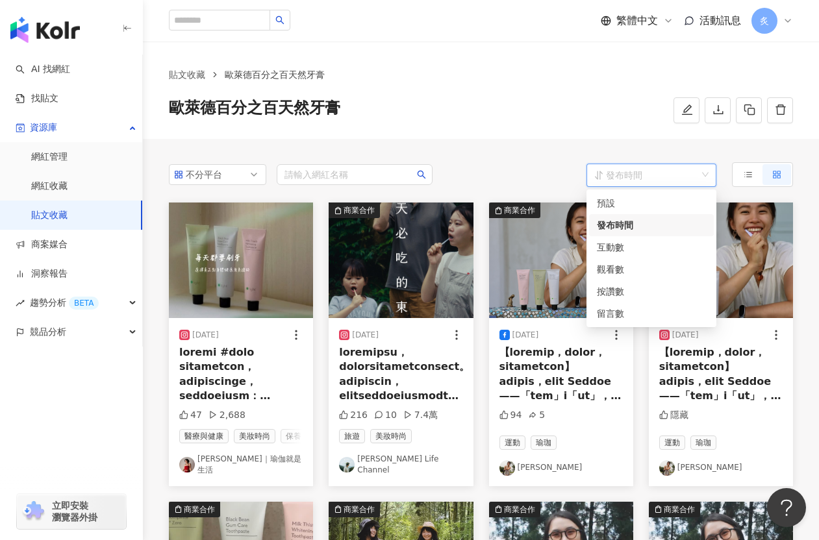
click at [620, 223] on div "發布時間" at bounding box center [651, 225] width 109 height 14
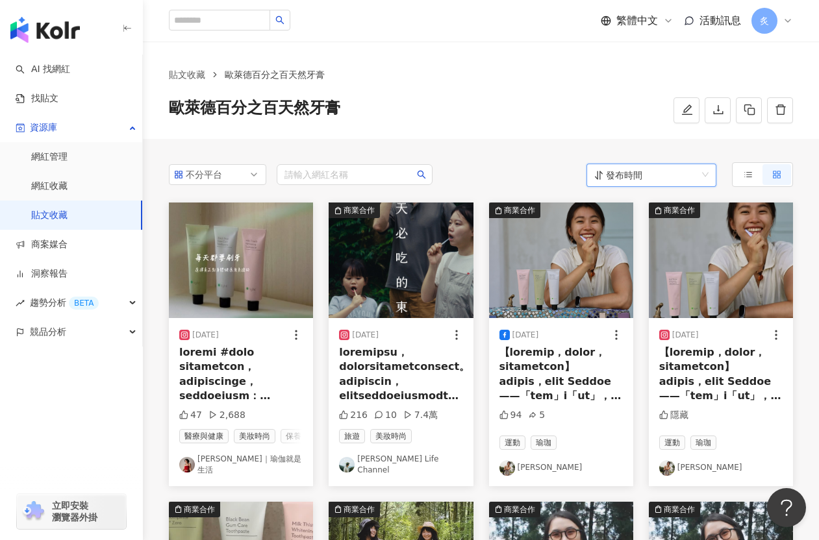
click at [511, 137] on div "貼文收藏 歐萊德百分之百天然牙膏 歐萊德百分之百天然牙膏" at bounding box center [481, 90] width 676 height 97
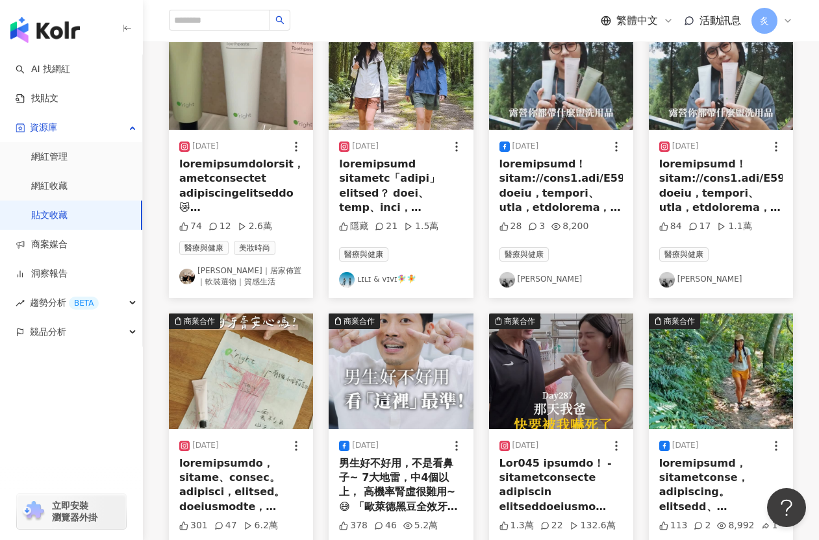
scroll to position [57, 0]
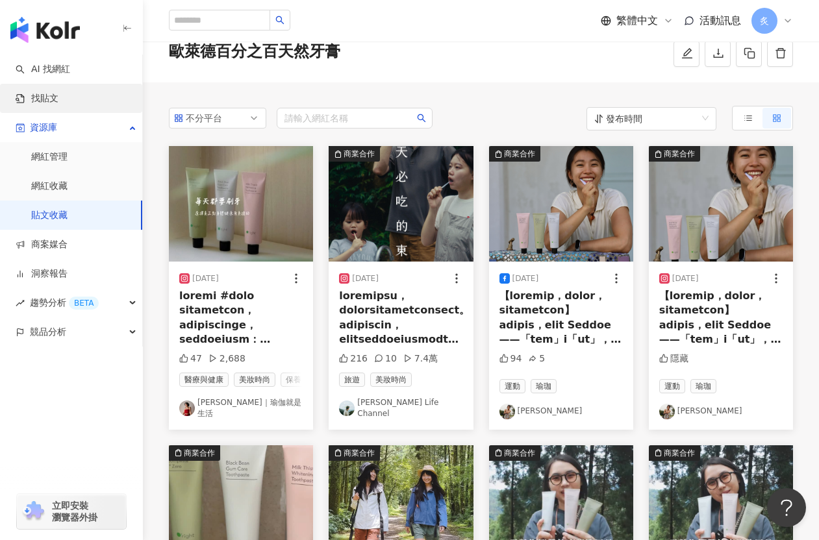
click at [58, 97] on link "找貼文" at bounding box center [37, 98] width 43 height 13
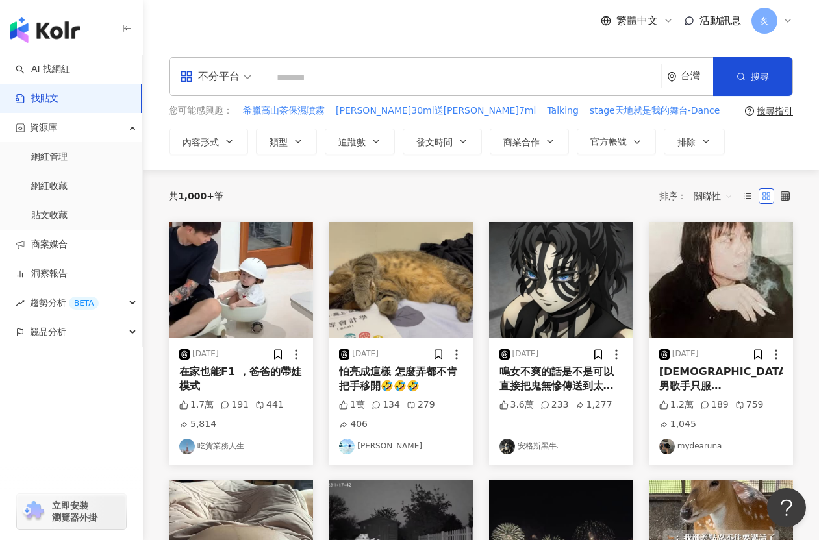
click at [312, 74] on input "search" at bounding box center [463, 78] width 386 height 28
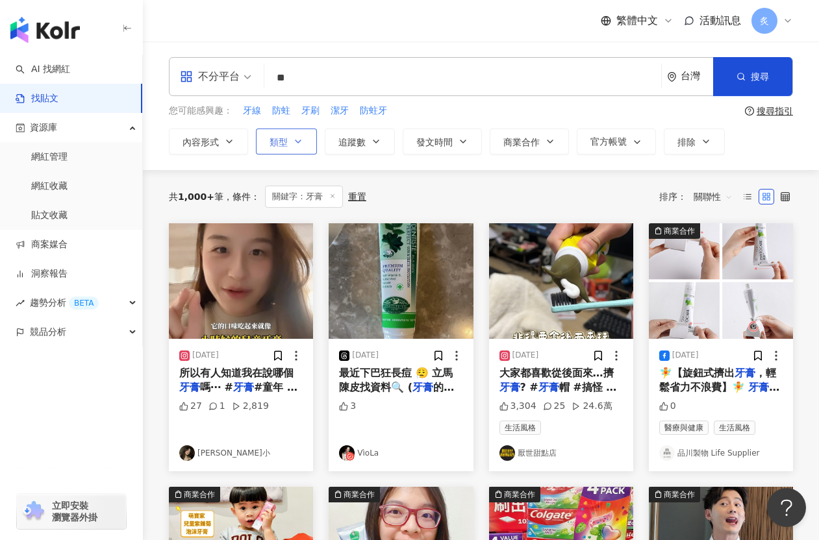
click at [303, 149] on button "類型" at bounding box center [286, 142] width 61 height 26
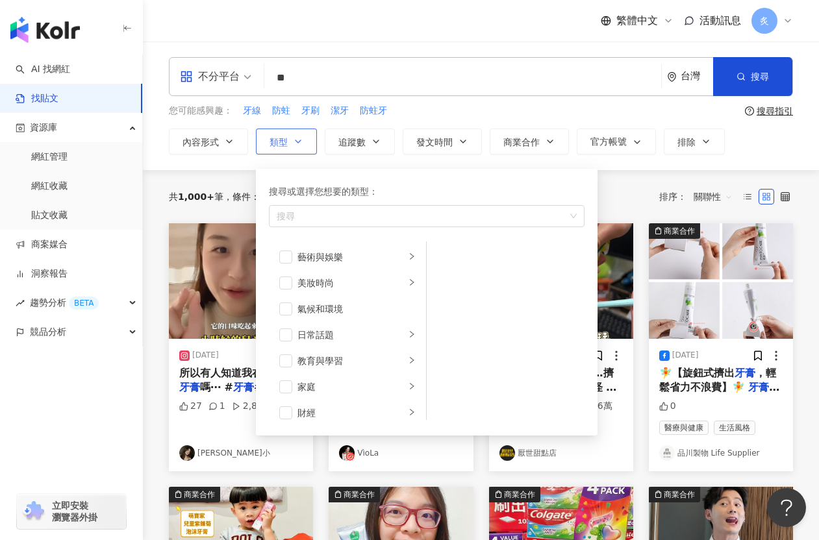
click at [303, 149] on button "類型 搜尋或選擇您想要的類型： 搜尋 藝術與娛樂 美妝時尚 氣候和環境 日常話題 教育與學習 家庭 財經 美食 命理占卜 遊戲 法政社會 生活風格 影視娛樂 …" at bounding box center [286, 142] width 61 height 26
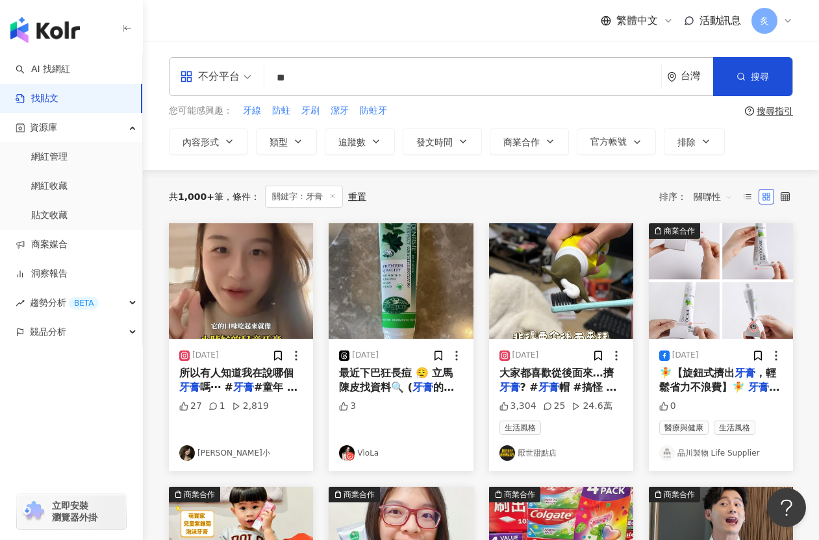
click at [279, 81] on input "**" at bounding box center [463, 78] width 386 height 28
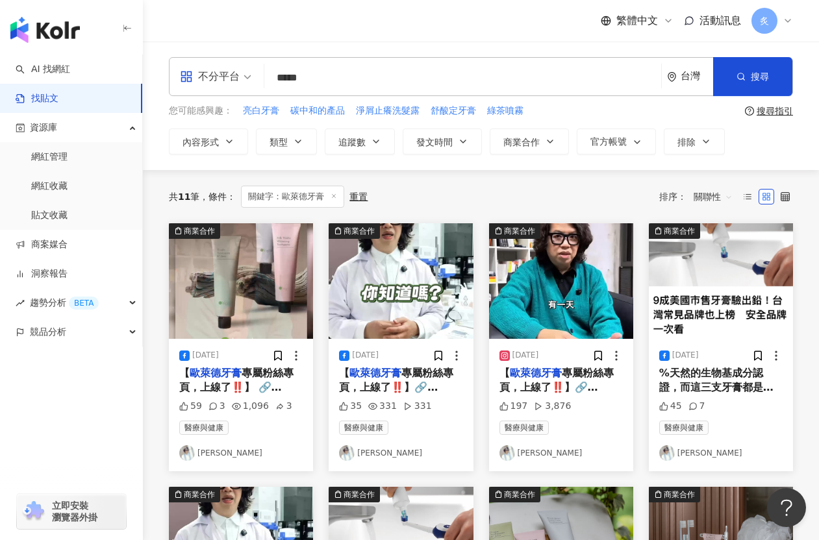
drag, startPoint x: 331, startPoint y: 79, endPoint x: 260, endPoint y: 77, distance: 70.8
click at [260, 77] on div "不分平台 歐萊德牙膏 ***** 台灣 搜尋" at bounding box center [481, 76] width 624 height 39
paste input "******"
type input "**********"
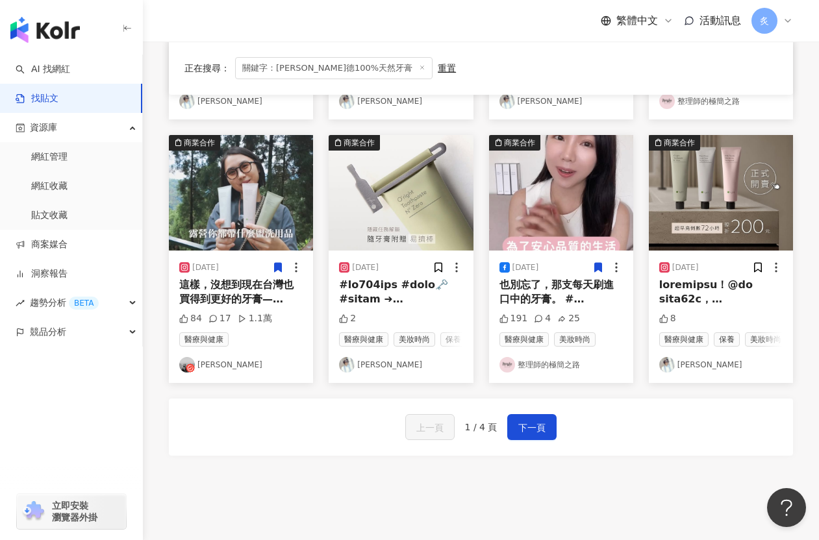
scroll to position [639, 0]
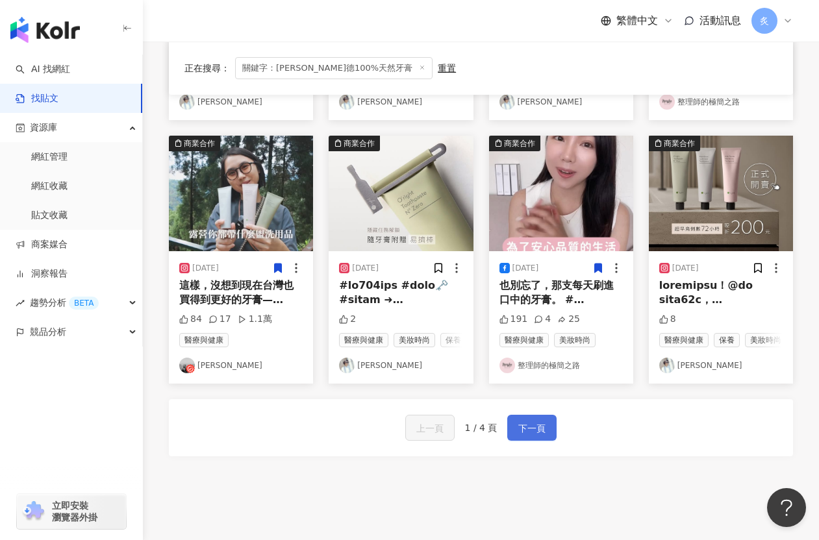
click at [531, 440] on button "下一頁" at bounding box center [531, 428] width 49 height 26
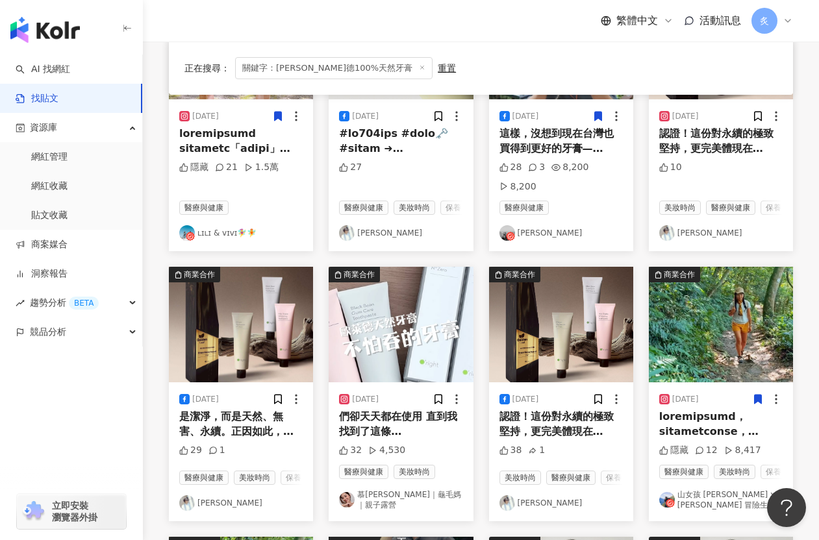
scroll to position [266, 0]
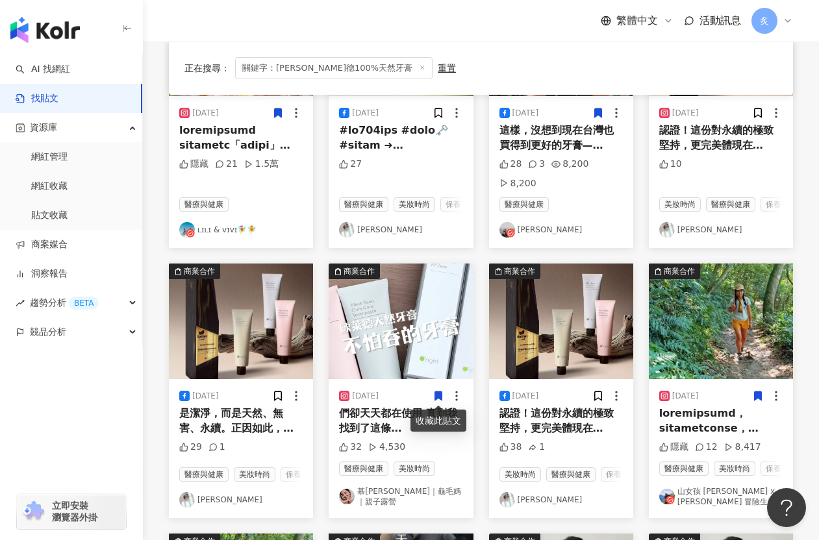
click at [442, 392] on icon at bounding box center [439, 396] width 12 height 12
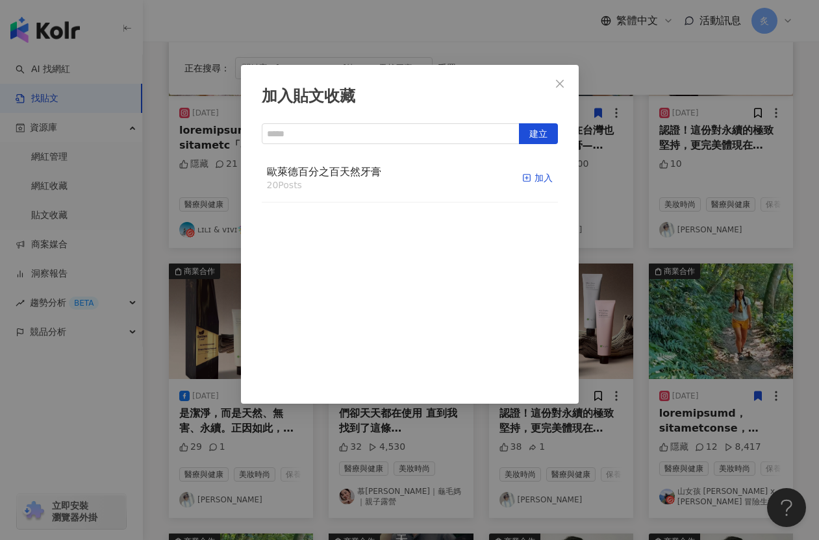
click at [535, 179] on div "加入" at bounding box center [537, 178] width 31 height 14
click at [561, 83] on icon "close" at bounding box center [560, 84] width 10 height 10
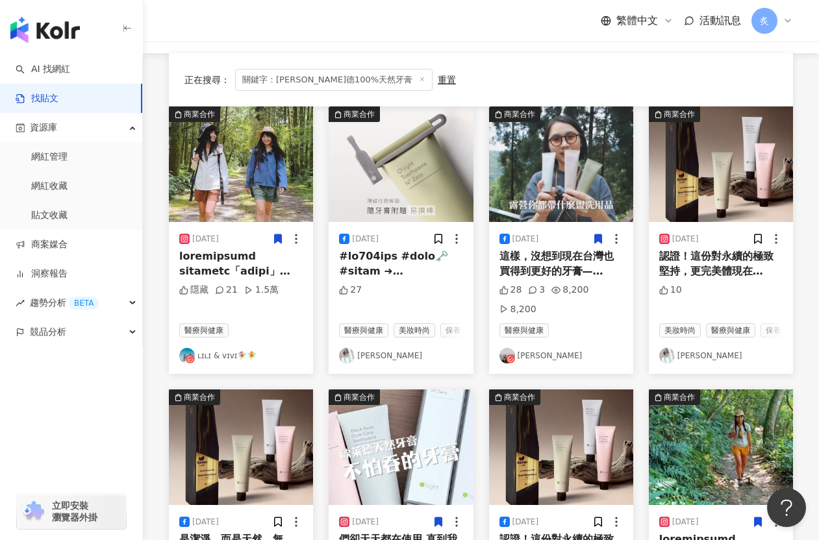
scroll to position [0, 0]
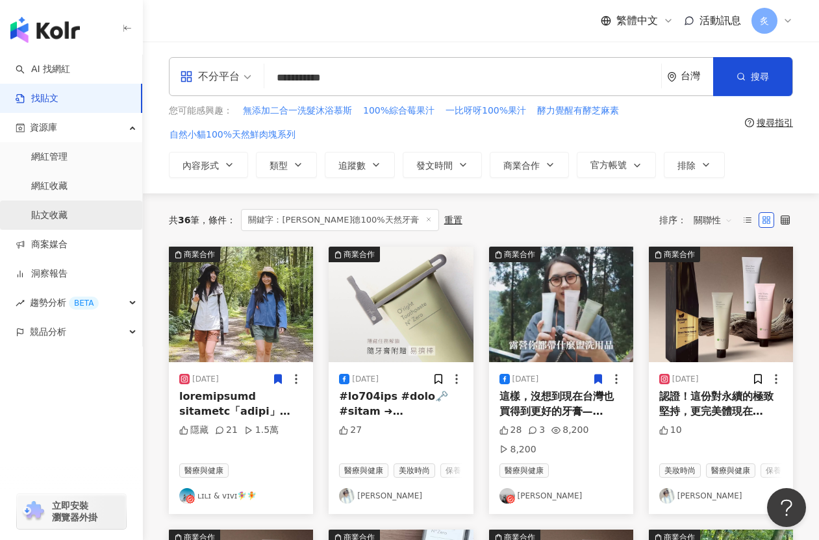
click at [57, 209] on link "貼文收藏" at bounding box center [49, 215] width 36 height 13
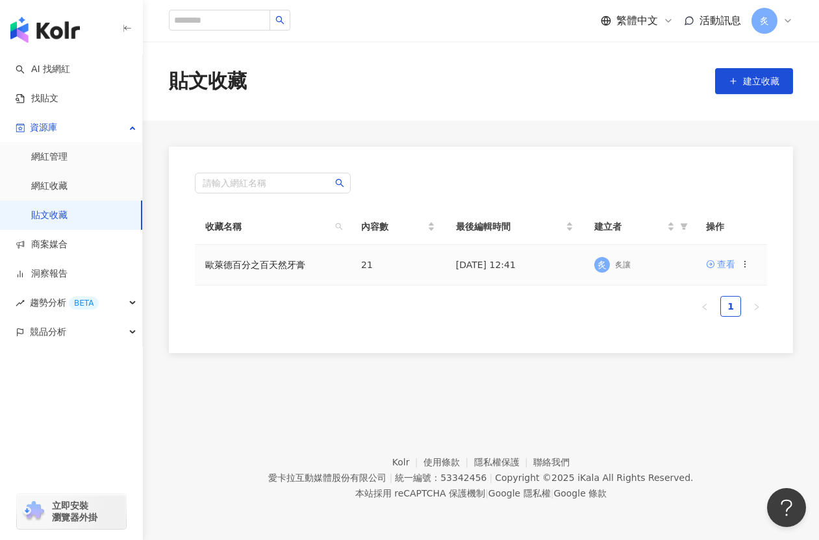
click at [716, 264] on div "查看" at bounding box center [726, 264] width 18 height 14
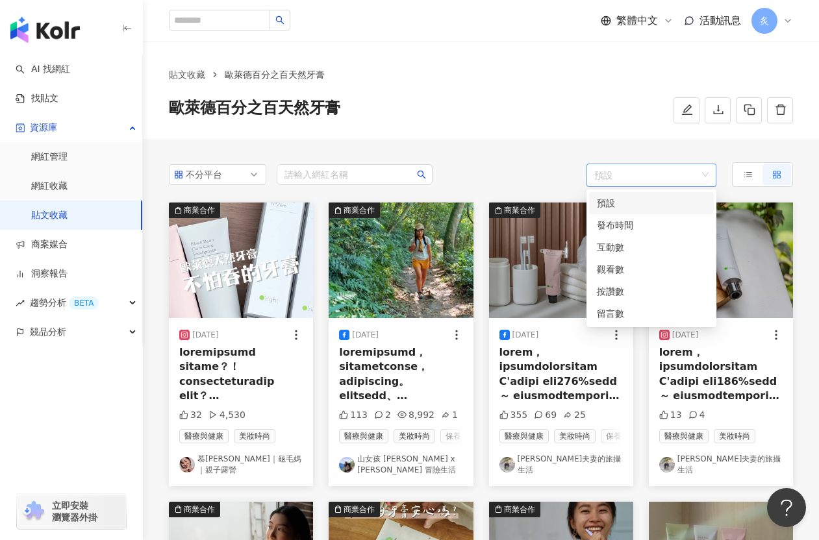
click at [697, 177] on span "預設" at bounding box center [651, 175] width 114 height 23
click at [664, 227] on div "發布時間" at bounding box center [651, 225] width 109 height 14
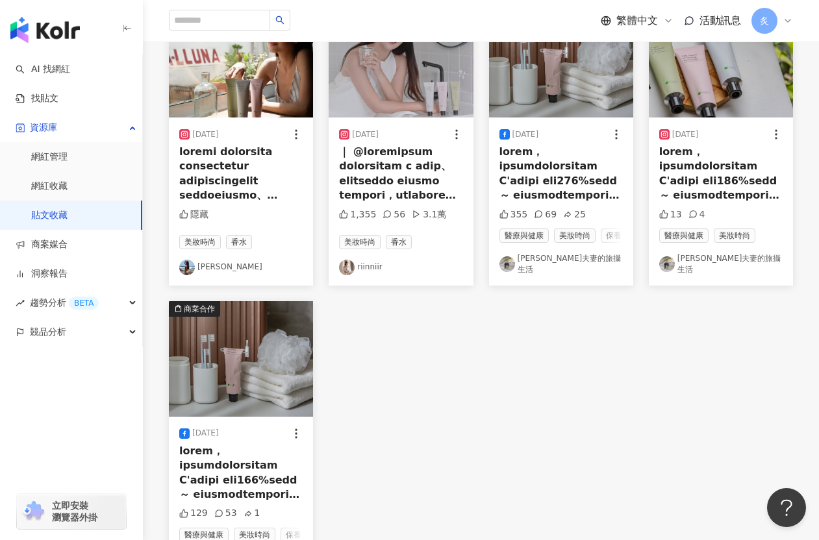
scroll to position [1427, 0]
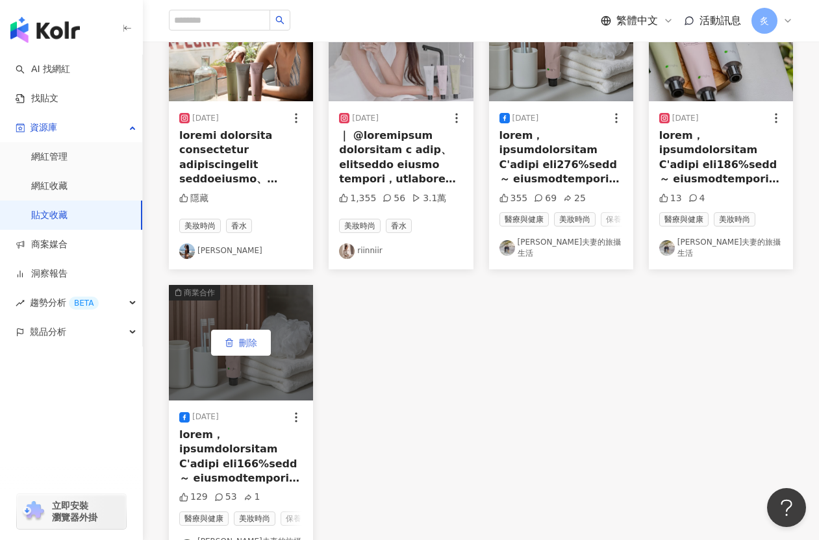
click at [253, 338] on span "刪除" at bounding box center [248, 343] width 18 height 10
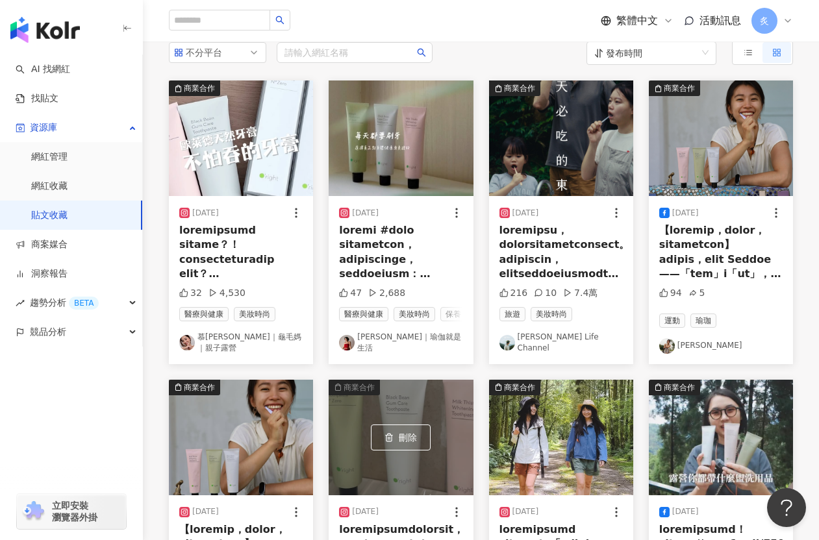
scroll to position [0, 0]
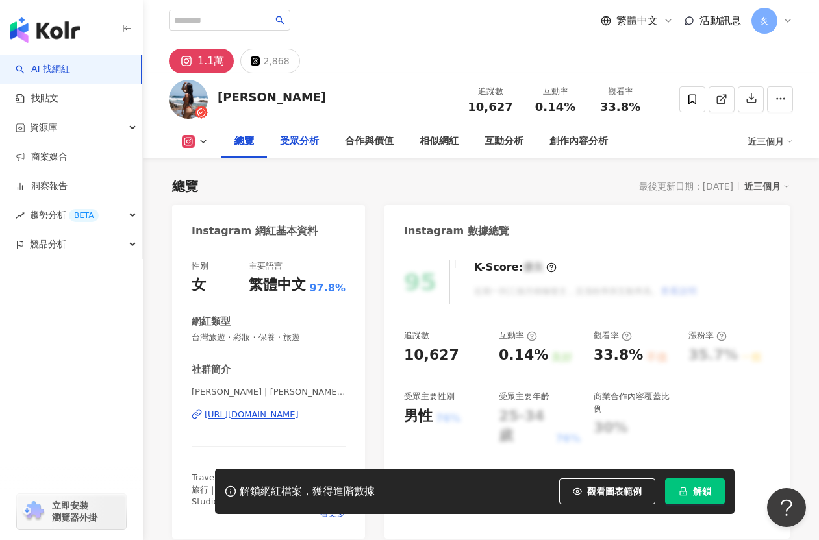
scroll to position [223, 0]
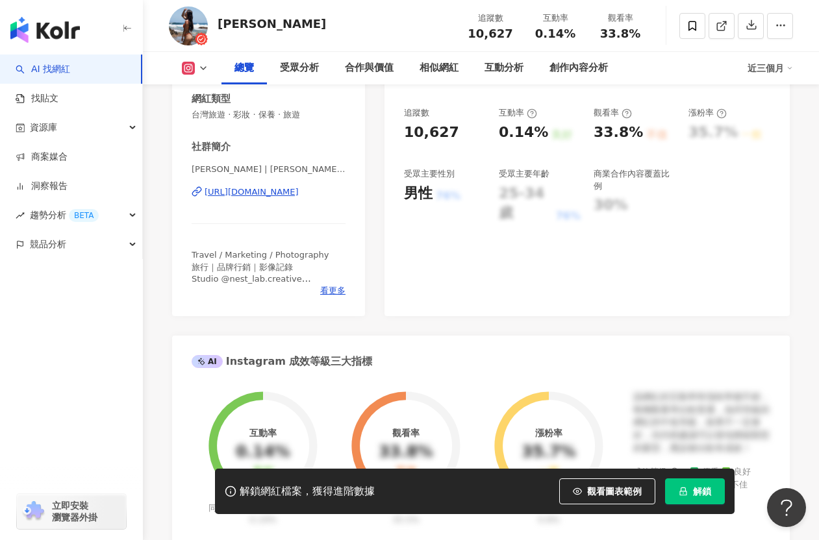
click at [271, 194] on div "[URL][DOMAIN_NAME]" at bounding box center [252, 192] width 94 height 12
